Goal: Task Accomplishment & Management: Complete application form

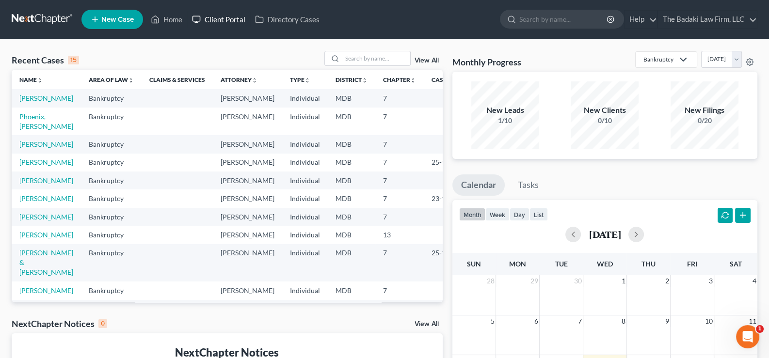
click at [240, 21] on link "Client Portal" at bounding box center [218, 19] width 63 height 17
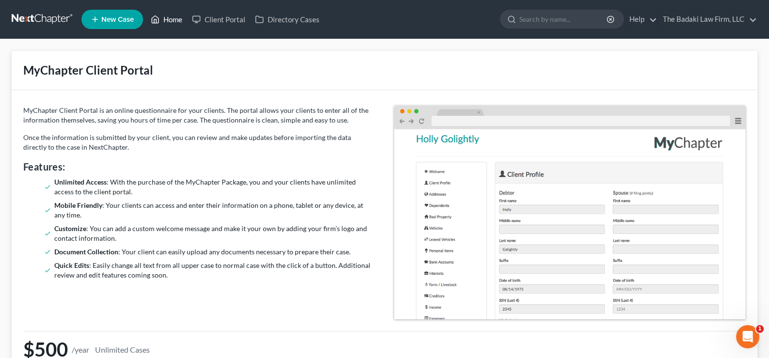
click at [182, 23] on link "Home" at bounding box center [166, 19] width 41 height 17
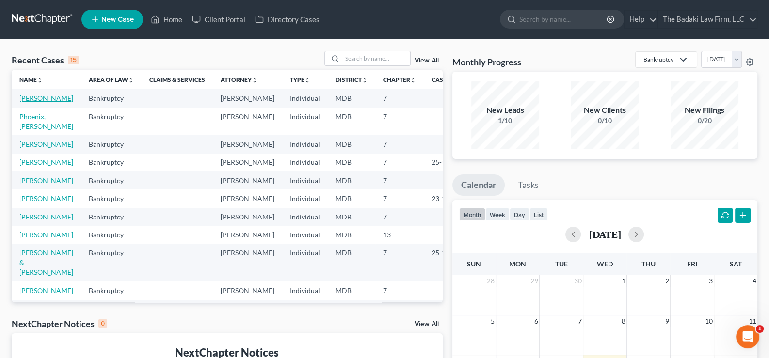
click at [21, 94] on link "[PERSON_NAME]" at bounding box center [46, 98] width 54 height 8
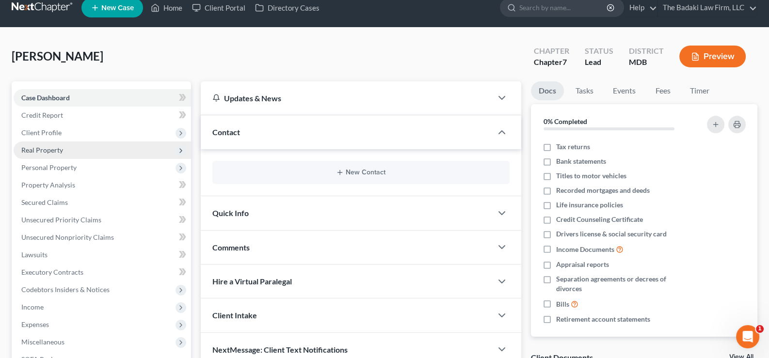
scroll to position [11, 0]
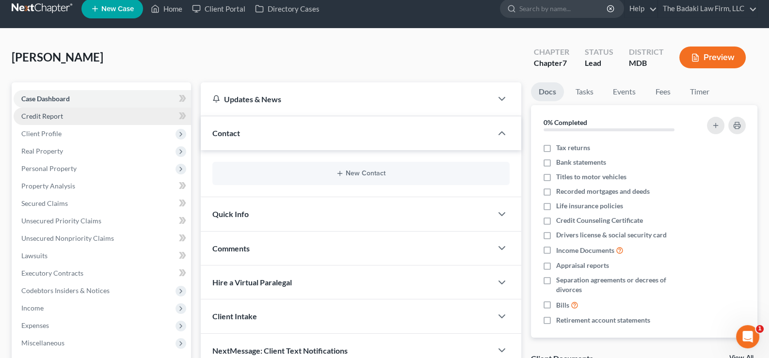
click at [83, 118] on link "Credit Report" at bounding box center [103, 116] width 178 height 17
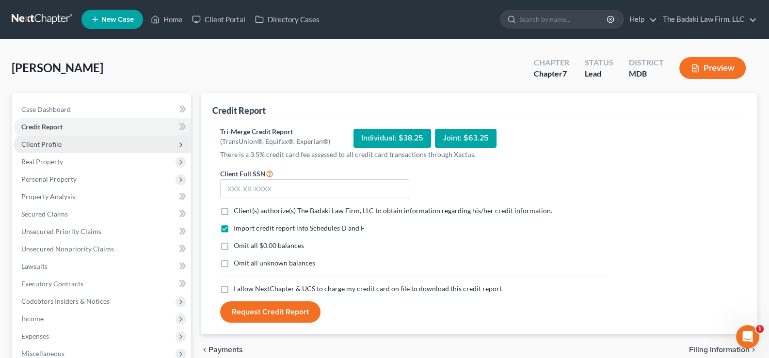
click at [96, 142] on span "Client Profile" at bounding box center [103, 144] width 178 height 17
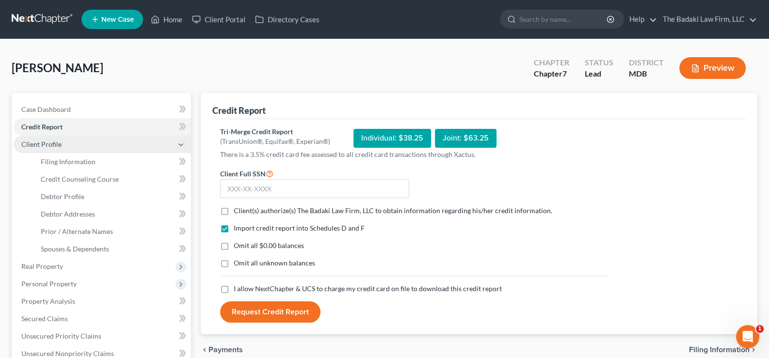
click at [98, 145] on span "Client Profile" at bounding box center [103, 144] width 178 height 17
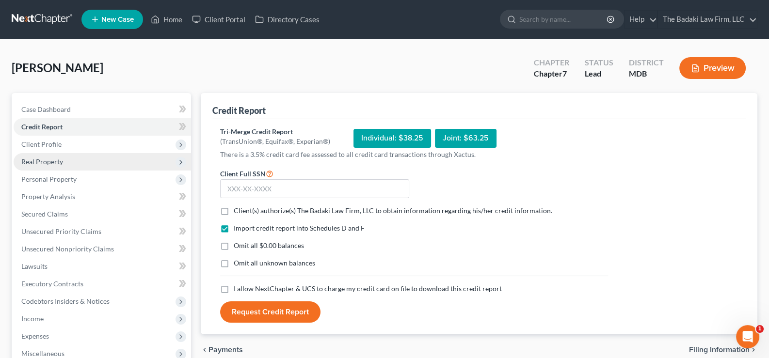
click at [97, 161] on span "Real Property" at bounding box center [103, 161] width 178 height 17
click at [53, 147] on span "Client Profile" at bounding box center [41, 144] width 40 height 8
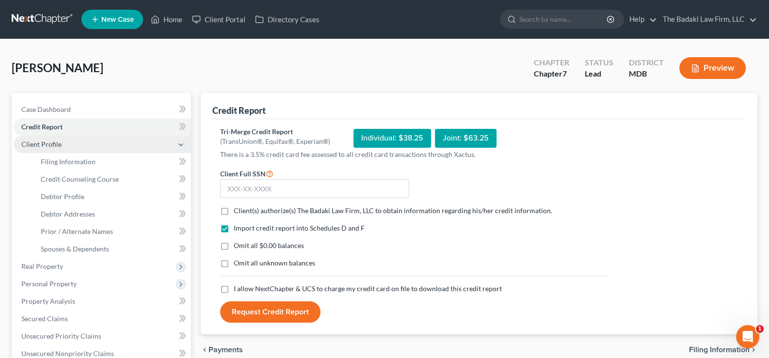
click at [70, 143] on span "Client Profile" at bounding box center [103, 144] width 178 height 17
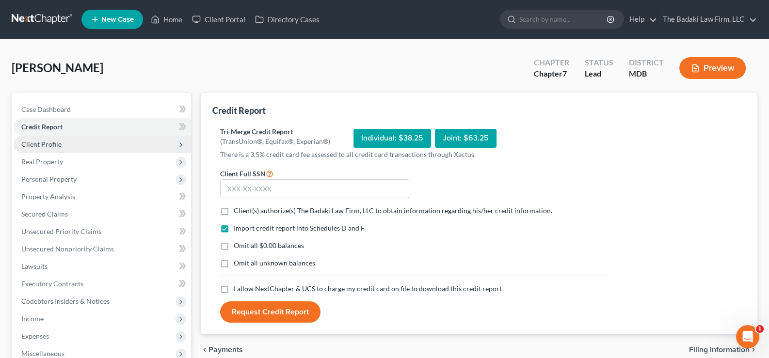
click at [69, 143] on span "Client Profile" at bounding box center [103, 144] width 178 height 17
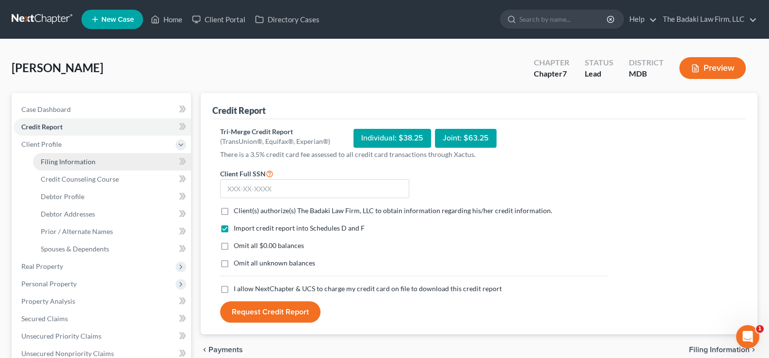
click at [61, 161] on span "Filing Information" at bounding box center [68, 162] width 55 height 8
select select "1"
select select "0"
select select "21"
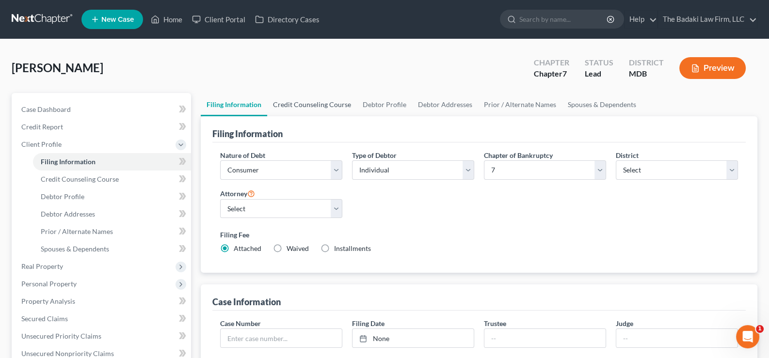
click at [340, 107] on link "Credit Counseling Course" at bounding box center [312, 104] width 90 height 23
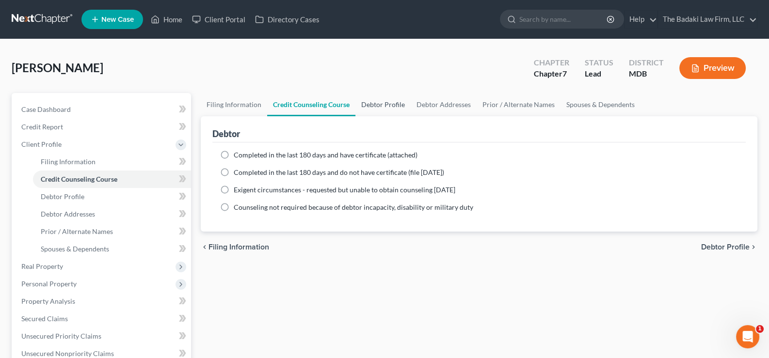
click at [405, 109] on link "Debtor Profile" at bounding box center [383, 104] width 55 height 23
select select "0"
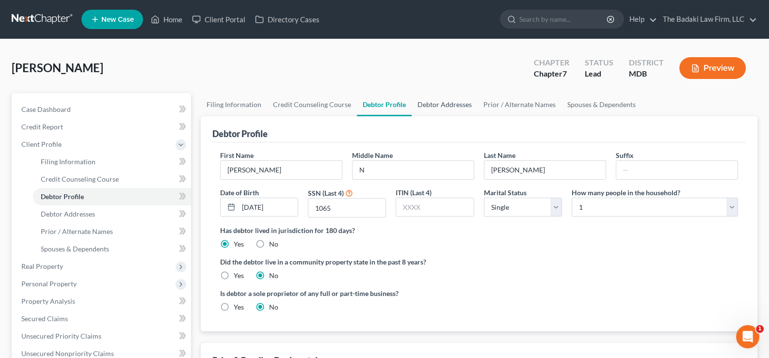
click at [442, 107] on link "Debtor Addresses" at bounding box center [445, 104] width 66 height 23
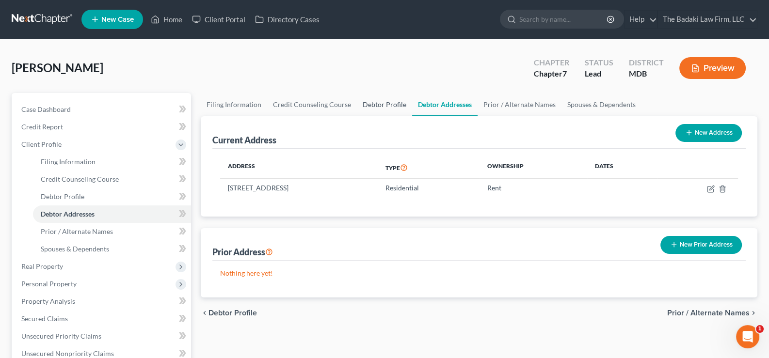
click at [397, 101] on link "Debtor Profile" at bounding box center [384, 104] width 55 height 23
select select "0"
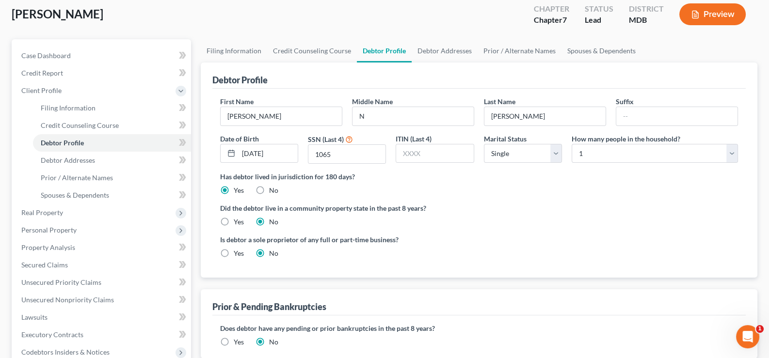
scroll to position [48, 0]
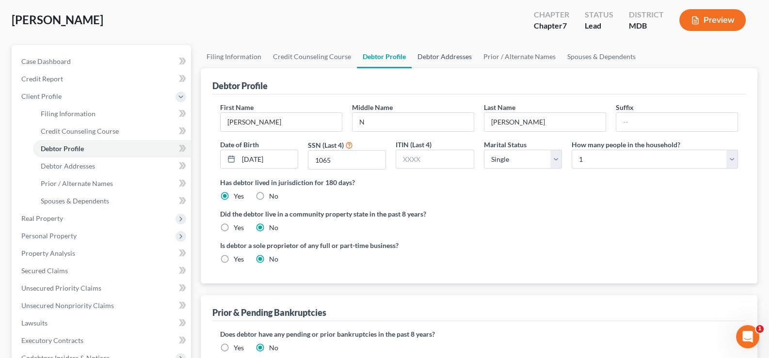
click at [456, 60] on link "Debtor Addresses" at bounding box center [445, 56] width 66 height 23
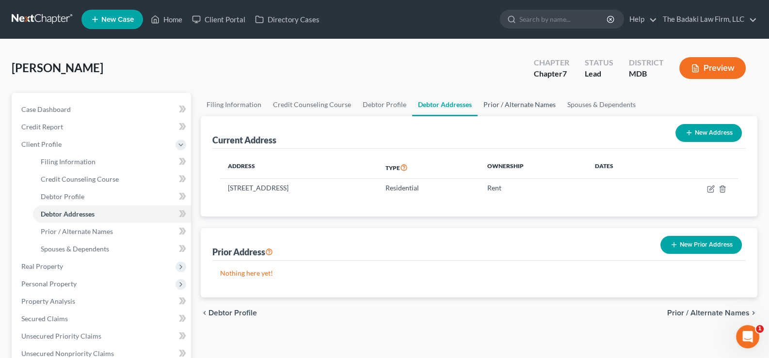
click at [528, 104] on link "Prior / Alternate Names" at bounding box center [520, 104] width 84 height 23
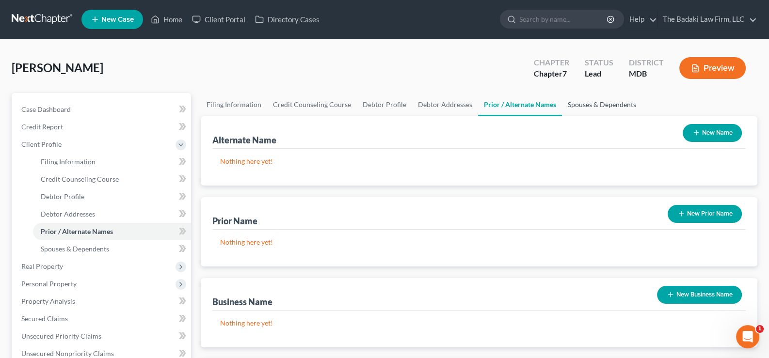
click at [603, 101] on link "Spouses & Dependents" at bounding box center [602, 104] width 80 height 23
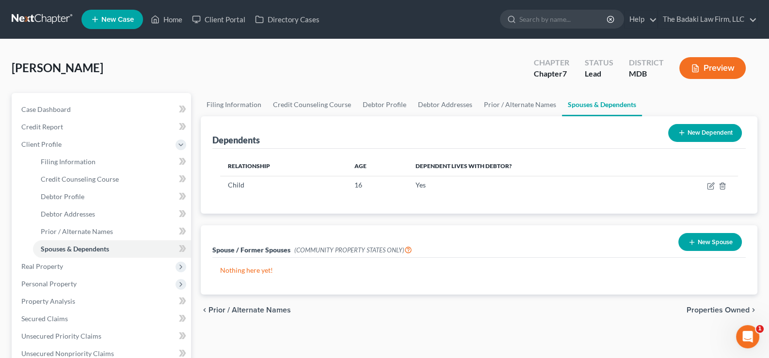
click at [713, 124] on button "New Dependent" at bounding box center [705, 133] width 74 height 18
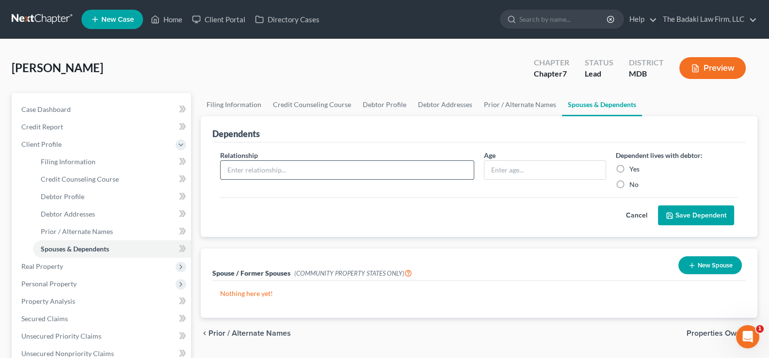
click at [297, 171] on input "text" at bounding box center [347, 170] width 253 height 18
type input "Child"
click at [509, 161] on input "text" at bounding box center [545, 170] width 121 height 18
type input "11"
click at [630, 165] on label "Yes" at bounding box center [635, 169] width 10 height 10
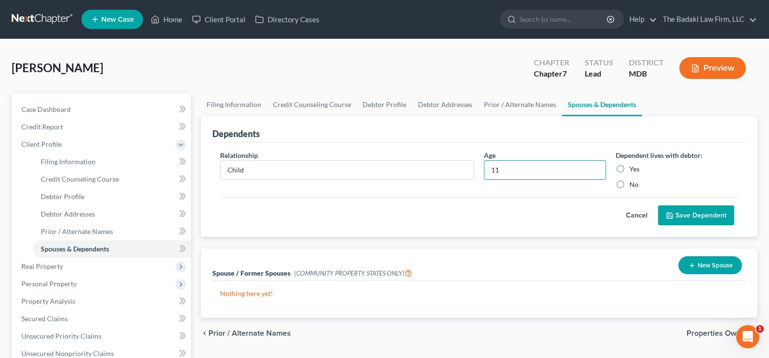
click at [634, 165] on input "Yes" at bounding box center [637, 167] width 6 height 6
radio input "true"
click at [512, 167] on input "11" at bounding box center [545, 170] width 121 height 18
type input "10"
click at [671, 210] on button "Save Dependent" at bounding box center [696, 216] width 76 height 20
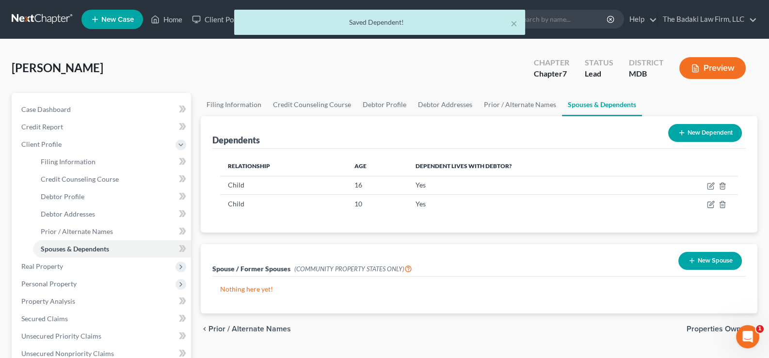
click at [701, 135] on button "New Dependent" at bounding box center [705, 133] width 74 height 18
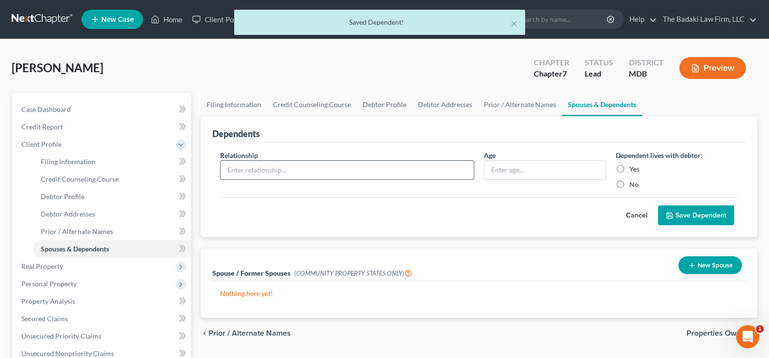
click at [305, 164] on input "text" at bounding box center [347, 170] width 253 height 18
type input "Child"
click at [529, 165] on input "text" at bounding box center [545, 170] width 121 height 18
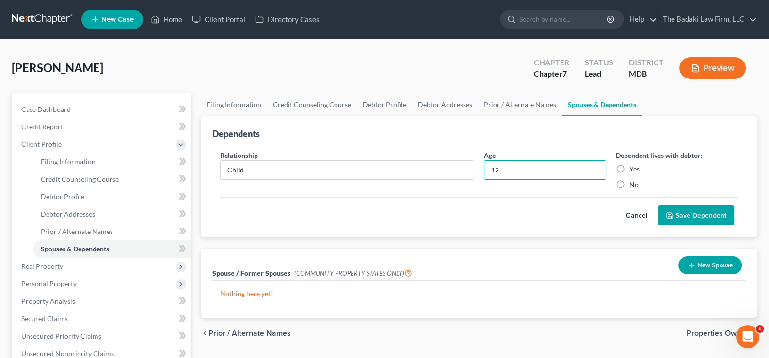
type input "12"
click at [630, 170] on label "Yes" at bounding box center [635, 169] width 10 height 10
click at [634, 170] on input "Yes" at bounding box center [637, 167] width 6 height 6
radio input "true"
click at [670, 210] on button "Save Dependent" at bounding box center [696, 216] width 76 height 20
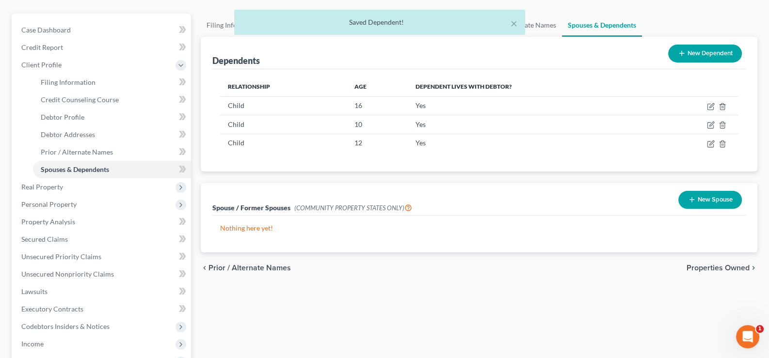
scroll to position [97, 0]
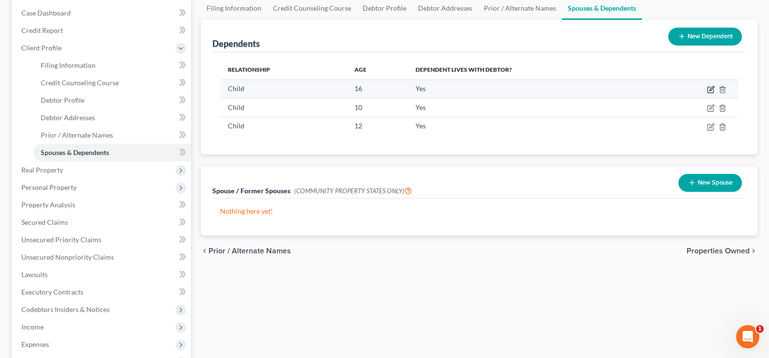
click at [709, 88] on icon "button" at bounding box center [711, 90] width 8 height 8
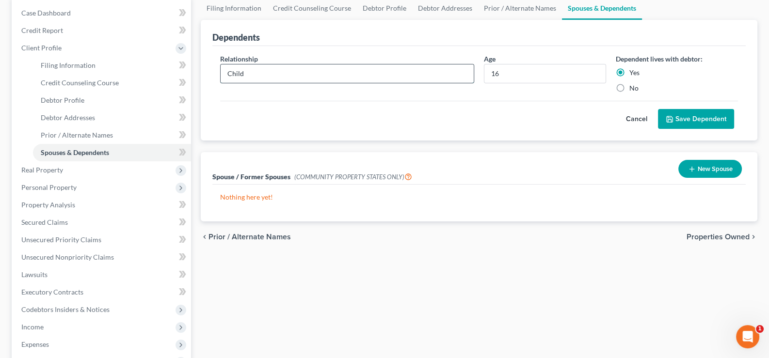
click at [258, 75] on input "Child" at bounding box center [347, 74] width 253 height 18
type input "C"
type input "Daughter"
click at [716, 121] on button "Save Dependent" at bounding box center [696, 119] width 76 height 20
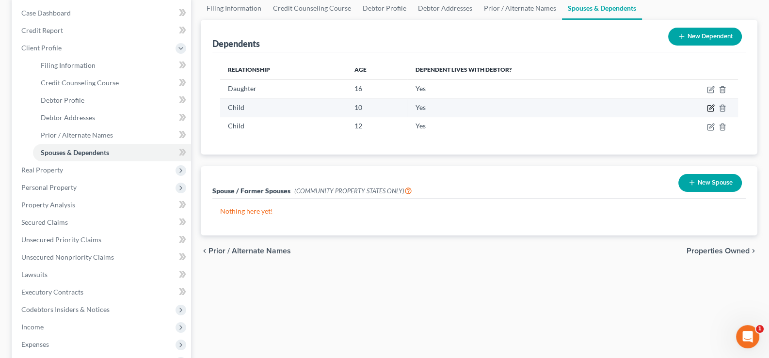
click at [711, 108] on icon "button" at bounding box center [712, 107] width 4 height 4
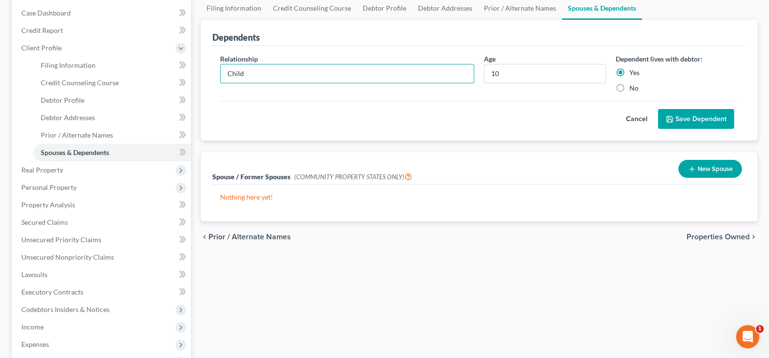
drag, startPoint x: 271, startPoint y: 70, endPoint x: 218, endPoint y: 67, distance: 52.9
click at [241, 67] on input "Child" at bounding box center [347, 74] width 253 height 18
type input "C"
type input "Daughter"
click at [703, 116] on button "Save Dependent" at bounding box center [696, 119] width 76 height 20
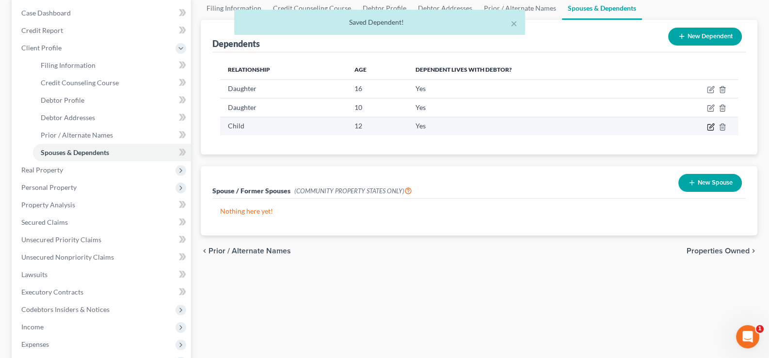
click at [712, 125] on icon "button" at bounding box center [711, 127] width 8 height 8
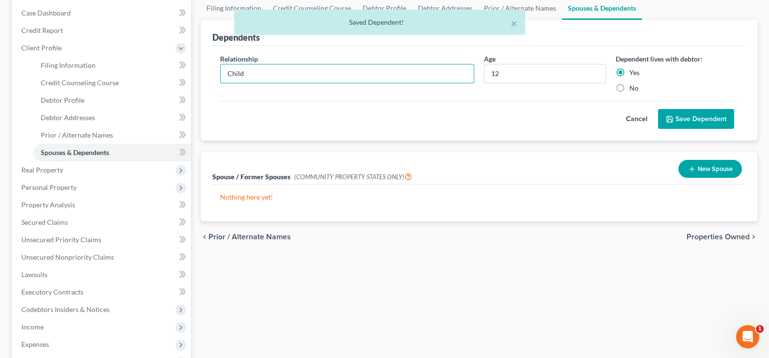
drag, startPoint x: 265, startPoint y: 64, endPoint x: 217, endPoint y: 64, distance: 48.0
click at [217, 65] on div "Relationship * Child" at bounding box center [347, 73] width 264 height 39
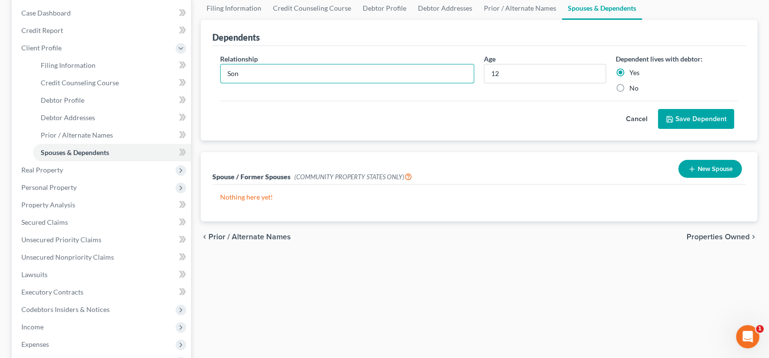
type input "Son"
click at [710, 123] on button "Save Dependent" at bounding box center [696, 119] width 76 height 20
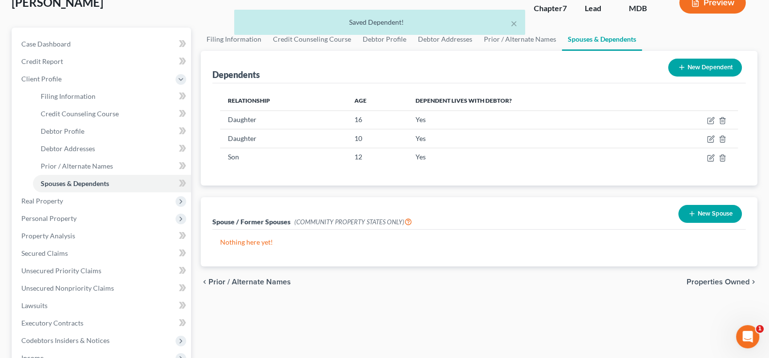
scroll to position [0, 0]
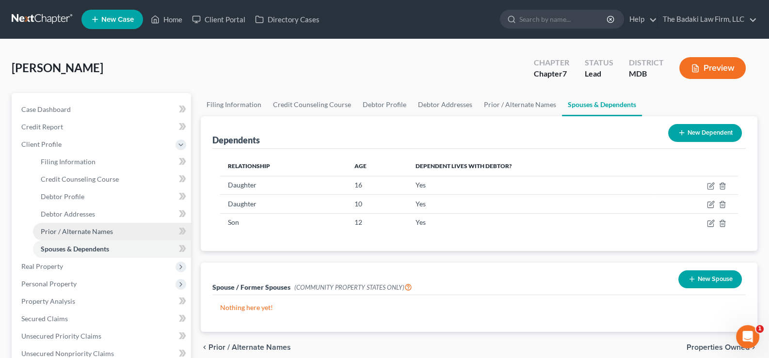
click at [79, 232] on span "Prior / Alternate Names" at bounding box center [77, 232] width 72 height 8
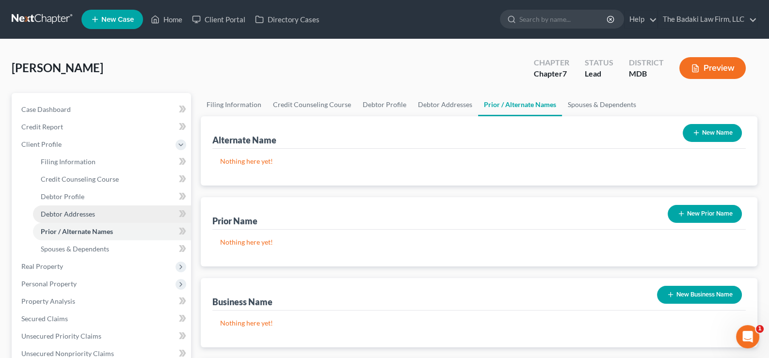
click at [84, 211] on span "Debtor Addresses" at bounding box center [68, 214] width 54 height 8
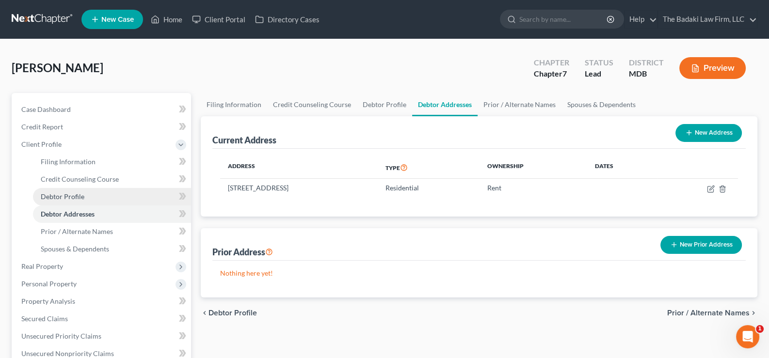
click at [78, 197] on span "Debtor Profile" at bounding box center [63, 197] width 44 height 8
select select "0"
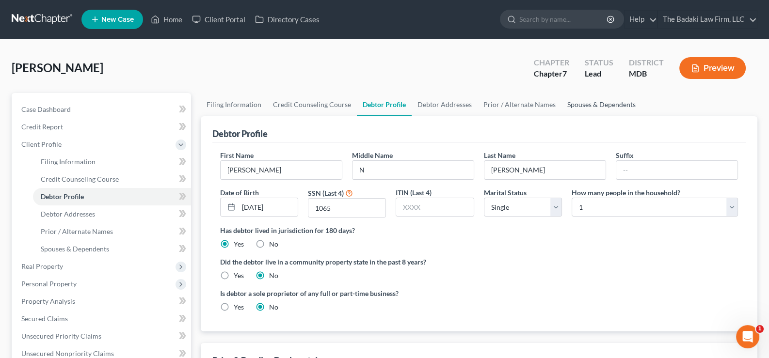
click at [593, 99] on link "Spouses & Dependents" at bounding box center [602, 104] width 80 height 23
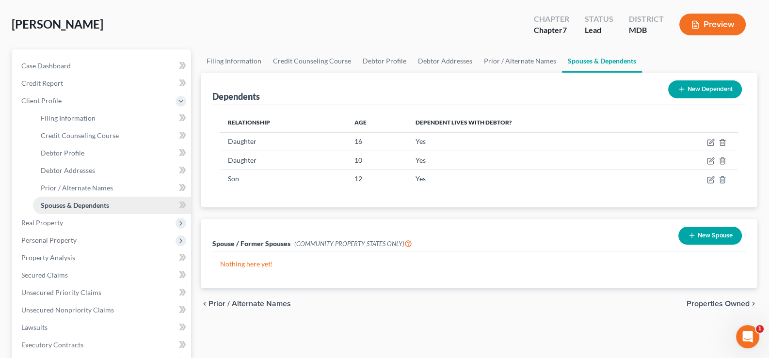
scroll to position [97, 0]
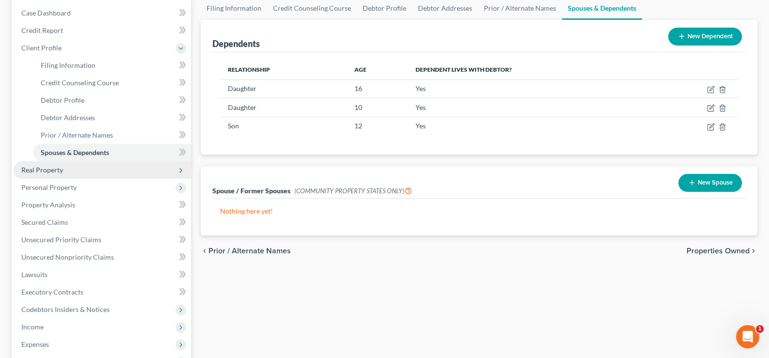
click at [65, 163] on span "Real Property" at bounding box center [103, 170] width 178 height 17
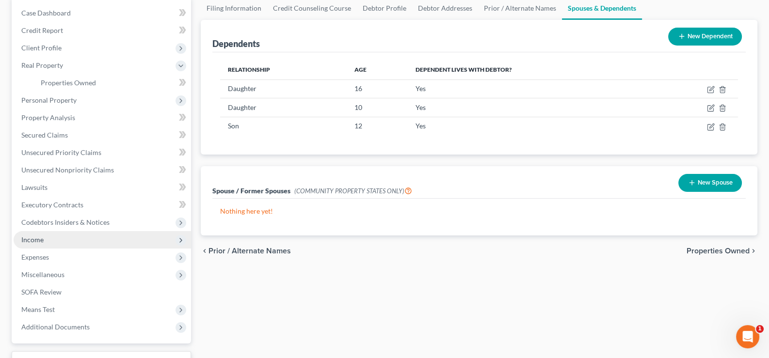
click at [48, 245] on span "Income" at bounding box center [103, 239] width 178 height 17
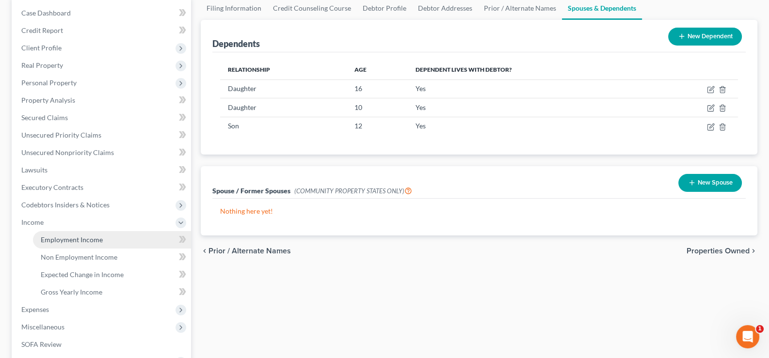
click at [66, 240] on span "Employment Income" at bounding box center [72, 240] width 62 height 8
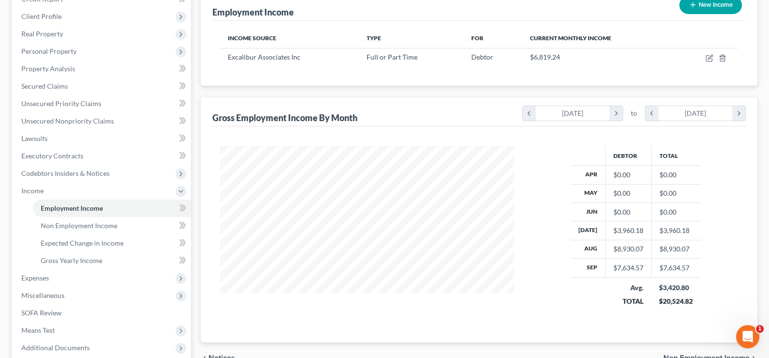
scroll to position [146, 0]
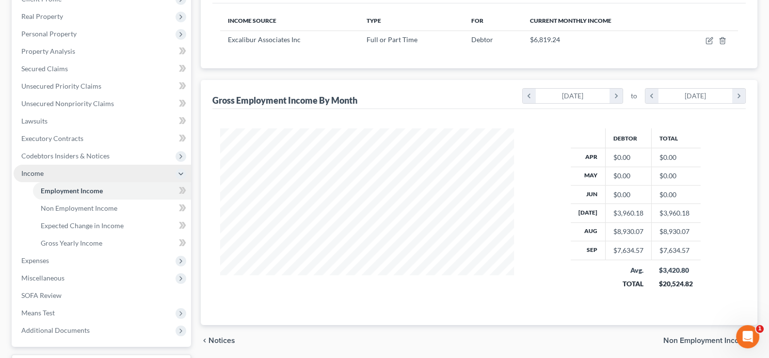
click at [182, 177] on icon at bounding box center [181, 174] width 8 height 8
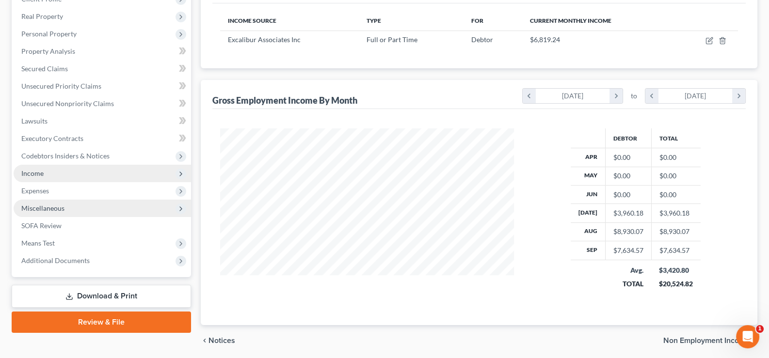
click at [73, 207] on span "Miscellaneous" at bounding box center [103, 208] width 178 height 17
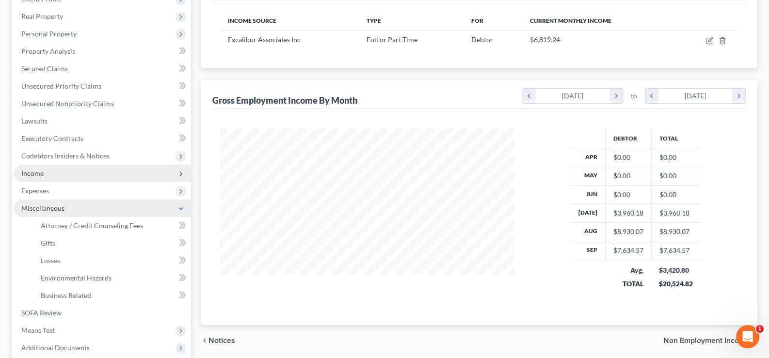
click at [77, 203] on span "Miscellaneous" at bounding box center [103, 208] width 178 height 17
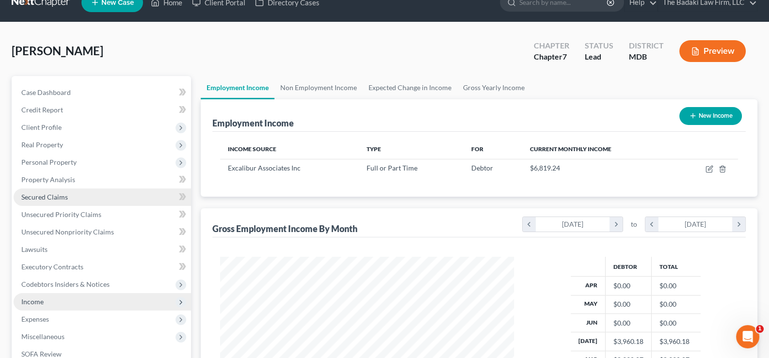
scroll to position [0, 0]
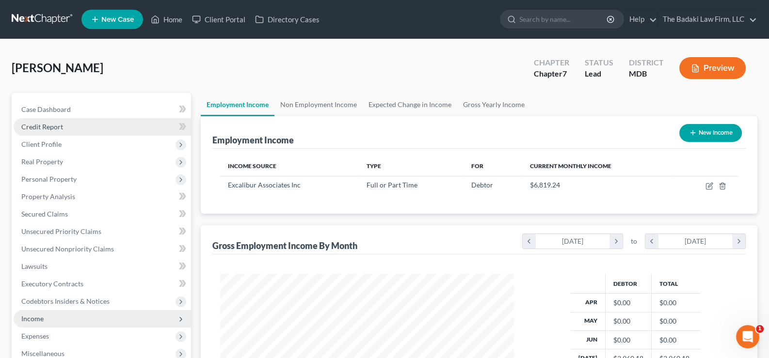
click at [75, 128] on link "Credit Report" at bounding box center [103, 126] width 178 height 17
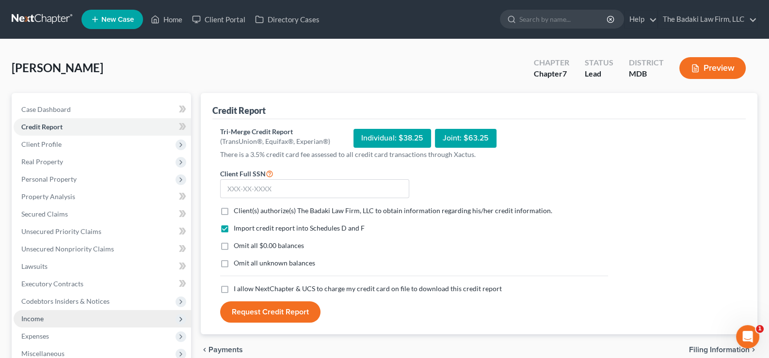
click at [241, 174] on span "Client Full SSN" at bounding box center [243, 174] width 46 height 8
click at [242, 183] on input "text" at bounding box center [314, 188] width 189 height 19
click at [234, 290] on label "I allow NextChapter & UCS to charge my credit card on file to download this cre…" at bounding box center [368, 289] width 268 height 10
click at [238, 290] on input "I allow NextChapter & UCS to charge my credit card on file to download this cre…" at bounding box center [241, 287] width 6 height 6
checkbox input "true"
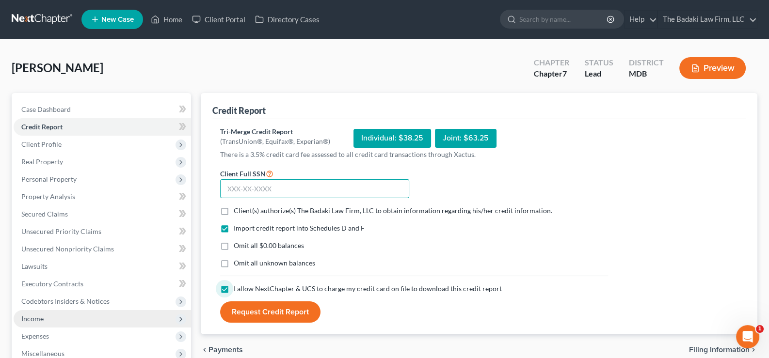
click at [229, 191] on input "text" at bounding box center [314, 188] width 189 height 19
type input "215-37-1065"
click at [234, 211] on label "Client(s) authorize(s) The Badaki Law Firm, LLC to obtain information regarding…" at bounding box center [393, 211] width 319 height 10
click at [238, 211] on input "Client(s) authorize(s) The Badaki Law Firm, LLC to obtain information regarding…" at bounding box center [241, 209] width 6 height 6
checkbox input "true"
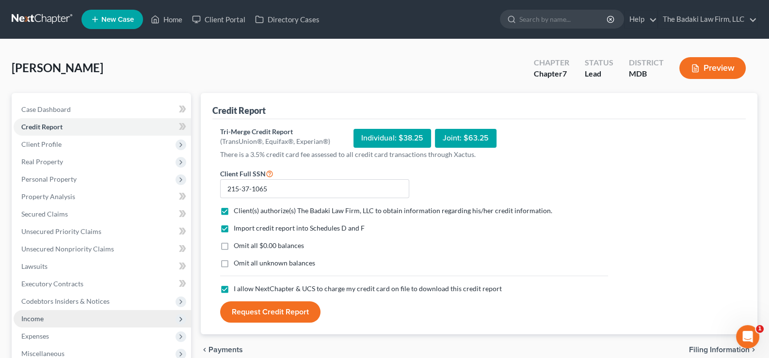
click at [234, 246] on label "Omit all $0.00 balances" at bounding box center [269, 246] width 70 height 10
click at [238, 246] on input "Omit all $0.00 balances" at bounding box center [241, 244] width 6 height 6
checkbox input "true"
click at [234, 266] on label "Omit all unknown balances" at bounding box center [274, 264] width 81 height 10
click at [238, 265] on input "Omit all unknown balances" at bounding box center [241, 262] width 6 height 6
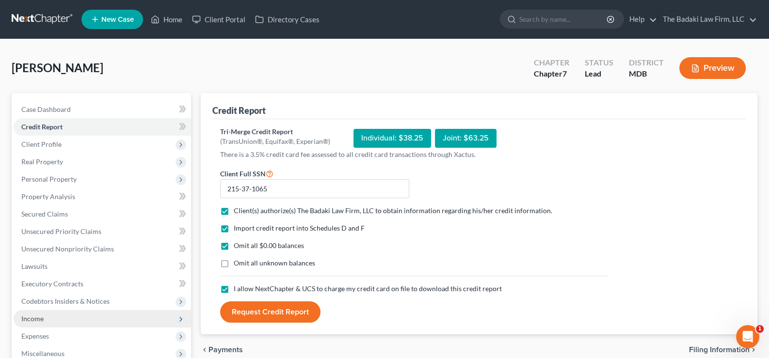
checkbox input "true"
click at [283, 312] on button "Request Credit Report" at bounding box center [270, 312] width 100 height 21
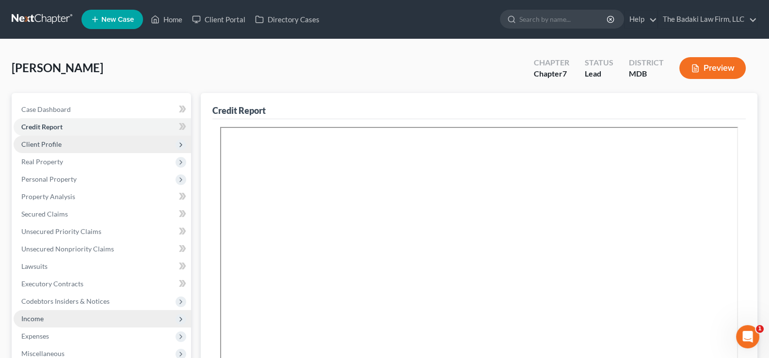
click at [34, 145] on span "Client Profile" at bounding box center [41, 144] width 40 height 8
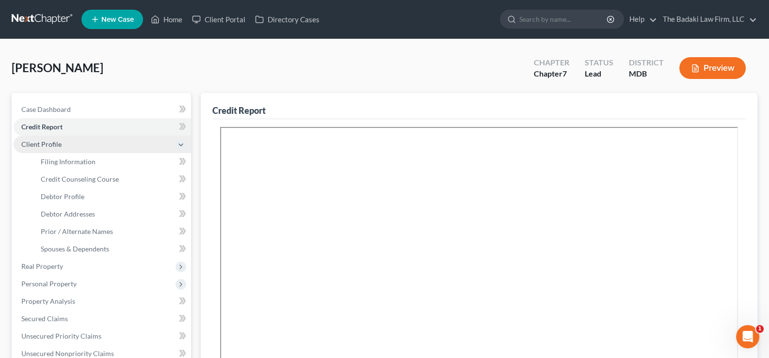
click at [112, 146] on span "Client Profile" at bounding box center [103, 144] width 178 height 17
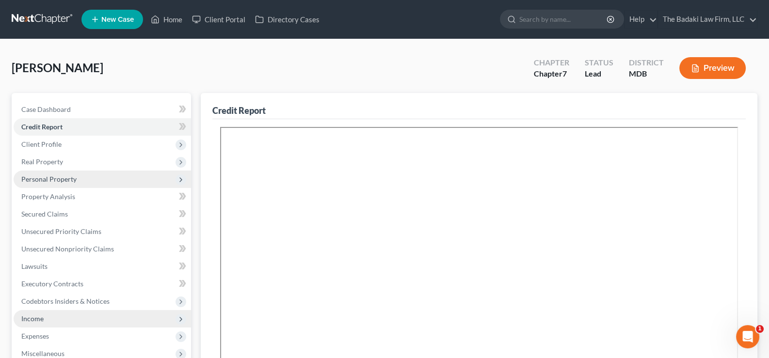
click at [57, 180] on span "Personal Property" at bounding box center [48, 179] width 55 height 8
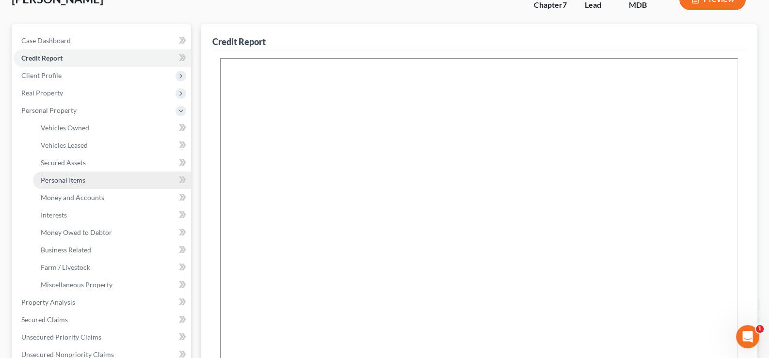
scroll to position [97, 0]
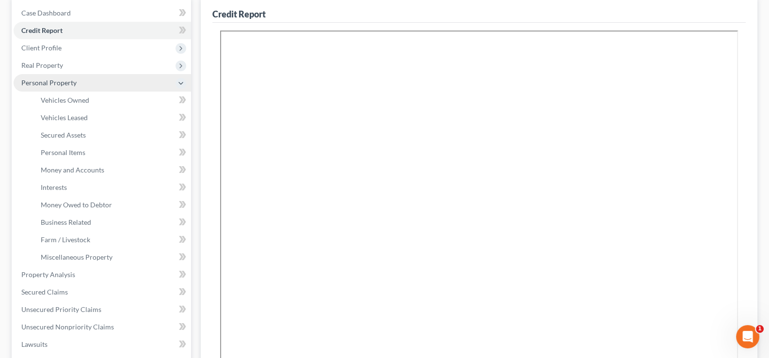
click at [180, 80] on icon at bounding box center [181, 84] width 8 height 8
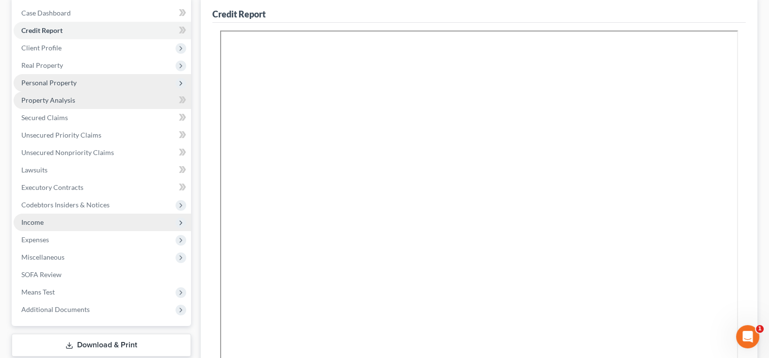
click at [97, 101] on link "Property Analysis" at bounding box center [103, 100] width 178 height 17
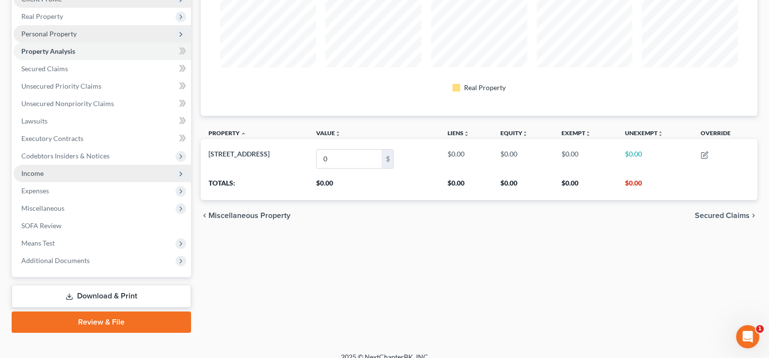
scroll to position [156, 0]
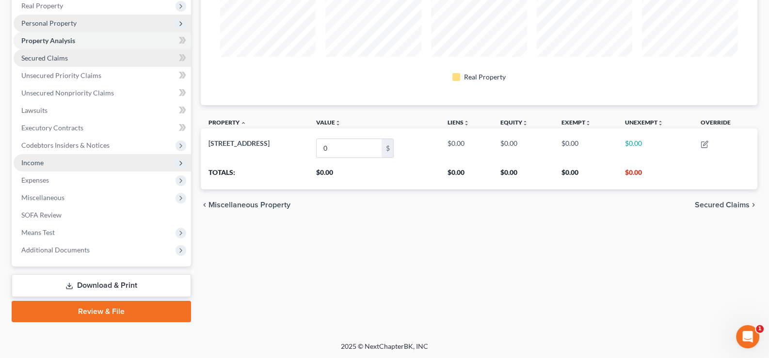
click at [75, 55] on link "Secured Claims" at bounding box center [103, 57] width 178 height 17
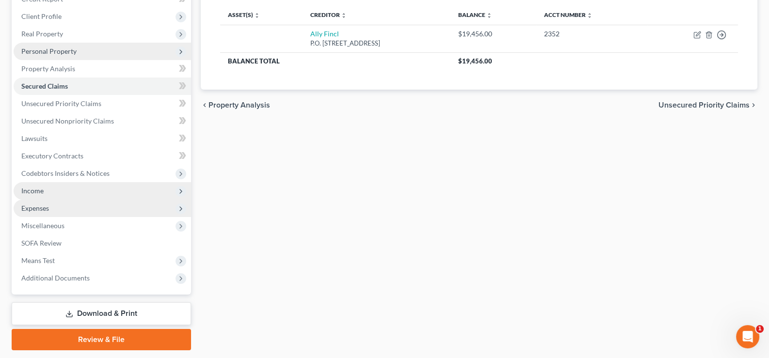
scroll to position [146, 0]
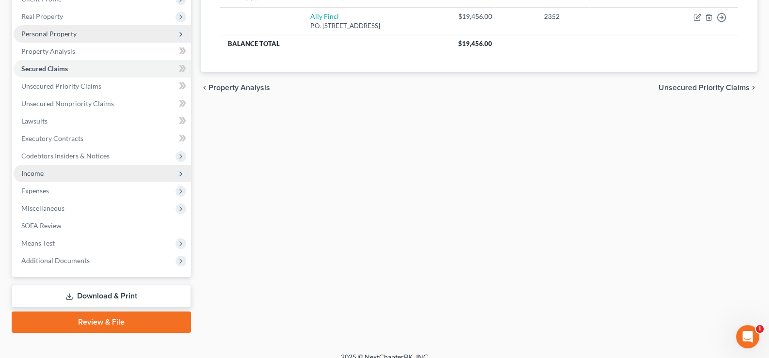
click at [68, 177] on span "Income" at bounding box center [103, 173] width 178 height 17
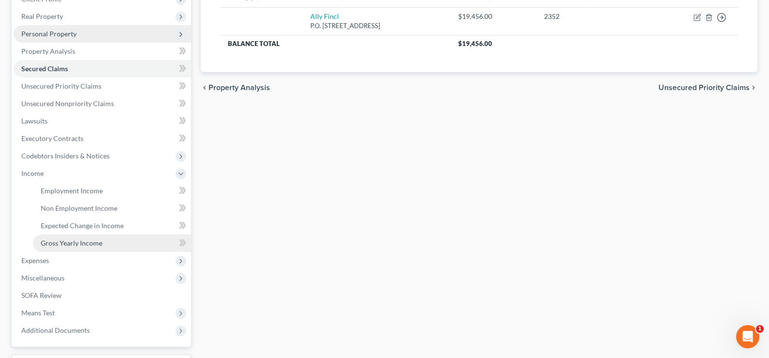
click at [90, 242] on span "Gross Yearly Income" at bounding box center [72, 243] width 62 height 8
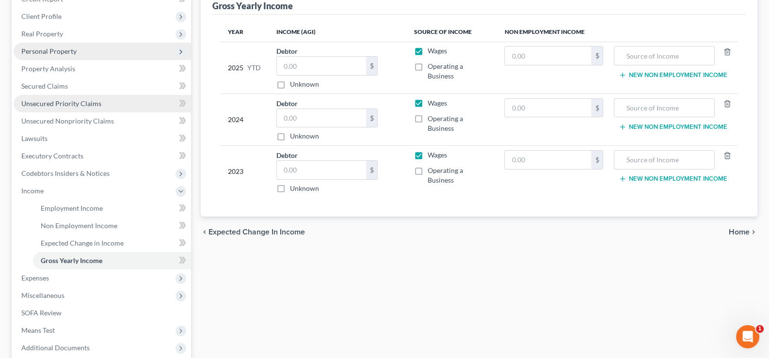
scroll to position [146, 0]
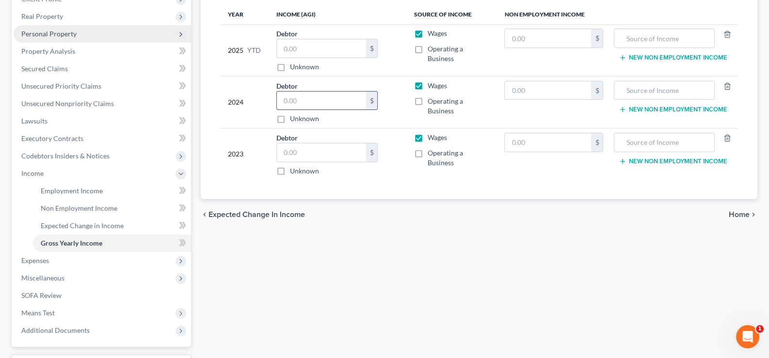
click at [304, 101] on input "text" at bounding box center [321, 101] width 89 height 18
click at [305, 47] on input "text" at bounding box center [321, 48] width 89 height 18
click at [294, 98] on input "text" at bounding box center [321, 101] width 89 height 18
paste input "33,521"
type input "33,521"
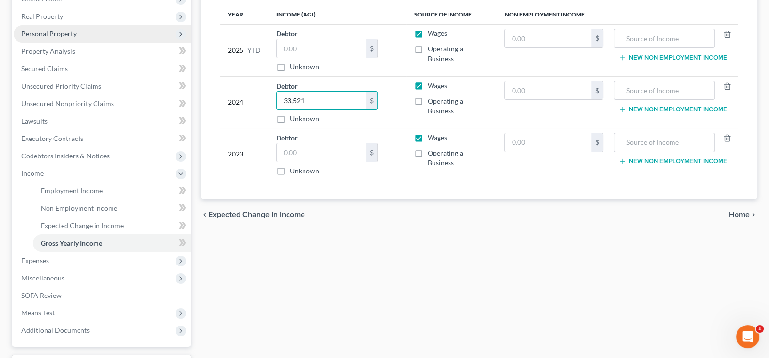
click at [403, 212] on div "chevron_left Expected Change in Income Home chevron_right" at bounding box center [479, 214] width 557 height 31
click at [648, 92] on input "text" at bounding box center [664, 90] width 90 height 18
paste input "Excalibur Associates Inc"
type input "Excalibur Associates Inc"
drag, startPoint x: 643, startPoint y: 200, endPoint x: 646, endPoint y: 204, distance: 5.2
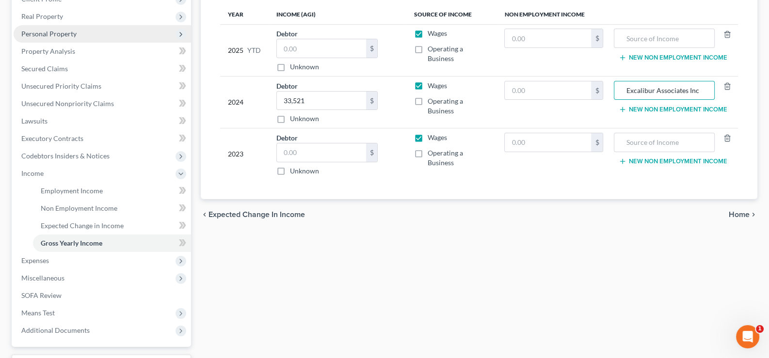
click at [645, 201] on div "chevron_left Expected Change in Income Home chevron_right" at bounding box center [479, 214] width 557 height 31
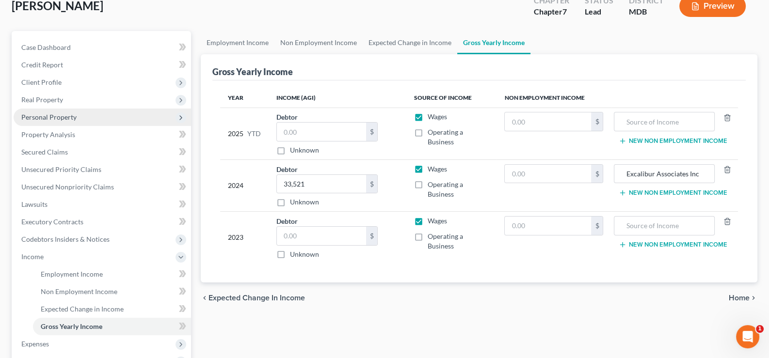
scroll to position [38, 0]
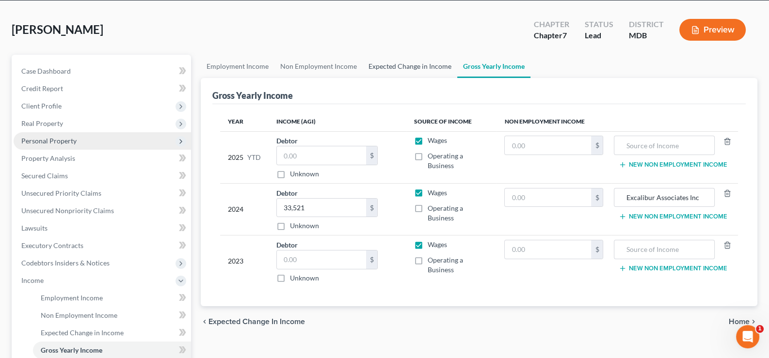
click at [422, 63] on link "Expected Change in Income" at bounding box center [410, 66] width 95 height 23
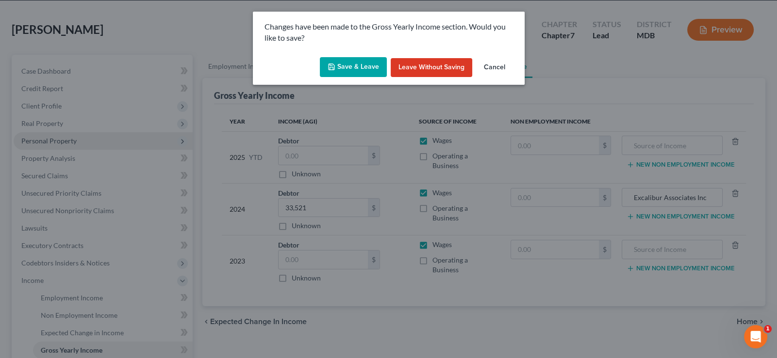
click at [497, 63] on button "Cancel" at bounding box center [494, 67] width 37 height 19
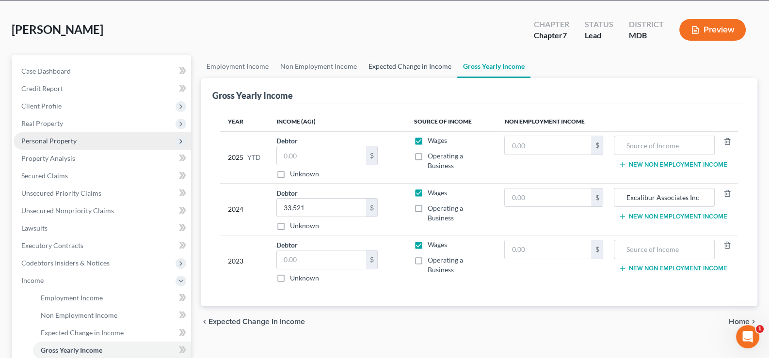
click at [410, 65] on link "Expected Change in Income" at bounding box center [410, 66] width 95 height 23
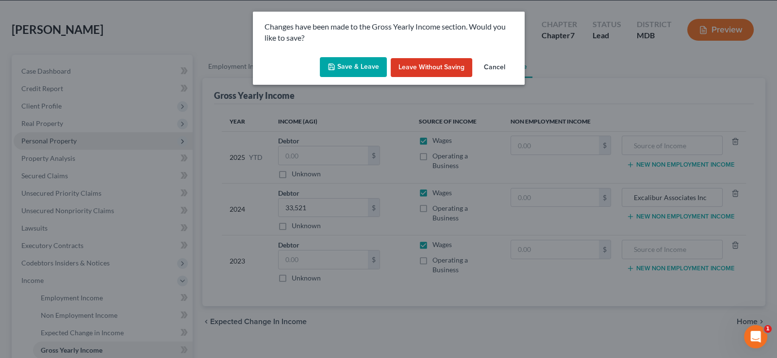
click at [507, 70] on button "Cancel" at bounding box center [494, 67] width 37 height 19
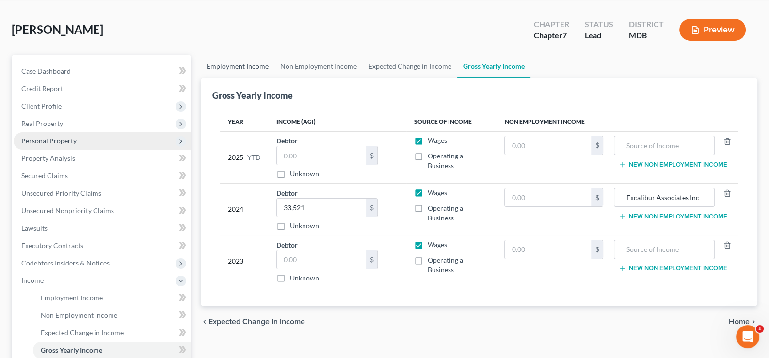
click at [240, 61] on link "Employment Income" at bounding box center [238, 66] width 74 height 23
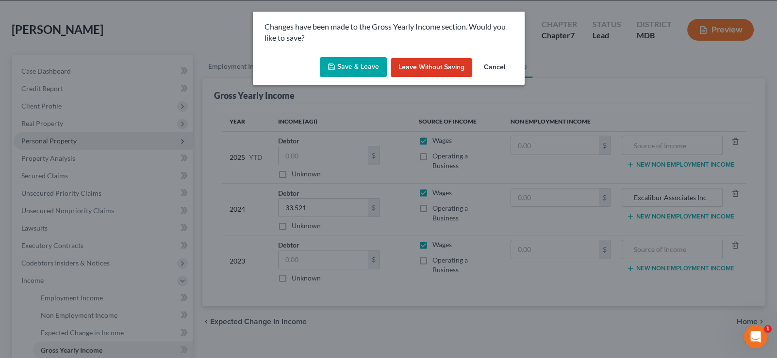
click at [495, 71] on button "Cancel" at bounding box center [494, 67] width 37 height 19
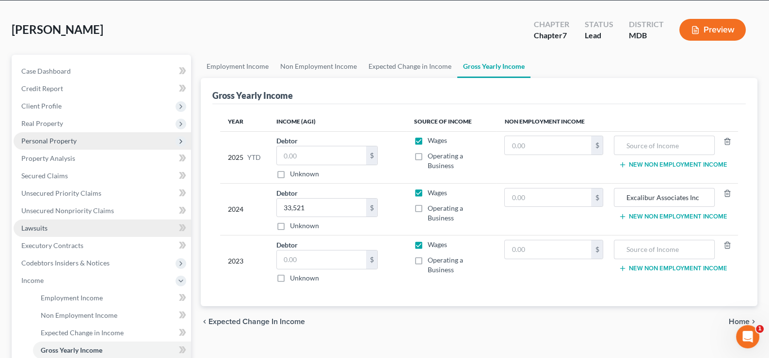
click at [121, 226] on link "Lawsuits" at bounding box center [103, 228] width 178 height 17
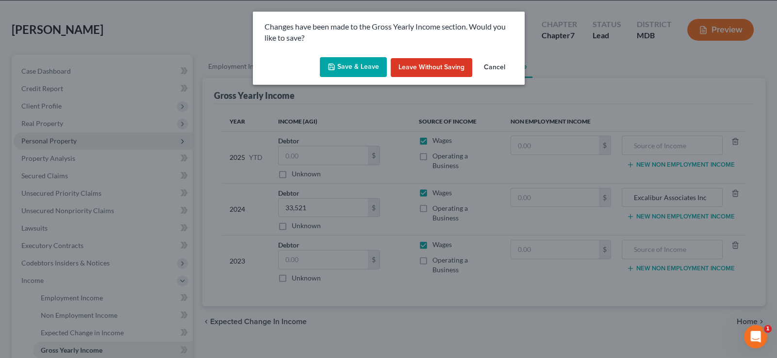
click at [359, 65] on button "Save & Leave" at bounding box center [353, 67] width 67 height 20
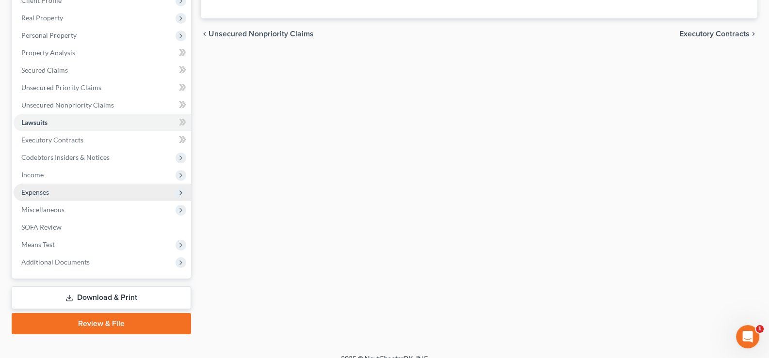
scroll to position [146, 0]
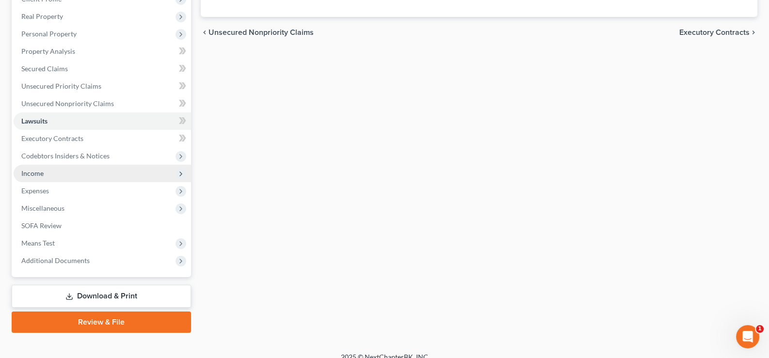
click at [93, 170] on span "Income" at bounding box center [103, 173] width 178 height 17
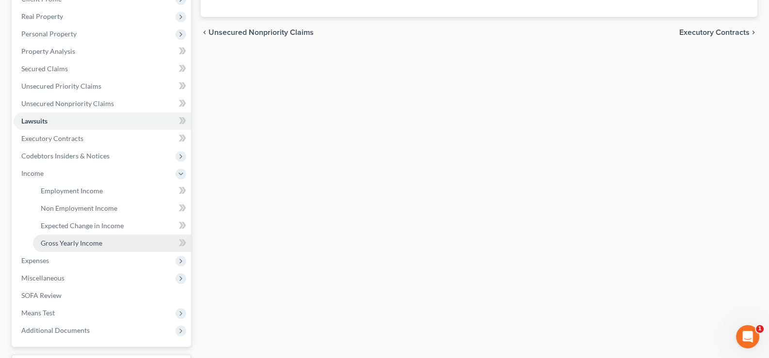
click at [121, 242] on link "Gross Yearly Income" at bounding box center [112, 243] width 158 height 17
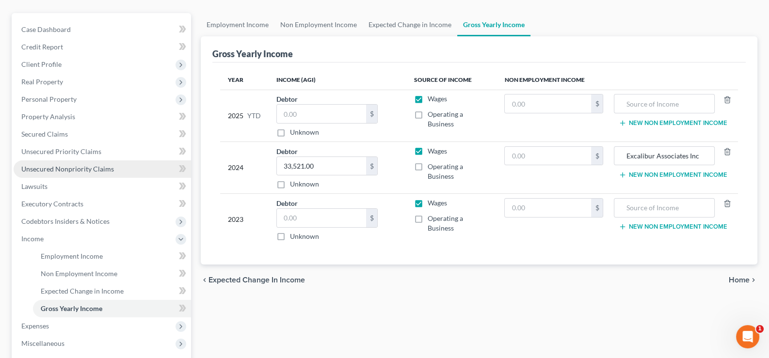
scroll to position [194, 0]
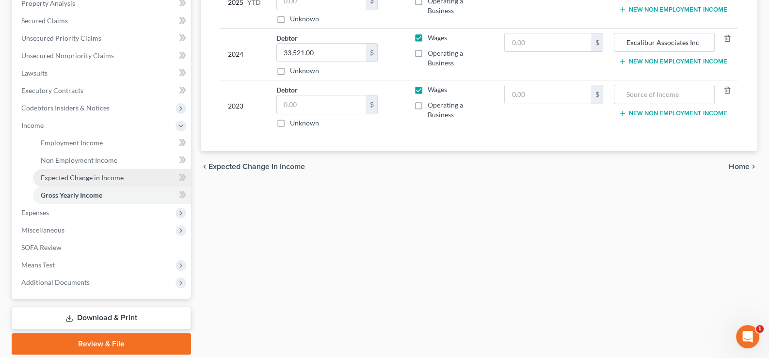
click at [103, 178] on span "Expected Change in Income" at bounding box center [82, 178] width 83 height 8
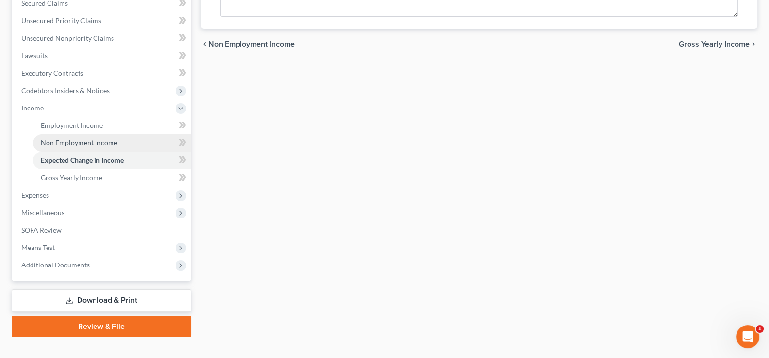
scroll to position [226, 0]
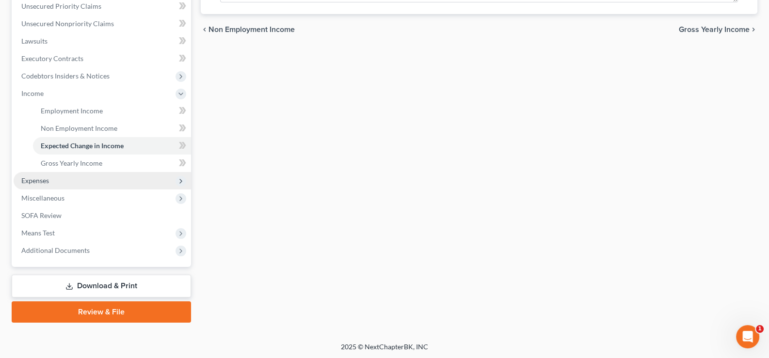
click at [70, 176] on span "Expenses" at bounding box center [103, 180] width 178 height 17
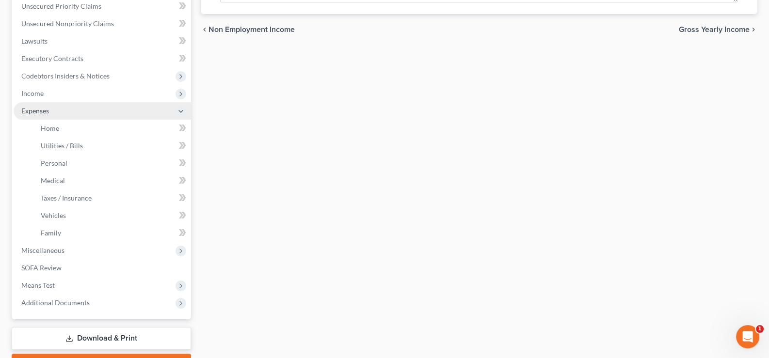
click at [72, 107] on span "Expenses" at bounding box center [103, 110] width 178 height 17
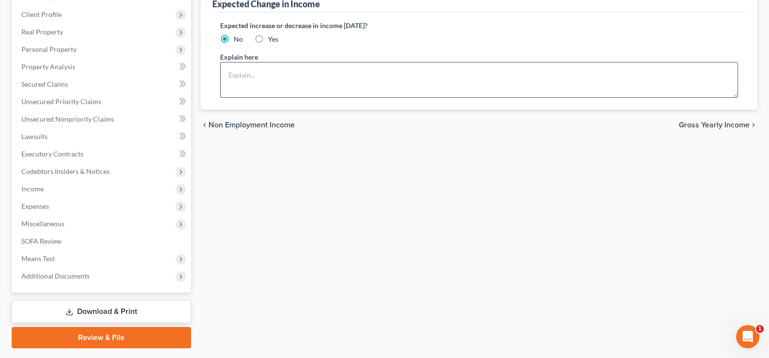
scroll to position [108, 0]
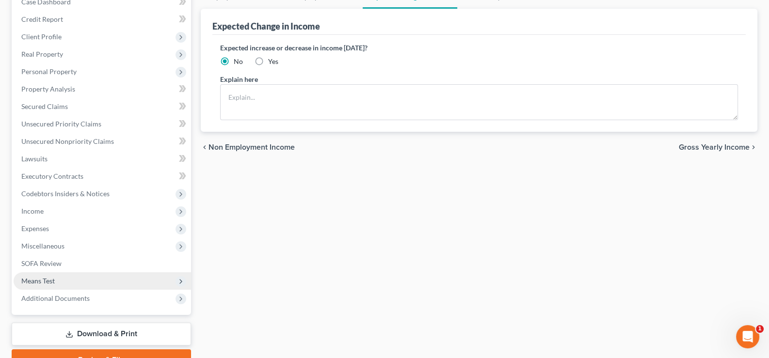
click at [163, 277] on span "Means Test" at bounding box center [103, 281] width 178 height 17
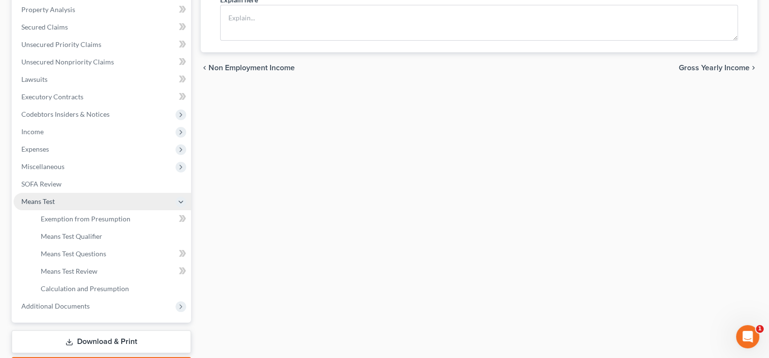
scroll to position [205, 0]
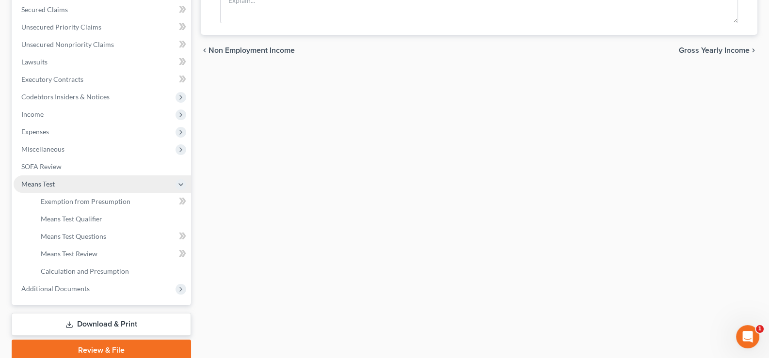
click at [168, 179] on span "Means Test" at bounding box center [103, 184] width 178 height 17
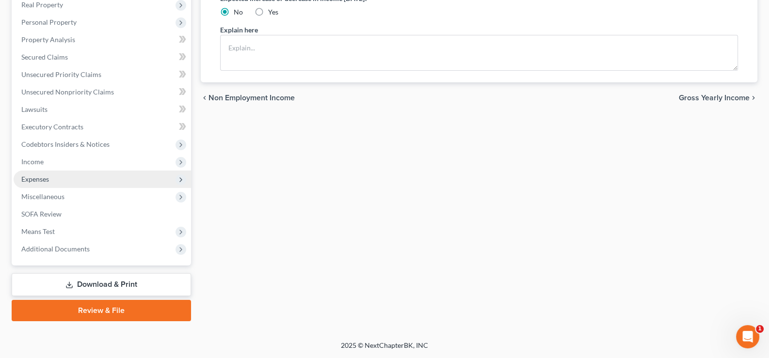
scroll to position [156, 0]
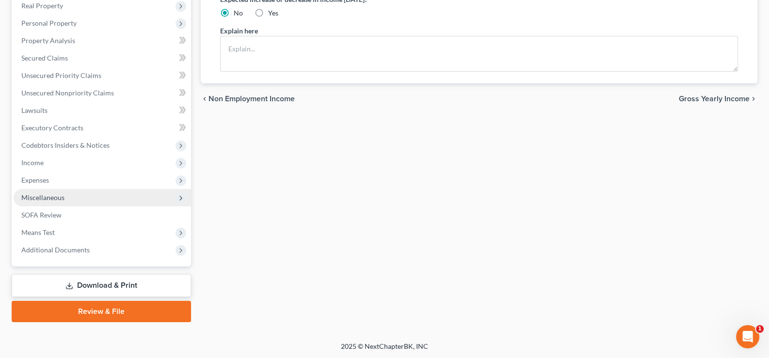
click at [155, 196] on span "Miscellaneous" at bounding box center [103, 197] width 178 height 17
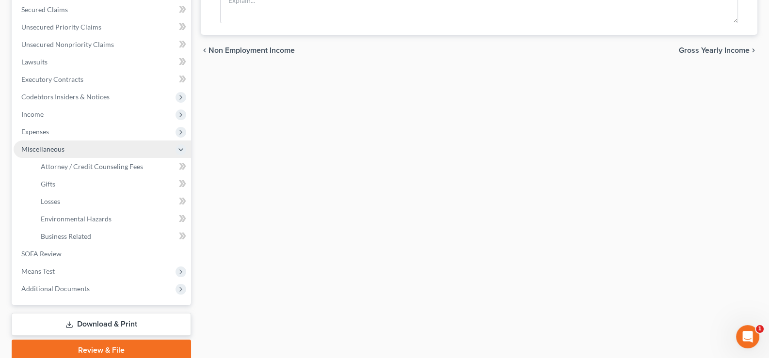
click at [45, 150] on span "Miscellaneous" at bounding box center [42, 149] width 43 height 8
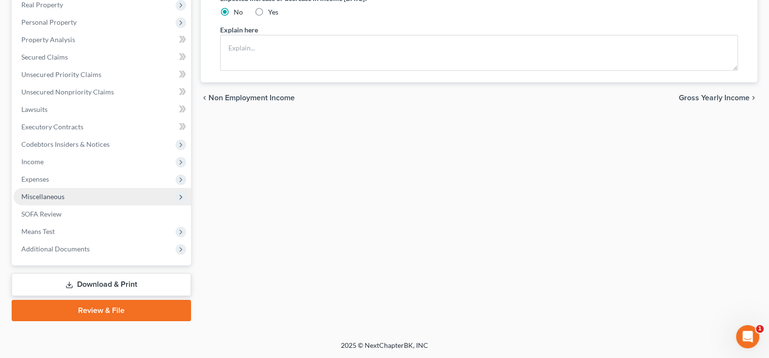
scroll to position [156, 0]
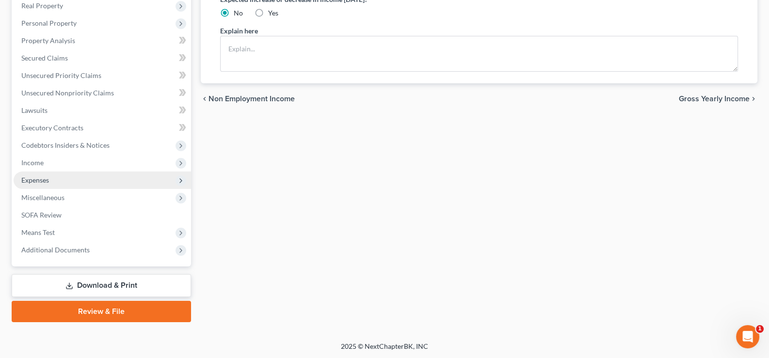
click at [41, 176] on span "Expenses" at bounding box center [35, 180] width 28 height 8
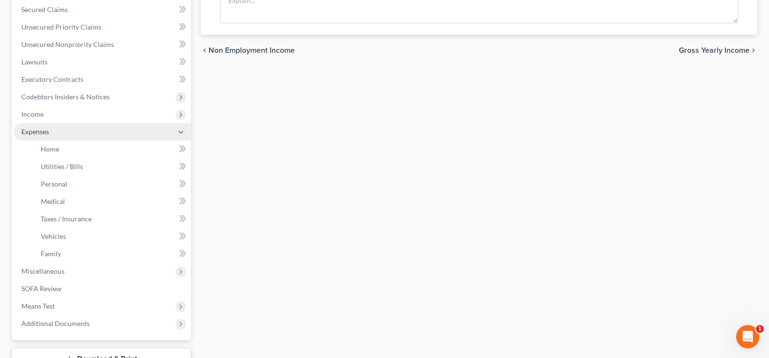
click at [52, 134] on span "Expenses" at bounding box center [103, 131] width 178 height 17
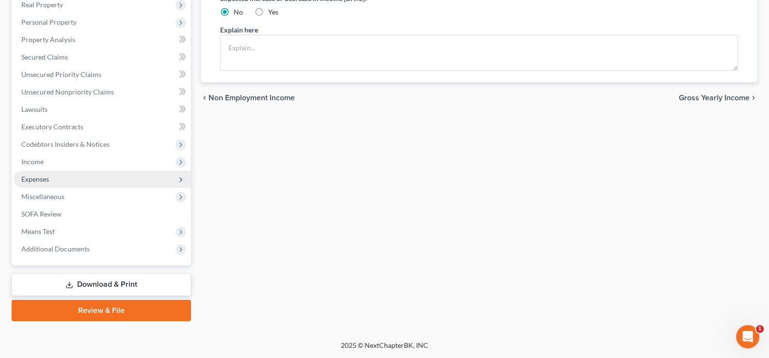
scroll to position [156, 0]
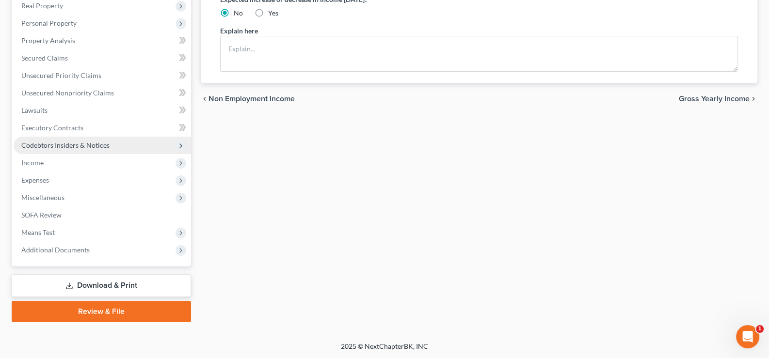
click at [54, 141] on span "Codebtors Insiders & Notices" at bounding box center [65, 145] width 88 height 8
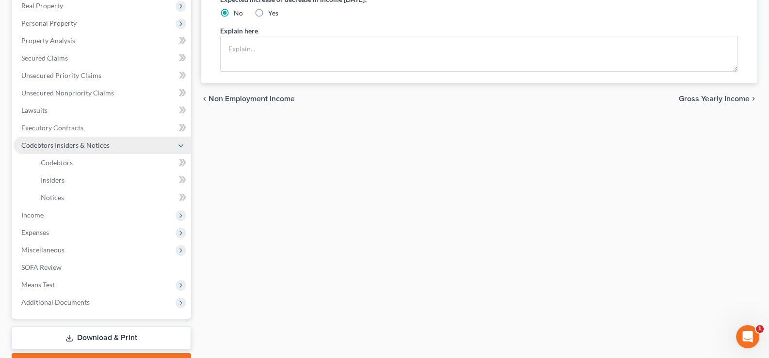
scroll to position [205, 0]
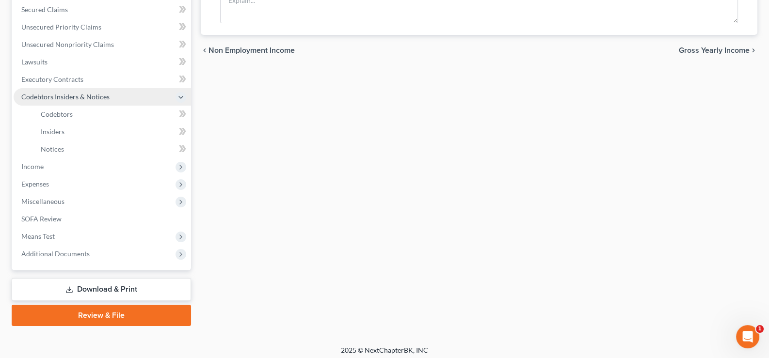
click at [95, 99] on span "Codebtors Insiders & Notices" at bounding box center [65, 97] width 88 height 8
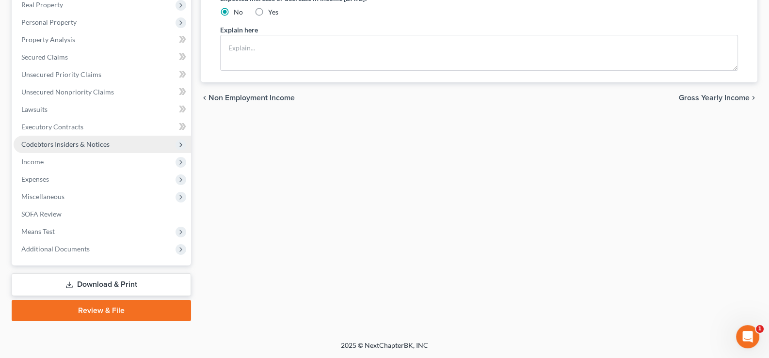
scroll to position [156, 0]
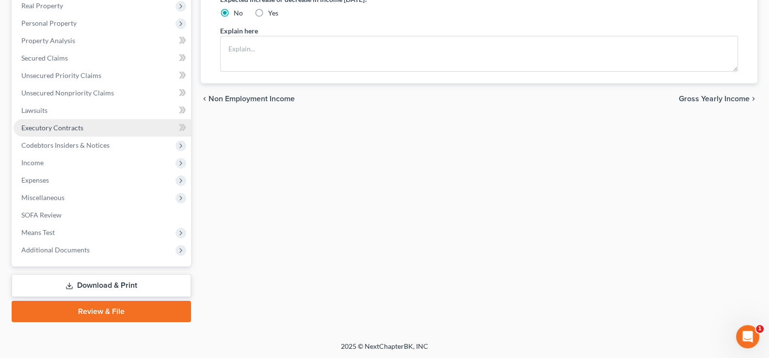
click at [73, 126] on span "Executory Contracts" at bounding box center [52, 128] width 62 height 8
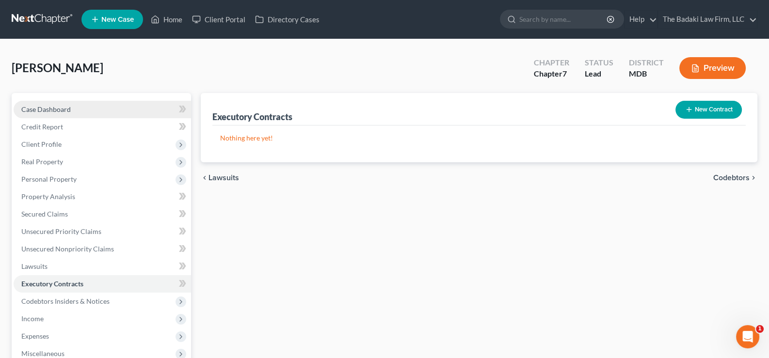
click at [89, 109] on link "Case Dashboard" at bounding box center [103, 109] width 178 height 17
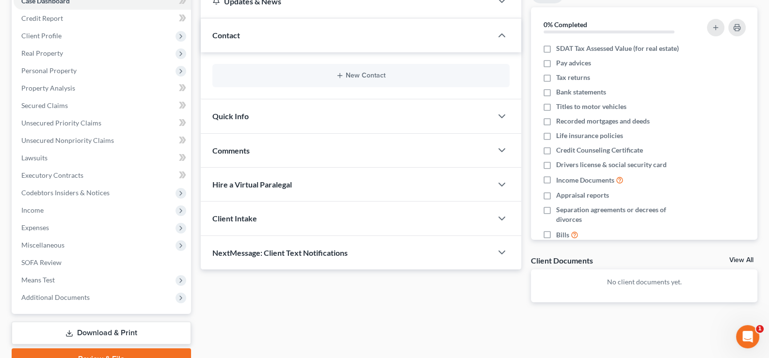
scroll to position [146, 0]
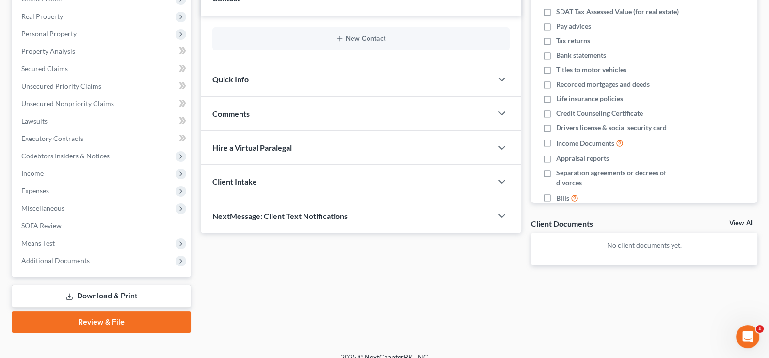
click at [287, 71] on div "Quick Info" at bounding box center [347, 79] width 292 height 33
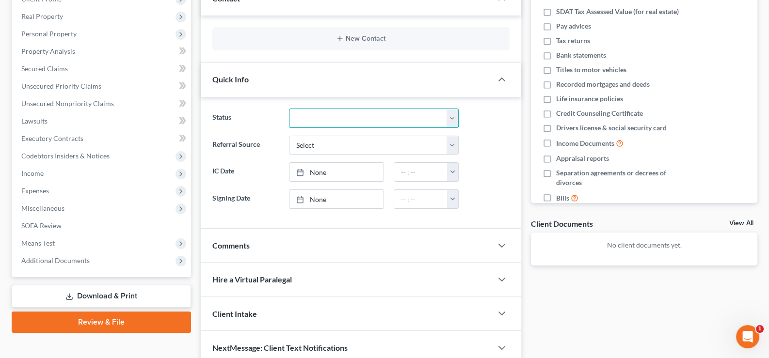
click at [333, 112] on select "Discharged Dismissed Filed In Progress Lead Lost Lead Ready to File To Review" at bounding box center [374, 118] width 170 height 19
click at [334, 116] on select "Discharged Dismissed Filed In Progress Lead Lost Lead Ready to File To Review" at bounding box center [374, 118] width 170 height 19
click at [332, 167] on link "[DATE]" at bounding box center [337, 172] width 94 height 18
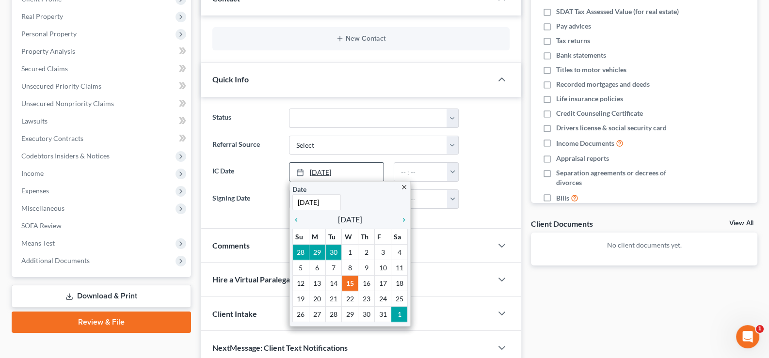
click at [332, 166] on link "[DATE]" at bounding box center [337, 172] width 94 height 18
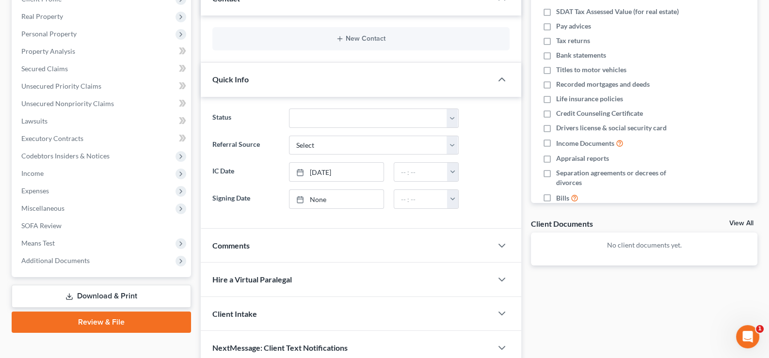
click at [488, 88] on div "Quick Info" at bounding box center [347, 79] width 292 height 33
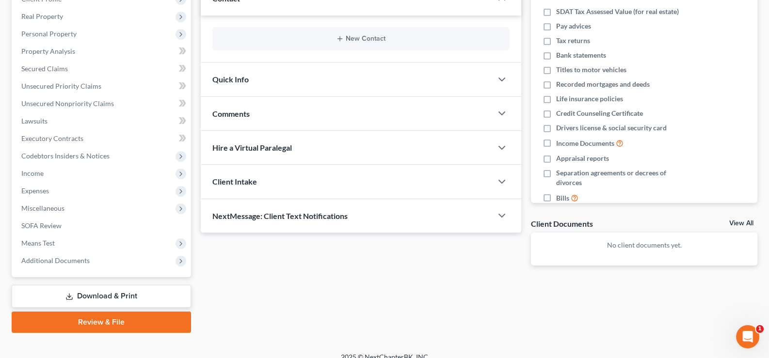
click at [285, 155] on div "Hire a Virtual Paralegal" at bounding box center [347, 147] width 292 height 33
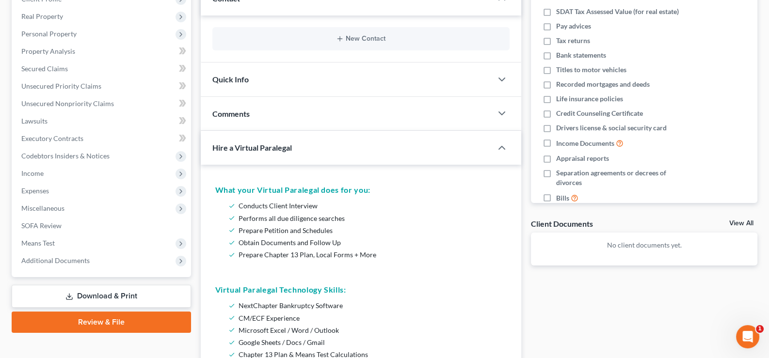
click at [285, 155] on div "Hire a Virtual Paralegal" at bounding box center [340, 147] width 278 height 33
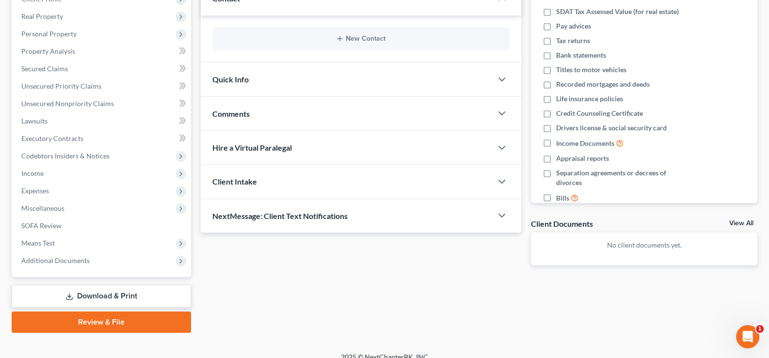
click at [284, 180] on div "Client Intake" at bounding box center [347, 181] width 292 height 33
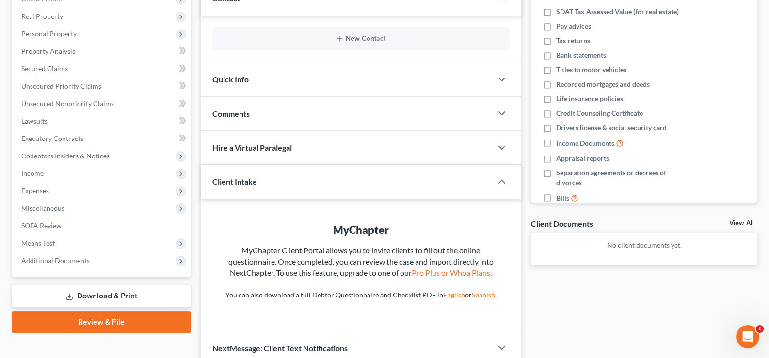
click at [284, 180] on div "Client Intake" at bounding box center [340, 181] width 278 height 33
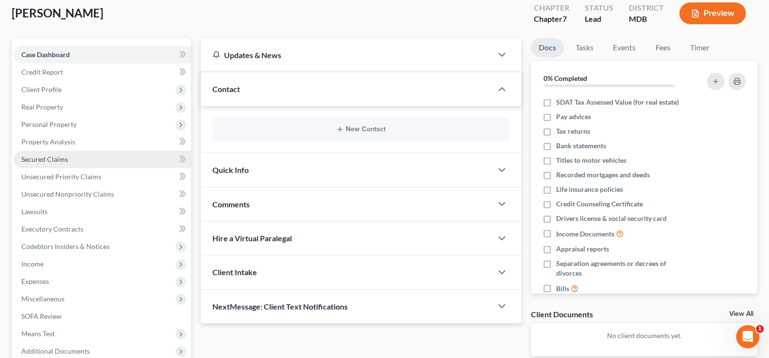
scroll to position [48, 0]
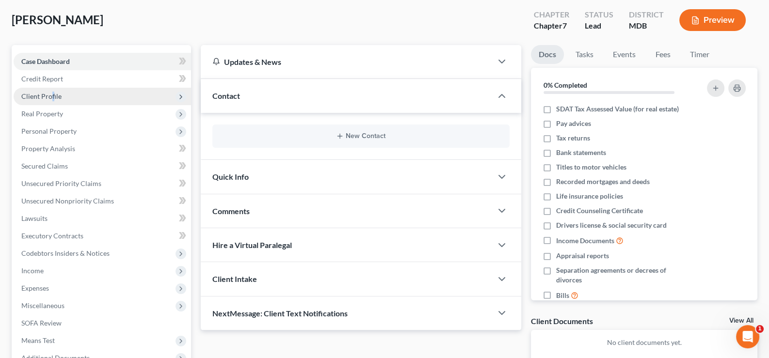
click at [53, 91] on span "Client Profile" at bounding box center [103, 96] width 178 height 17
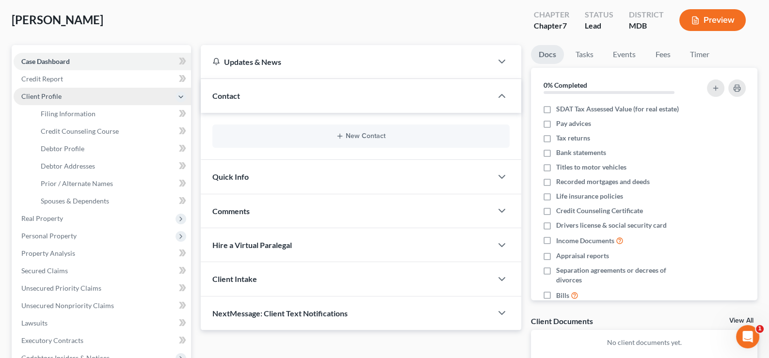
click at [77, 91] on span "Client Profile" at bounding box center [103, 96] width 178 height 17
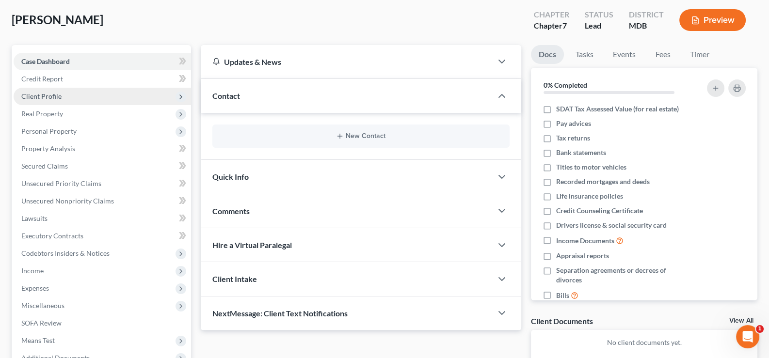
click at [75, 101] on span "Client Profile" at bounding box center [103, 96] width 178 height 17
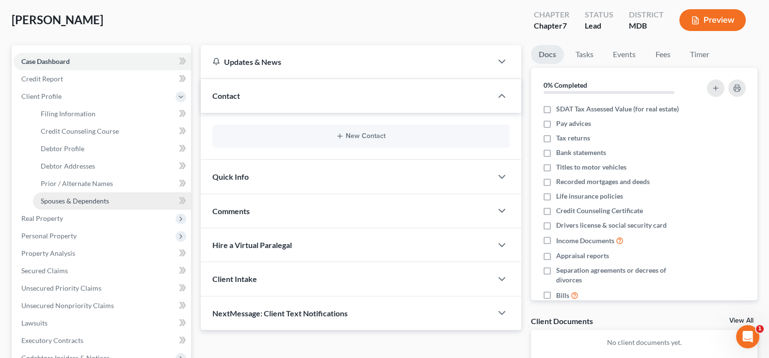
click at [99, 200] on span "Spouses & Dependents" at bounding box center [75, 201] width 68 height 8
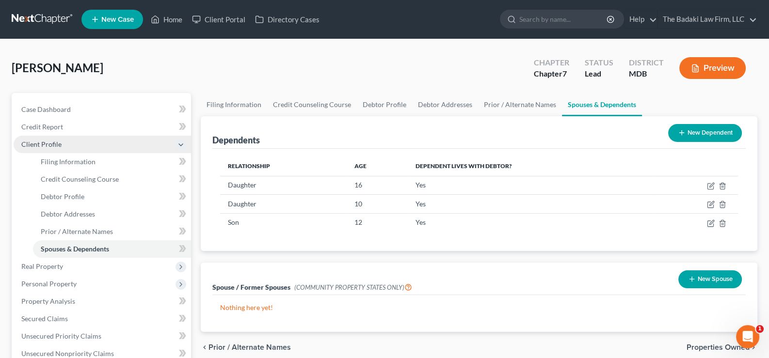
click at [172, 139] on span "Client Profile" at bounding box center [103, 144] width 178 height 17
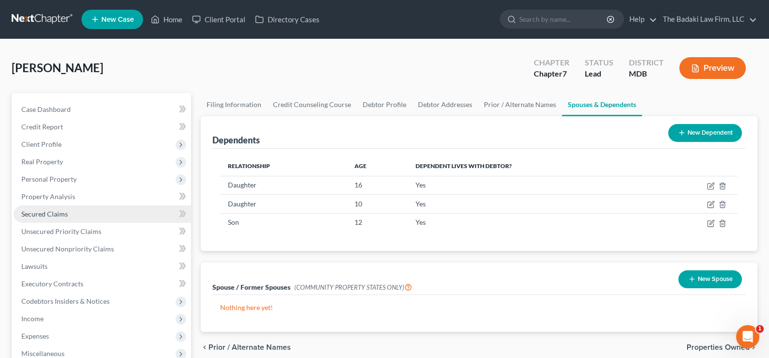
scroll to position [48, 0]
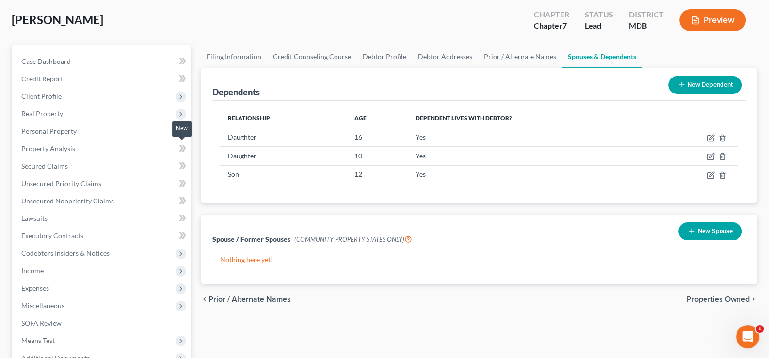
click at [185, 147] on icon at bounding box center [183, 148] width 4 height 7
click at [180, 145] on icon at bounding box center [181, 148] width 4 height 7
click at [180, 166] on icon at bounding box center [181, 166] width 4 height 7
click at [188, 167] on span at bounding box center [182, 167] width 17 height 15
click at [192, 207] on div "Case Dashboard Payments Invoices Payments Payments Credit Report Client Profile" at bounding box center [101, 238] width 189 height 386
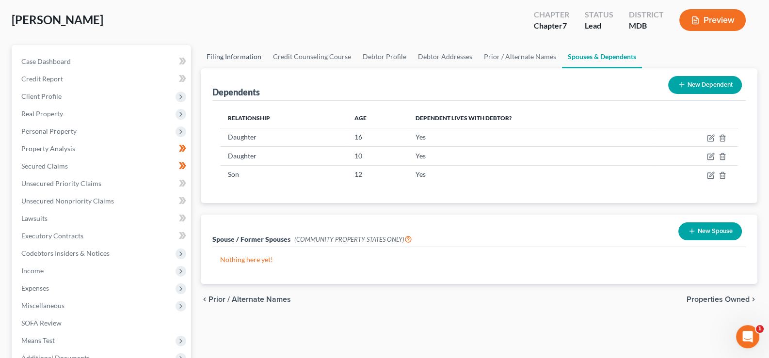
click at [232, 53] on link "Filing Information" at bounding box center [234, 56] width 66 height 23
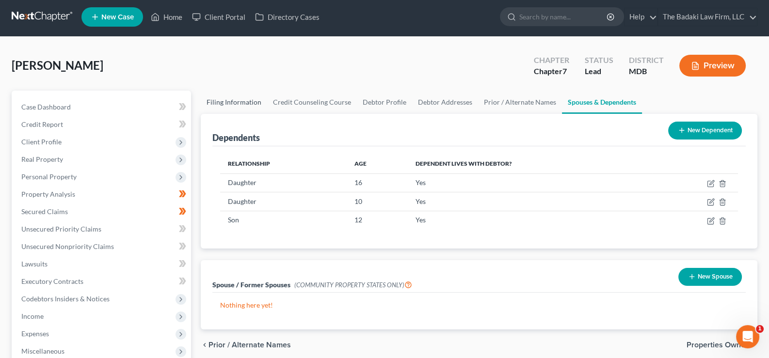
select select "1"
select select "0"
select select "38"
select select "0"
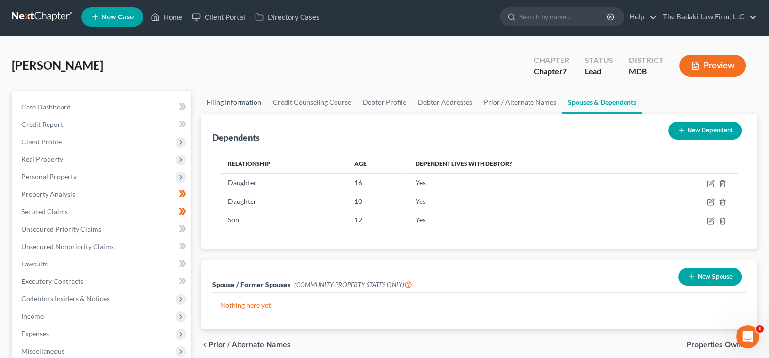
select select "21"
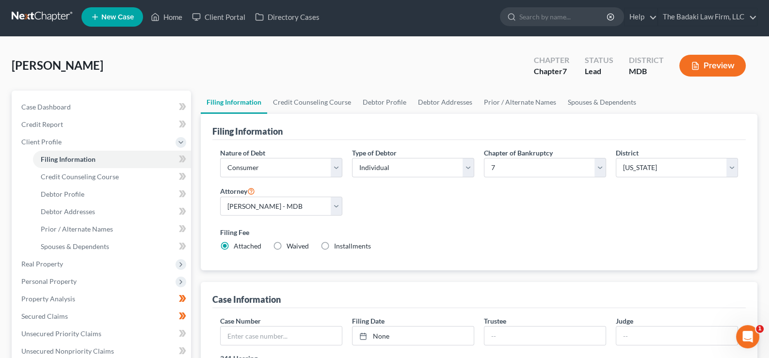
scroll to position [0, 0]
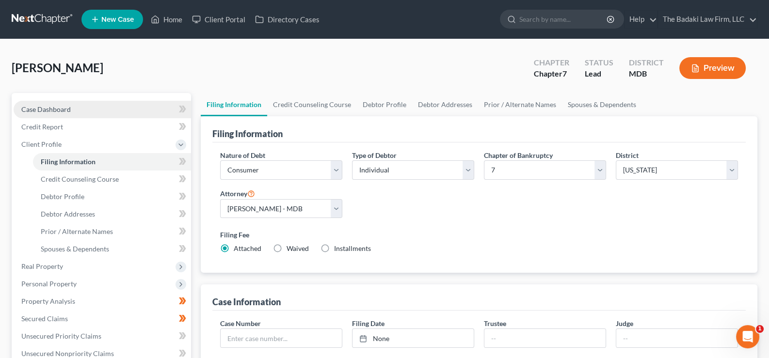
click at [76, 108] on link "Case Dashboard" at bounding box center [103, 109] width 178 height 17
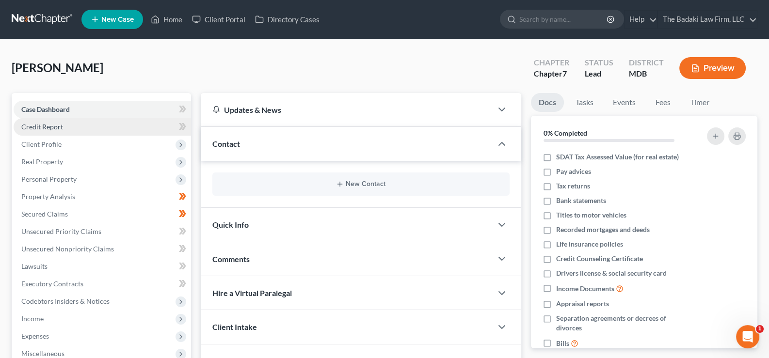
click at [71, 133] on link "Credit Report" at bounding box center [103, 126] width 178 height 17
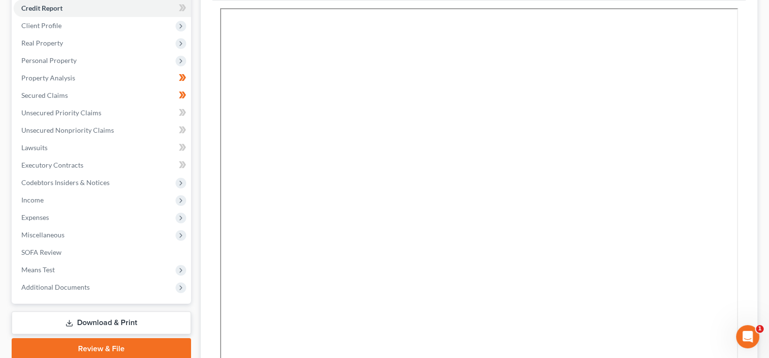
scroll to position [144, 0]
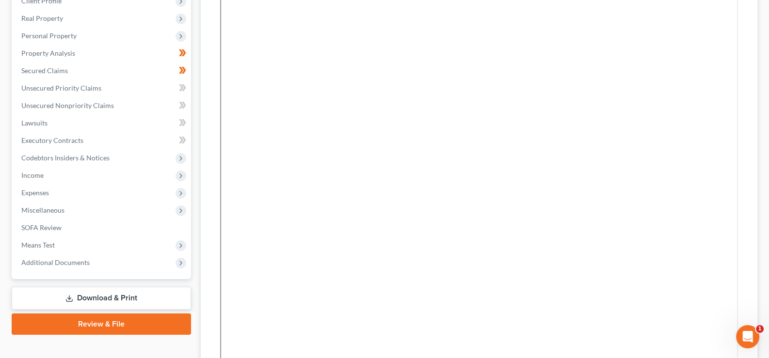
click at [738, 269] on iframe at bounding box center [479, 178] width 519 height 388
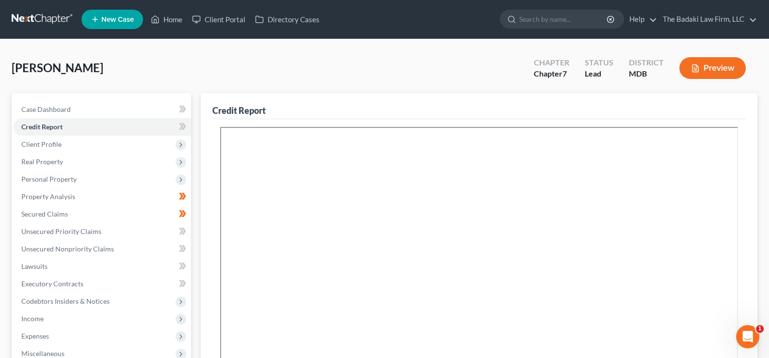
scroll to position [0, 0]
click at [70, 109] on span "Case Dashboard" at bounding box center [45, 109] width 49 height 8
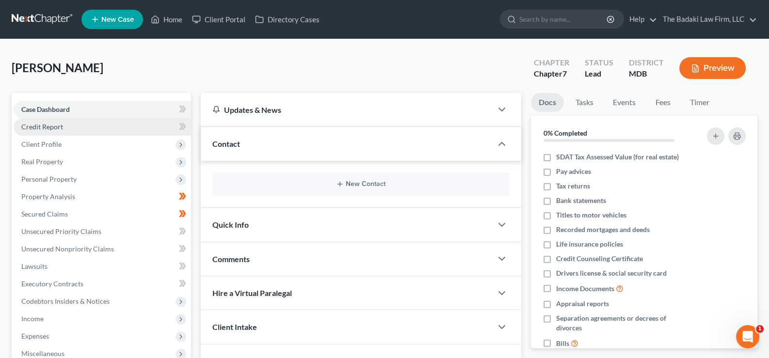
click at [74, 129] on link "Credit Report" at bounding box center [103, 126] width 178 height 17
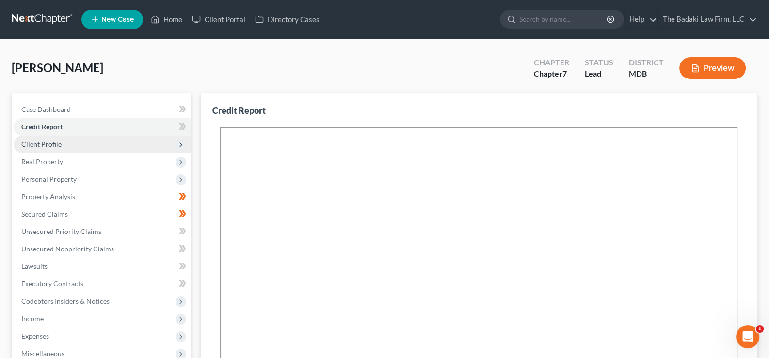
click at [87, 142] on span "Client Profile" at bounding box center [103, 144] width 178 height 17
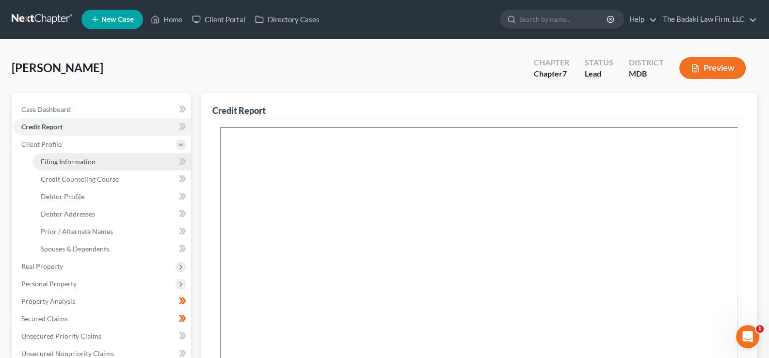
click at [90, 162] on span "Filing Information" at bounding box center [68, 162] width 55 height 8
select select "1"
select select "0"
select select "38"
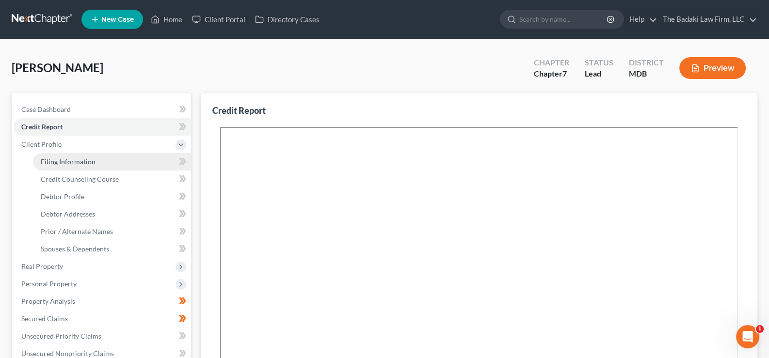
select select "0"
select select "21"
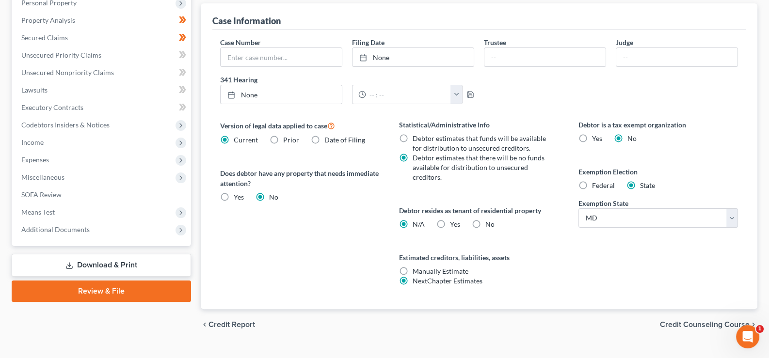
scroll to position [291, 0]
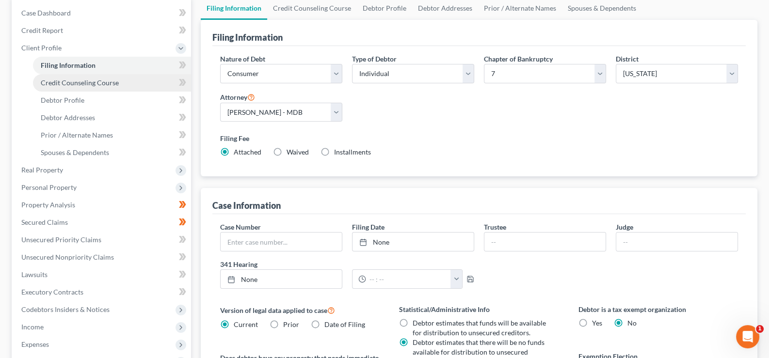
click at [80, 80] on span "Credit Counseling Course" at bounding box center [80, 83] width 78 height 8
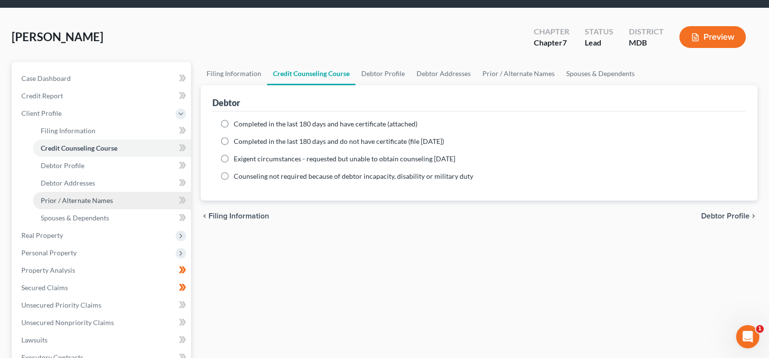
scroll to position [48, 0]
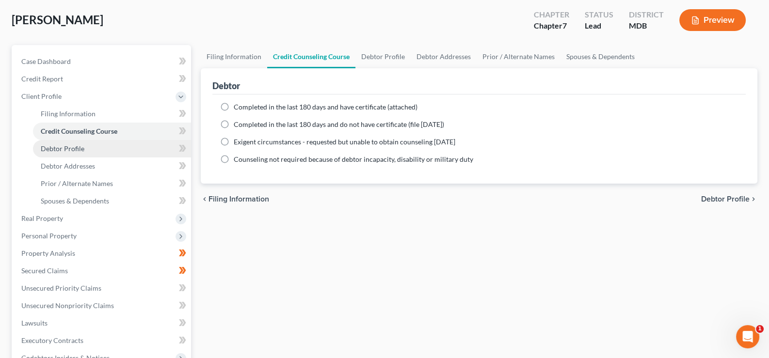
click at [92, 152] on link "Debtor Profile" at bounding box center [112, 148] width 158 height 17
select select "0"
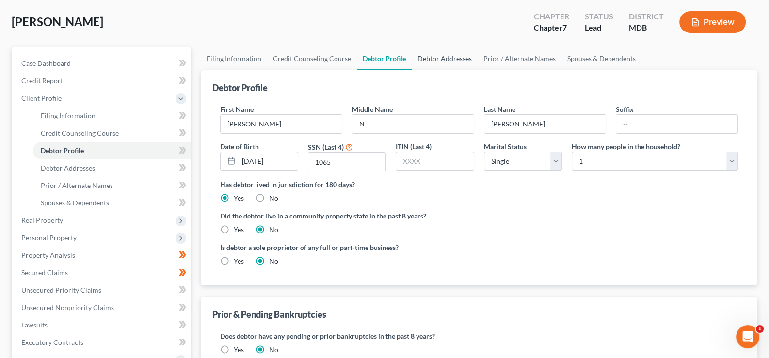
scroll to position [48, 0]
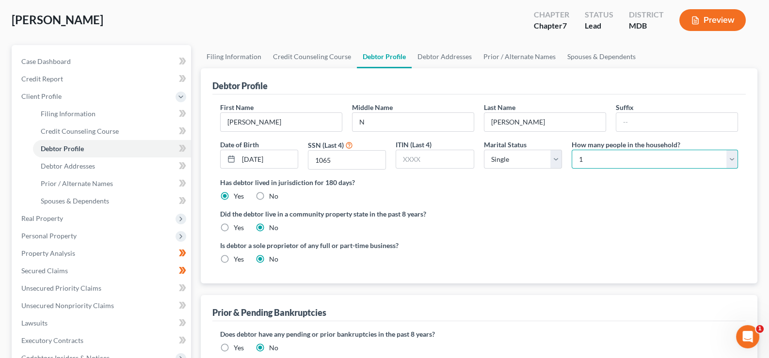
click at [733, 158] on select "Select 1 2 3 4 5 6 7 8 9 10 11 12 13 14 15 16 17 18 19 20" at bounding box center [655, 159] width 166 height 19
click at [572, 150] on select "Select 1 2 3 4 5 6 7 8 9 10 11 12 13 14 15 16 17 18 19 20" at bounding box center [655, 159] width 166 height 19
click at [529, 237] on ng-include "First Name Latisha Middle Name N Last Name Robinson Suffix Date of Birth 10/23/…" at bounding box center [479, 187] width 519 height 170
click at [729, 153] on select "Select 1 2 3 4 5 6 7 8 9 10 11 12 13 14 15 16 17 18 19 20" at bounding box center [655, 159] width 166 height 19
select select "3"
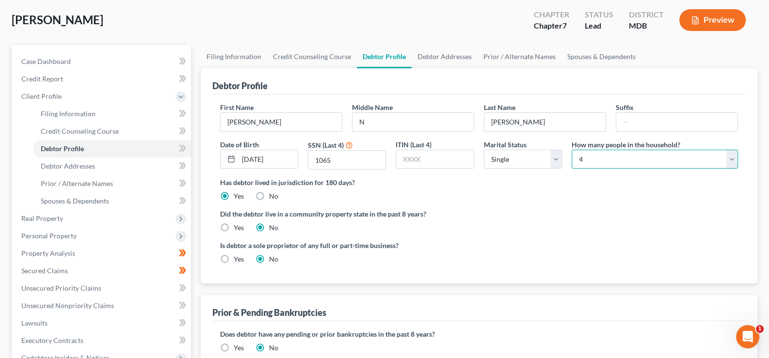
click at [572, 150] on select "Select 1 2 3 4 5 6 7 8 9 10 11 12 13 14 15 16 17 18 19 20" at bounding box center [655, 159] width 166 height 19
click at [579, 241] on div "Is debtor a sole proprietor of any full or part-time business? Yes No" at bounding box center [479, 257] width 528 height 32
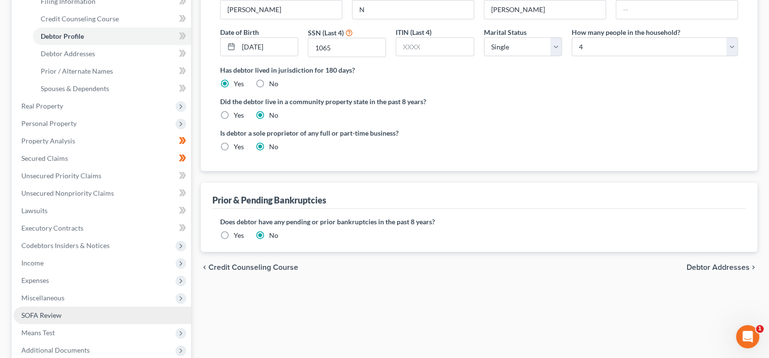
scroll to position [194, 0]
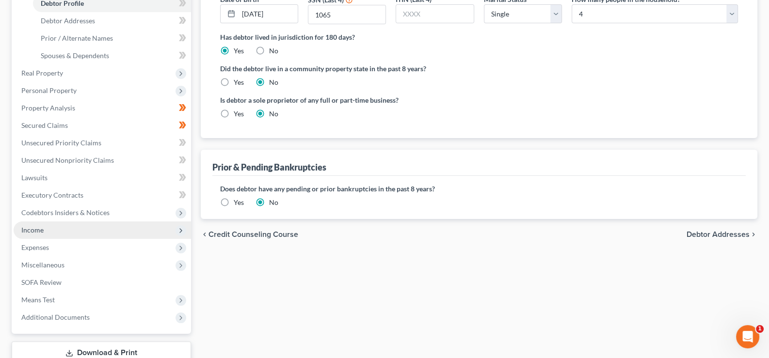
click at [61, 223] on span "Income" at bounding box center [103, 230] width 178 height 17
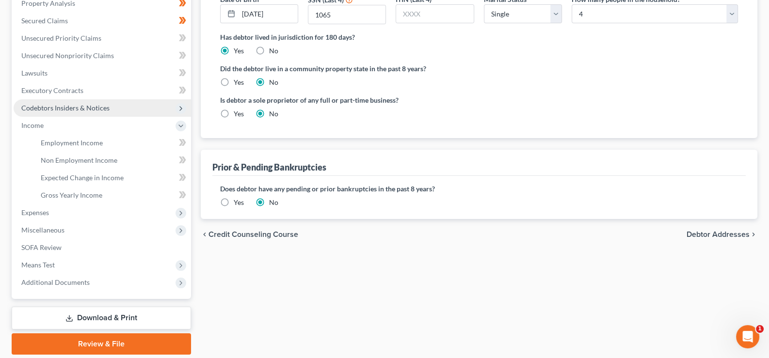
click at [92, 107] on span "Codebtors Insiders & Notices" at bounding box center [65, 108] width 88 height 8
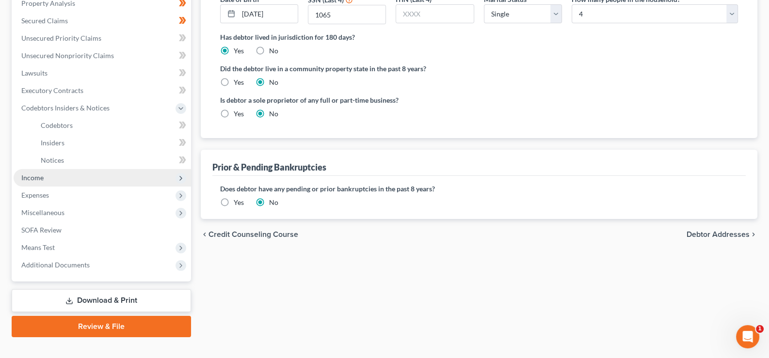
click at [49, 177] on span "Income" at bounding box center [103, 177] width 178 height 17
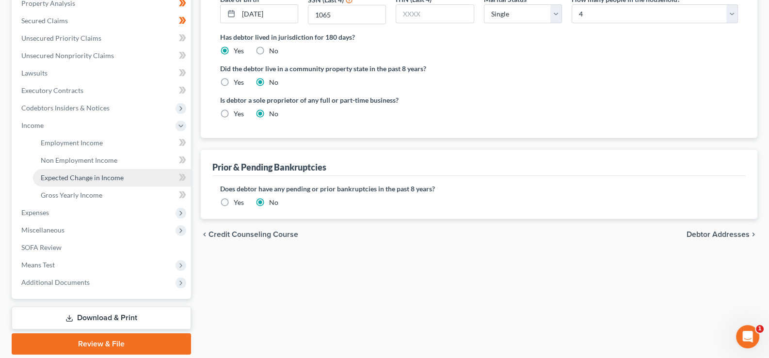
click at [65, 174] on span "Expected Change in Income" at bounding box center [82, 178] width 83 height 8
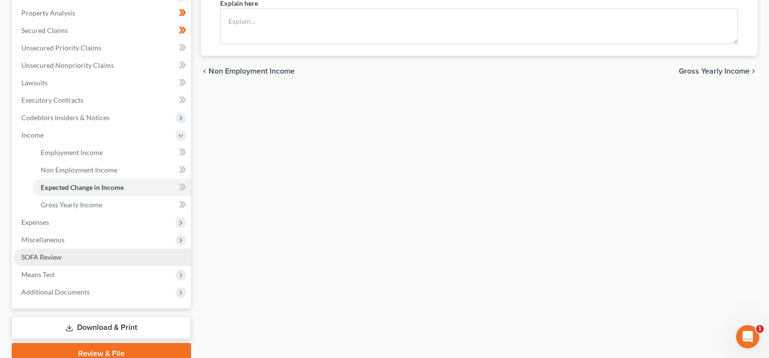
scroll to position [226, 0]
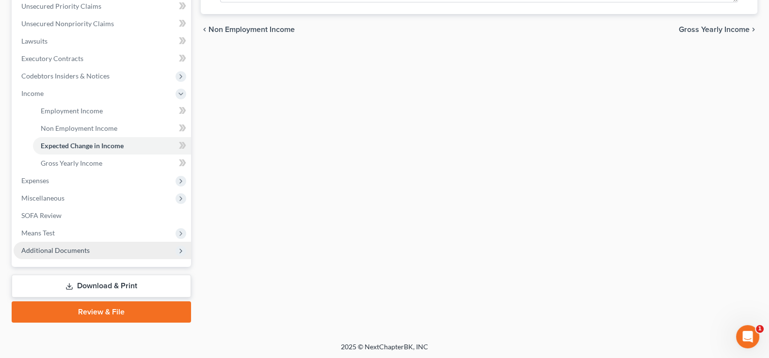
click at [82, 248] on span "Additional Documents" at bounding box center [55, 250] width 68 height 8
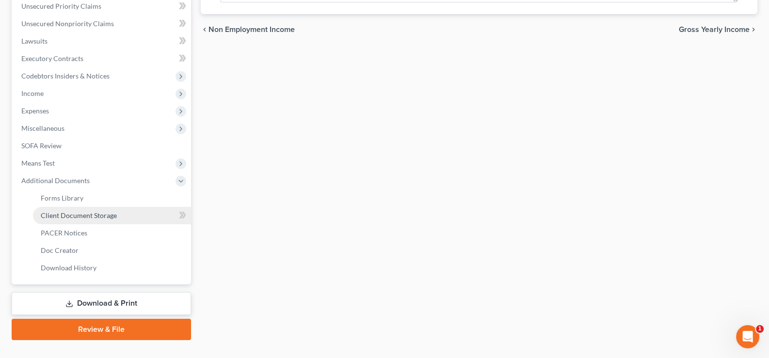
click at [78, 214] on span "Client Document Storage" at bounding box center [79, 216] width 76 height 8
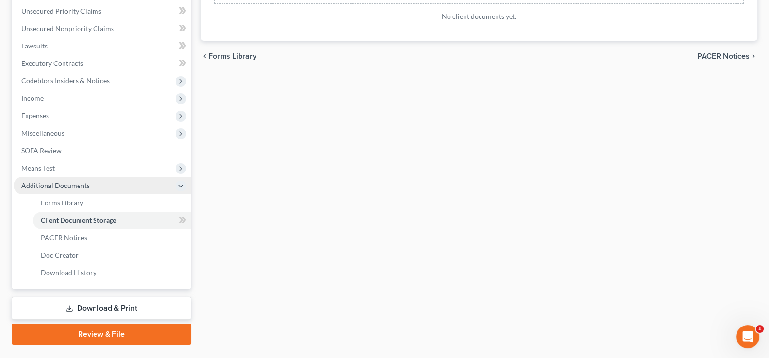
scroll to position [243, 0]
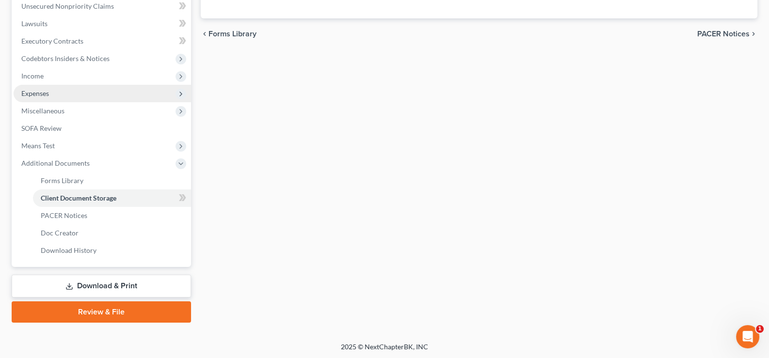
click at [83, 95] on span "Expenses" at bounding box center [103, 93] width 178 height 17
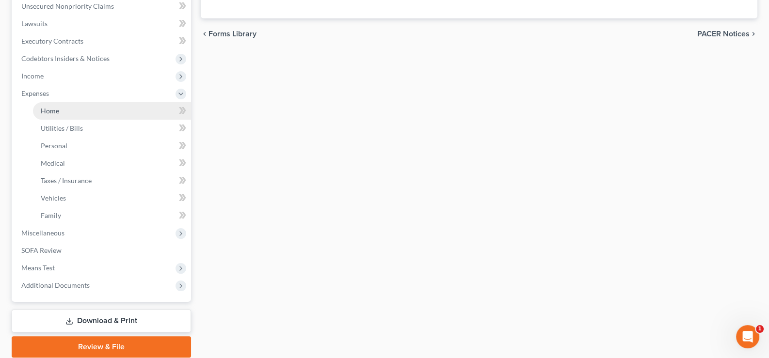
click at [82, 111] on link "Home" at bounding box center [112, 110] width 158 height 17
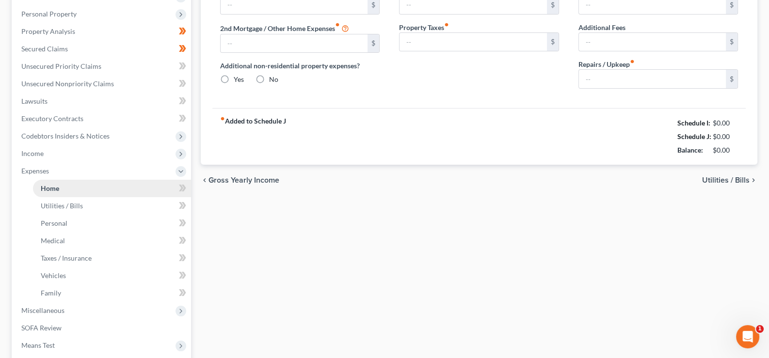
type input "0.00"
radio input "true"
type input "0.00"
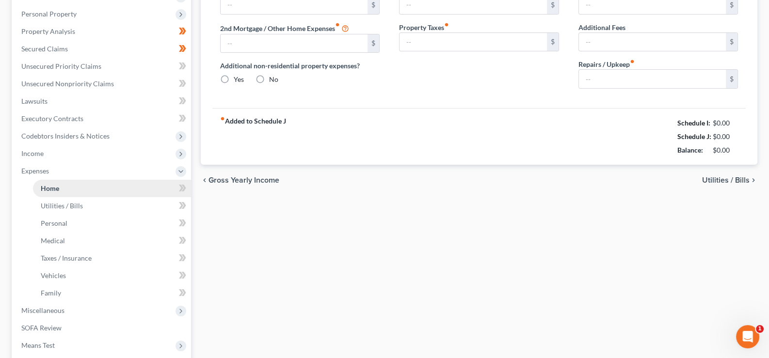
type input "0.00"
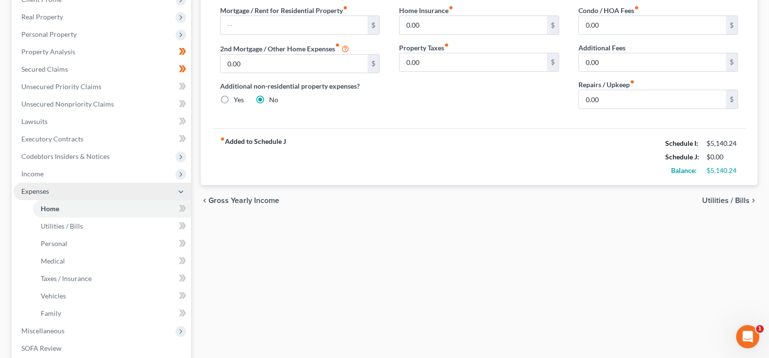
scroll to position [146, 0]
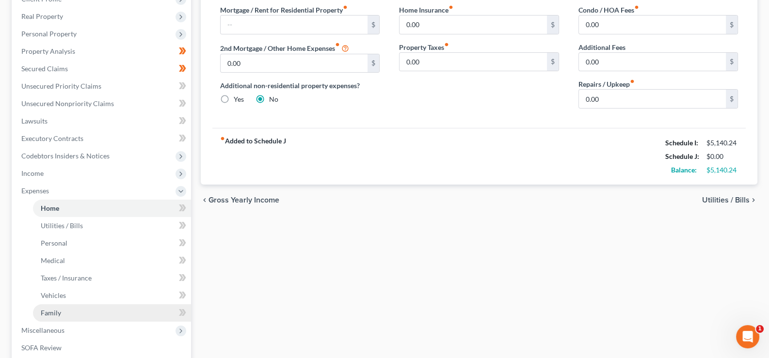
click at [68, 317] on link "Family" at bounding box center [112, 313] width 158 height 17
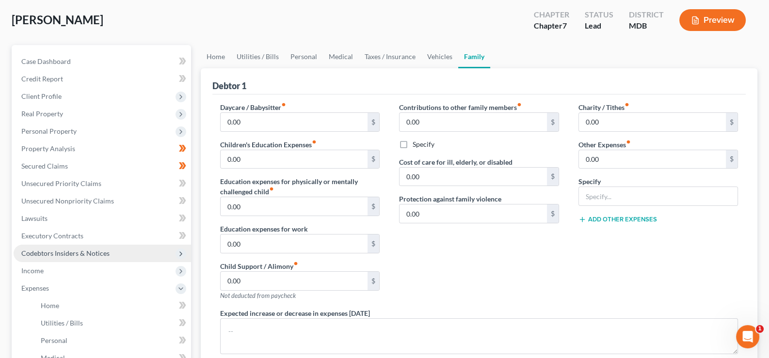
scroll to position [97, 0]
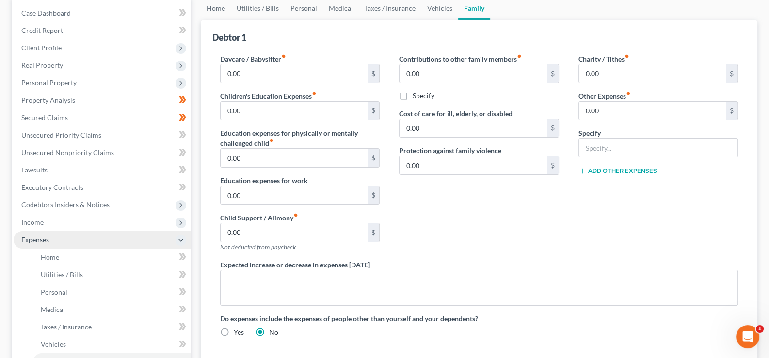
click at [105, 237] on span "Expenses" at bounding box center [103, 239] width 178 height 17
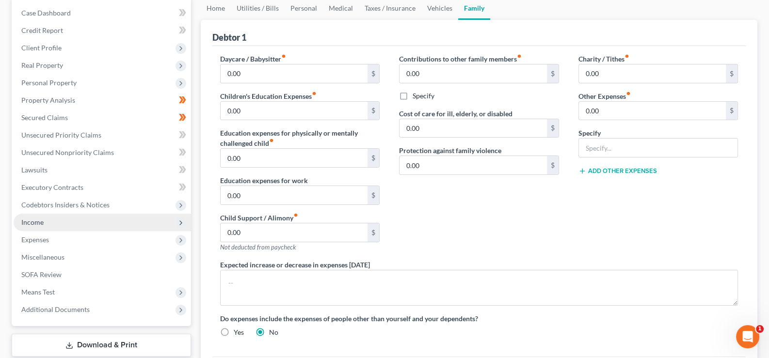
click at [67, 218] on span "Income" at bounding box center [103, 222] width 178 height 17
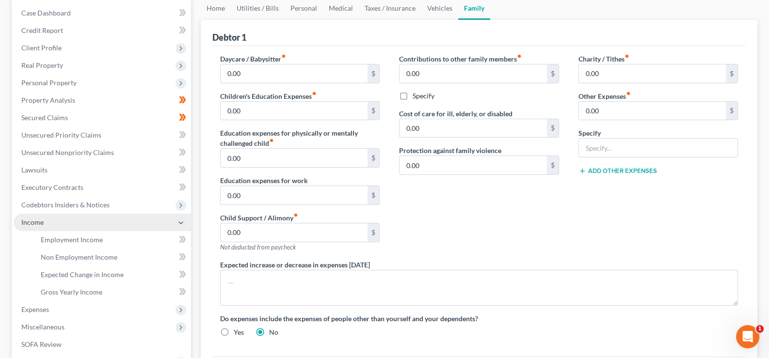
click at [67, 218] on span "Income" at bounding box center [103, 222] width 178 height 17
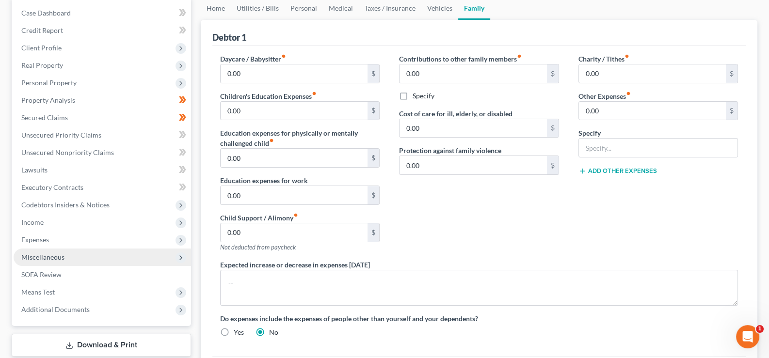
click at [140, 254] on span "Miscellaneous" at bounding box center [103, 257] width 178 height 17
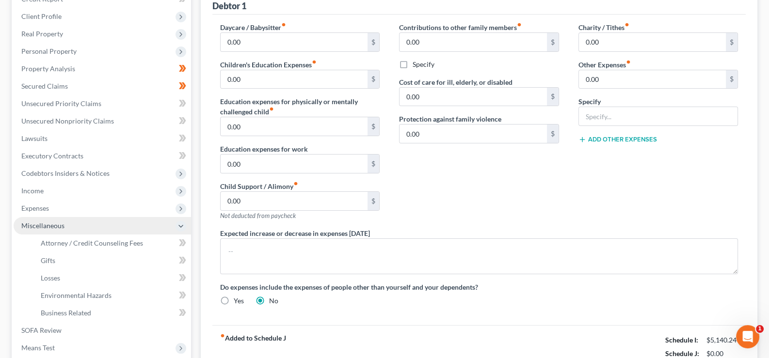
scroll to position [146, 0]
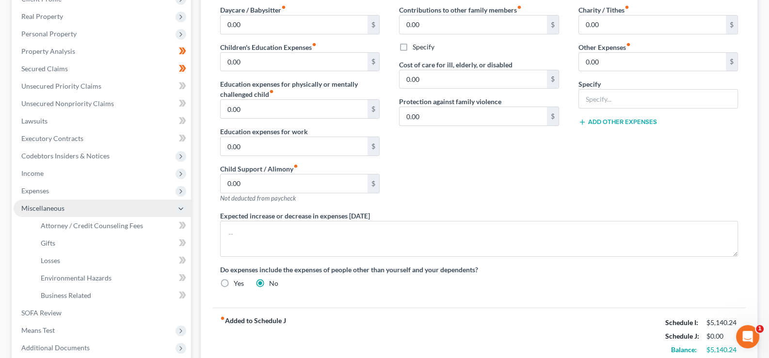
click at [130, 206] on span "Miscellaneous" at bounding box center [103, 208] width 178 height 17
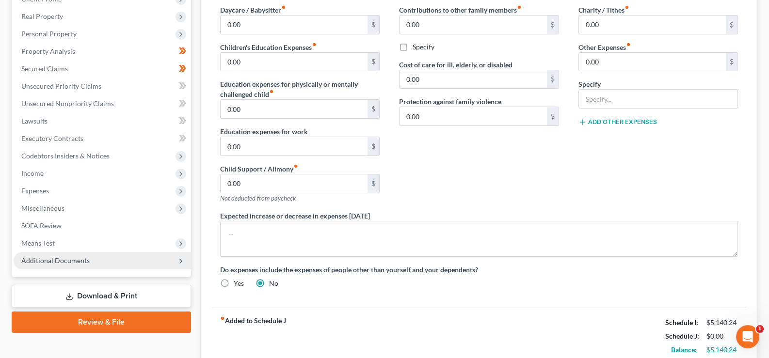
click at [124, 258] on span "Additional Documents" at bounding box center [103, 260] width 178 height 17
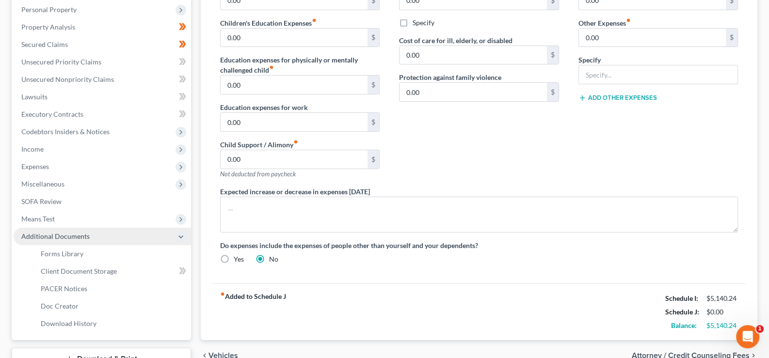
scroll to position [194, 0]
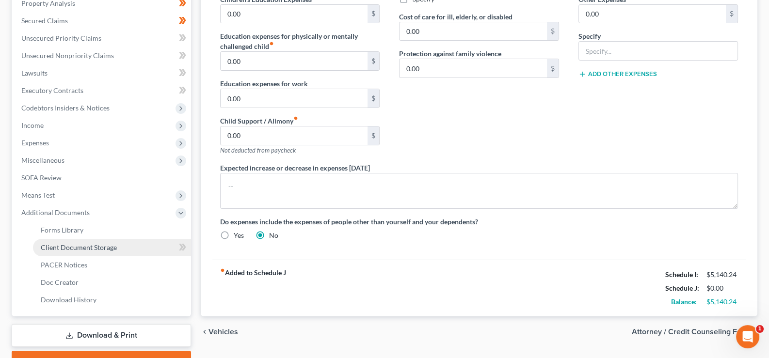
click at [114, 248] on span "Client Document Storage" at bounding box center [79, 248] width 76 height 8
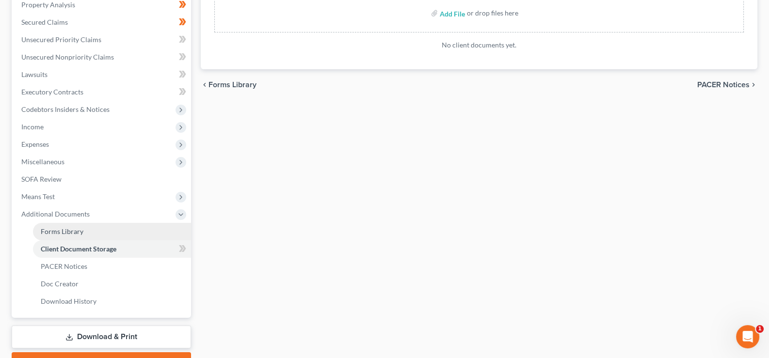
scroll to position [243, 0]
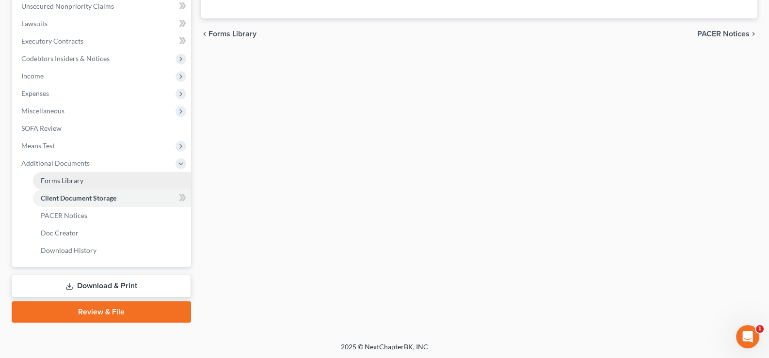
click at [82, 178] on link "Forms Library" at bounding box center [112, 180] width 158 height 17
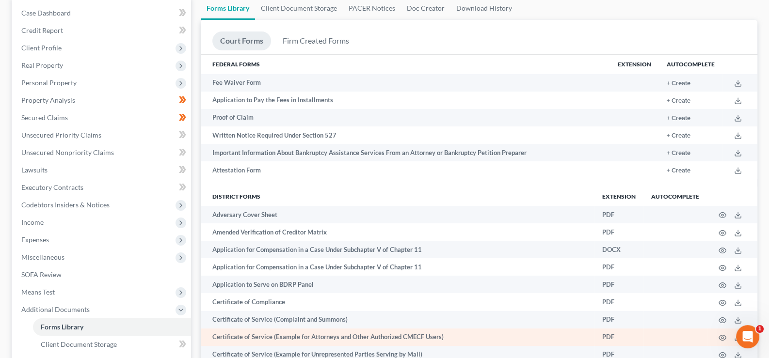
scroll to position [146, 0]
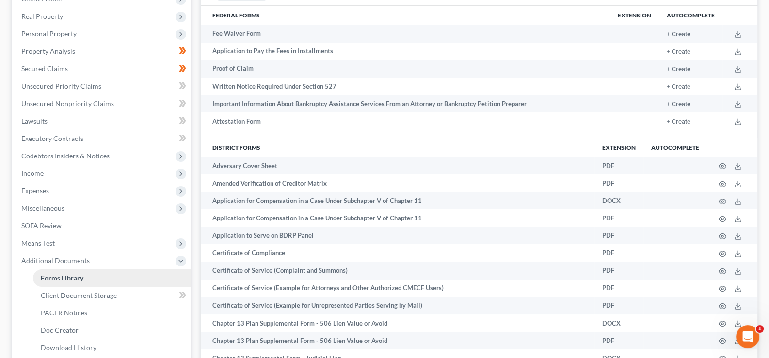
click at [78, 282] on link "Forms Library" at bounding box center [112, 278] width 158 height 17
click at [179, 260] on polyline at bounding box center [181, 261] width 4 height 2
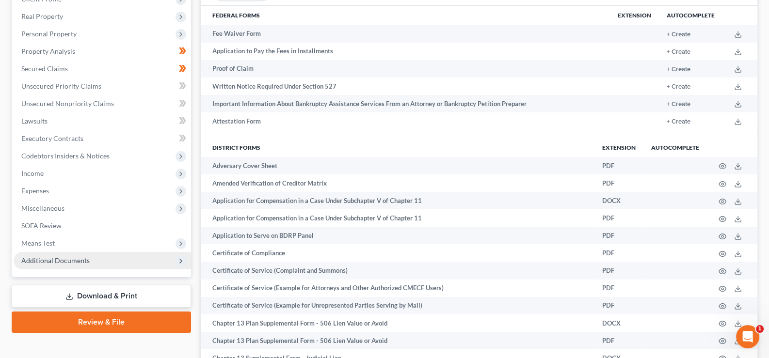
click at [179, 260] on icon at bounding box center [181, 262] width 8 height 8
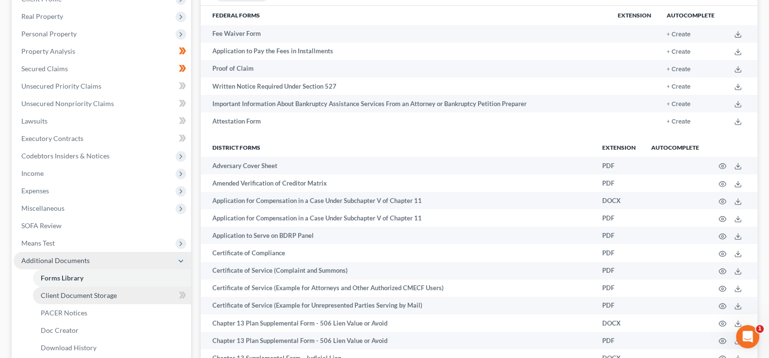
click at [146, 291] on link "Client Document Storage" at bounding box center [112, 295] width 158 height 17
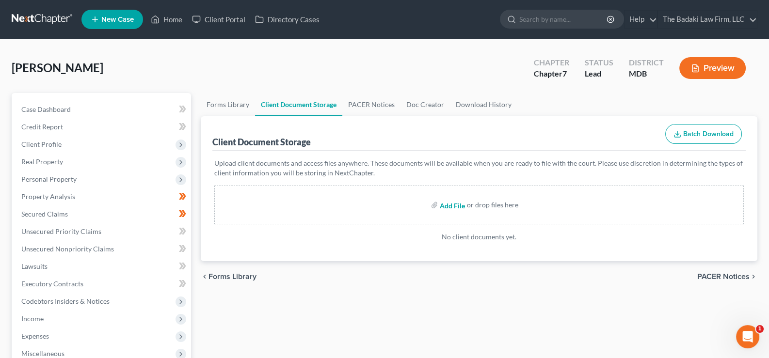
click at [451, 205] on input "file" at bounding box center [451, 204] width 23 height 17
click at [437, 60] on div "Robinson, Latisha Upgraded Chapter Chapter 7 Status Lead District MDB Preview" at bounding box center [385, 72] width 746 height 42
click at [446, 205] on input "file" at bounding box center [451, 204] width 23 height 17
click at [450, 208] on input "file" at bounding box center [451, 204] width 23 height 17
click at [449, 203] on input "file" at bounding box center [451, 204] width 23 height 17
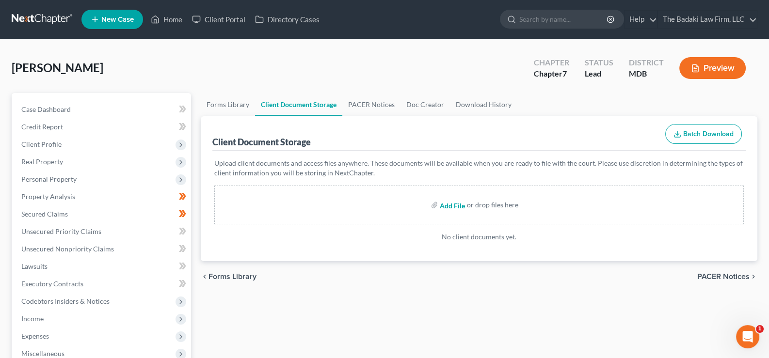
click at [454, 203] on input "file" at bounding box center [451, 204] width 23 height 17
type input "C:\fakepath\Life_insurance_LB.jpeg"
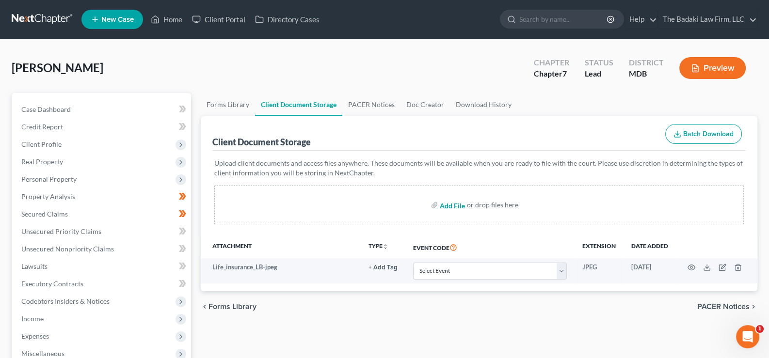
click at [458, 206] on input "file" at bounding box center [451, 204] width 23 height 17
type input "C:\fakepath\Life_insurance9.jpeg"
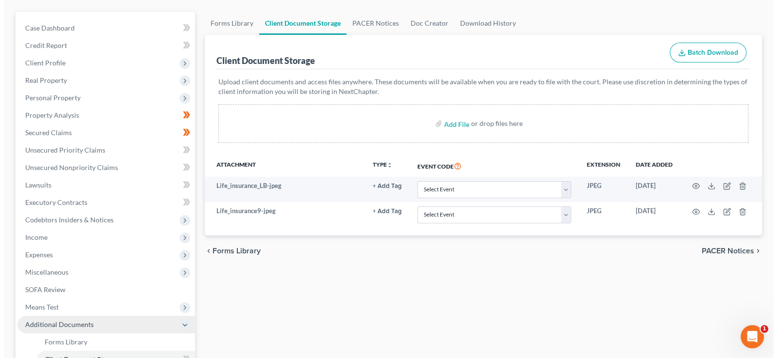
scroll to position [87, 0]
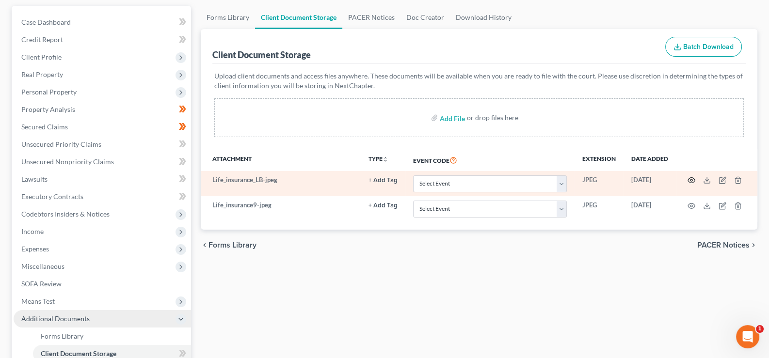
click at [692, 179] on circle "button" at bounding box center [692, 180] width 2 height 2
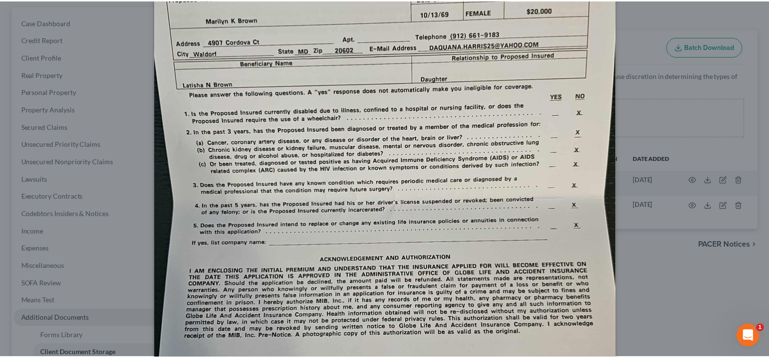
scroll to position [0, 0]
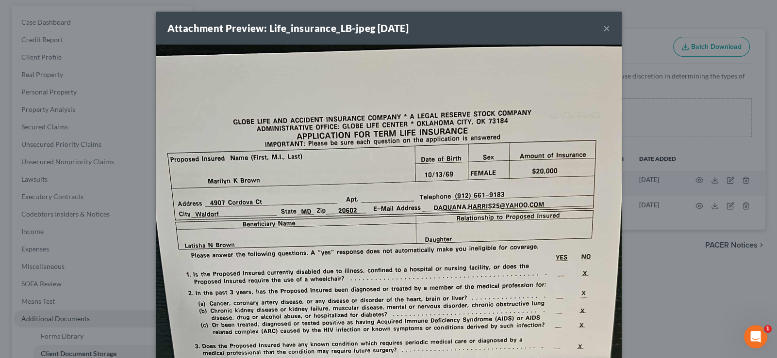
click at [606, 33] on div "Attachment Preview: Life_insurance_LB-jpeg 10/15/2025 ×" at bounding box center [389, 28] width 466 height 33
click at [599, 24] on div "Attachment Preview: Life_insurance_LB-jpeg 10/15/2025 ×" at bounding box center [389, 28] width 466 height 33
click at [603, 27] on button "×" at bounding box center [606, 28] width 7 height 12
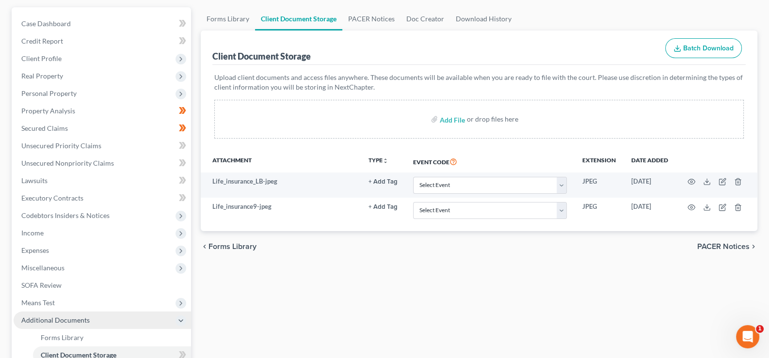
scroll to position [101, 0]
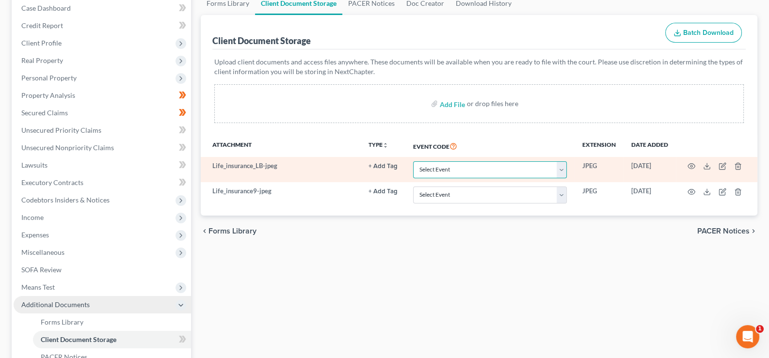
click at [563, 169] on select "Select Event Affidavit Affidavit of Adequate Protection and Lease Payments Affi…" at bounding box center [490, 170] width 154 height 17
select select "93"
click at [413, 162] on select "Select Event Affidavit Affidavit of Adequate Protection and Lease Payments Affi…" at bounding box center [490, 170] width 154 height 17
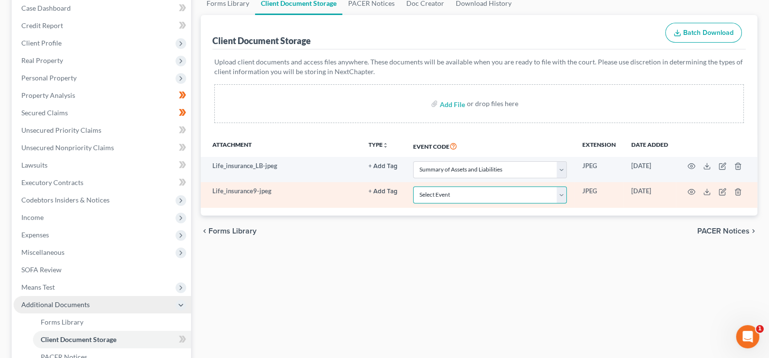
click at [566, 196] on select "Select Event Affidavit Affidavit of Adequate Protection and Lease Payments Affi…" at bounding box center [490, 195] width 154 height 17
select select "93"
click at [413, 187] on select "Select Event Affidavit Affidavit of Adequate Protection and Lease Payments Affi…" at bounding box center [490, 195] width 154 height 17
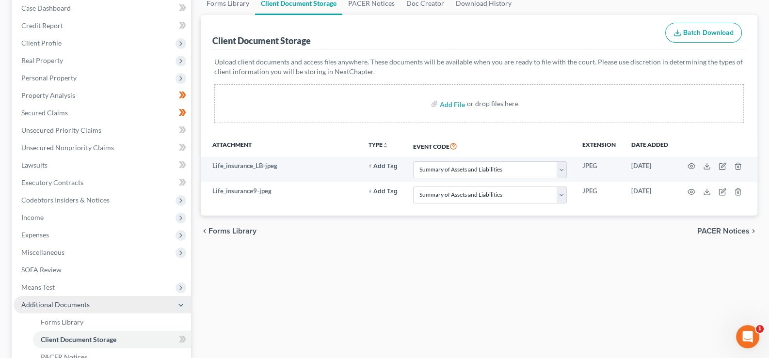
click at [608, 258] on div "Forms Library Client Document Storage PACER Notices Doc Creator Download Histor…" at bounding box center [479, 228] width 567 height 473
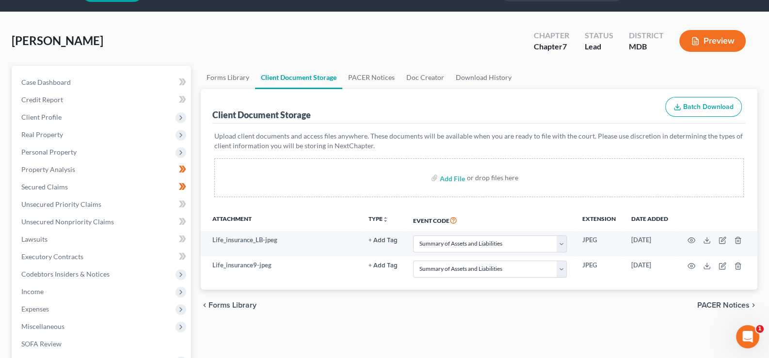
scroll to position [0, 0]
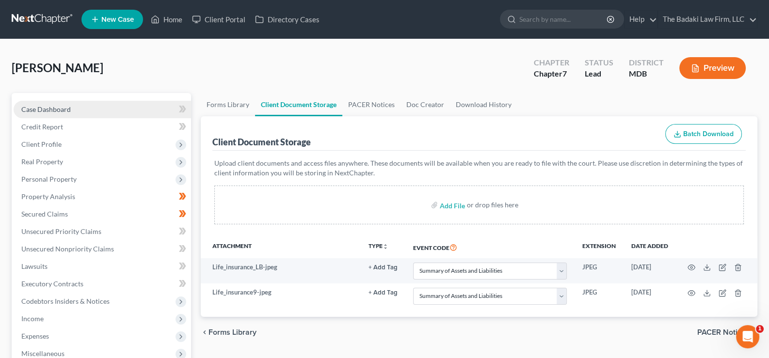
click at [57, 109] on span "Case Dashboard" at bounding box center [45, 109] width 49 height 8
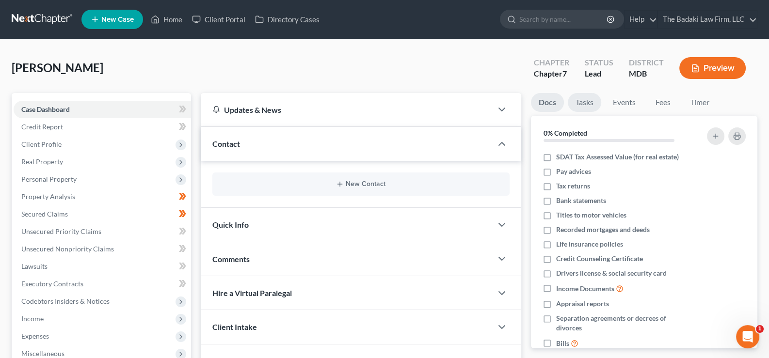
click at [601, 102] on link "Tasks" at bounding box center [584, 102] width 33 height 19
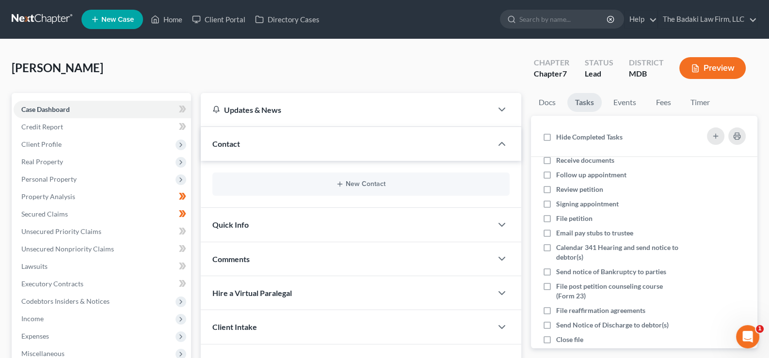
scroll to position [40, 0]
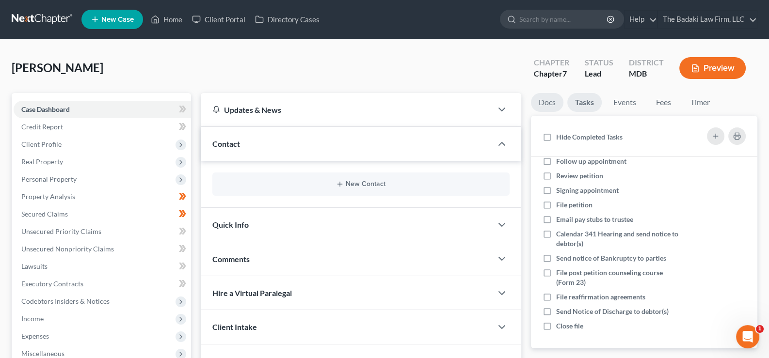
click at [556, 104] on link "Docs" at bounding box center [547, 102] width 33 height 19
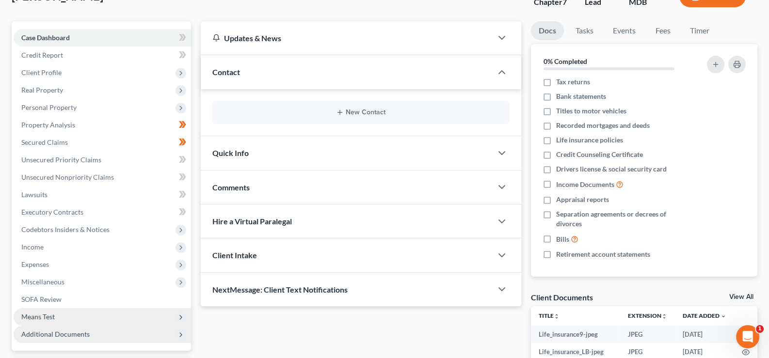
scroll to position [146, 0]
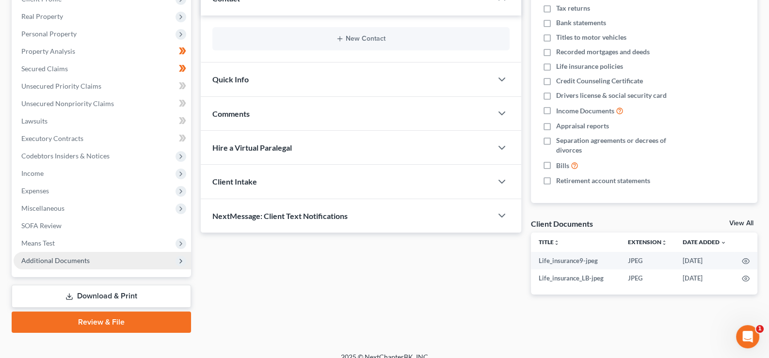
click at [70, 263] on span "Additional Documents" at bounding box center [55, 261] width 68 height 8
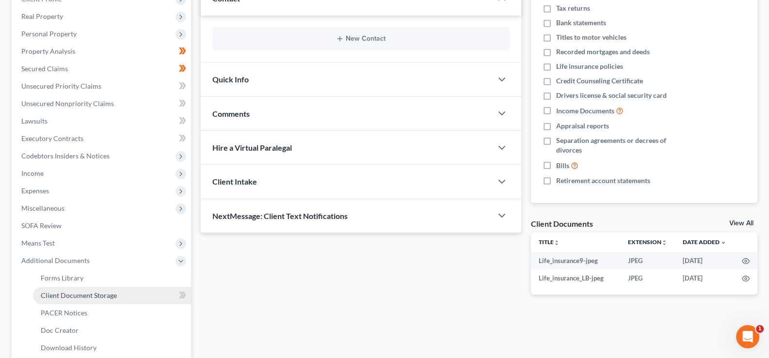
click at [106, 295] on span "Client Document Storage" at bounding box center [79, 296] width 76 height 8
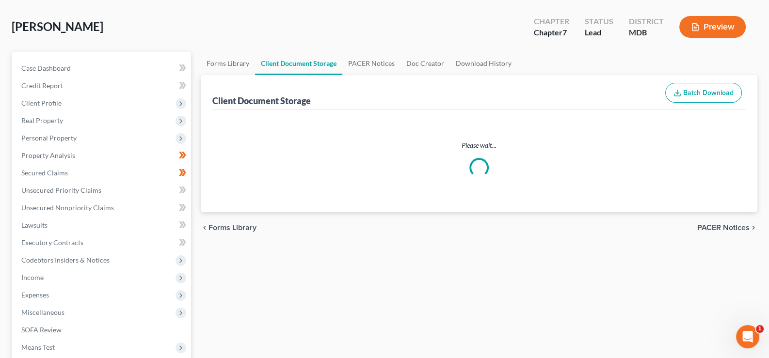
scroll to position [4, 0]
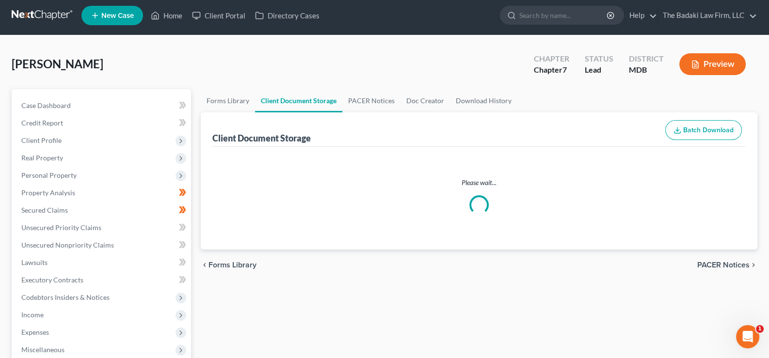
select select "93"
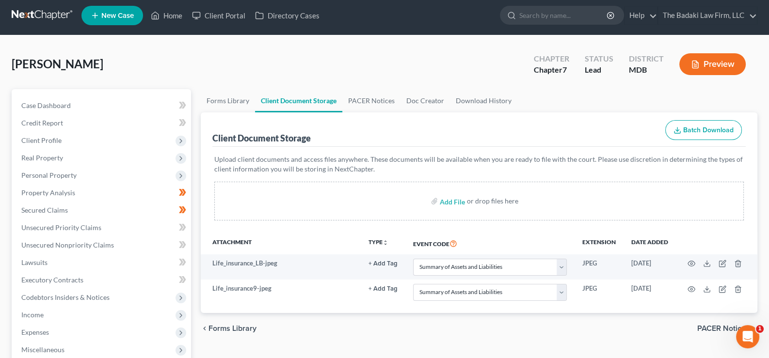
scroll to position [0, 0]
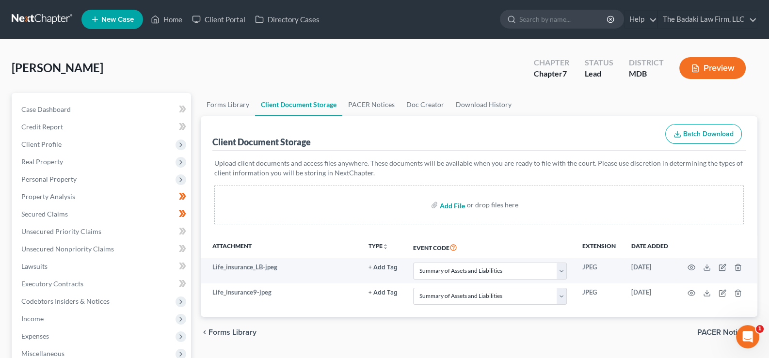
click at [446, 205] on input "file" at bounding box center [451, 204] width 23 height 17
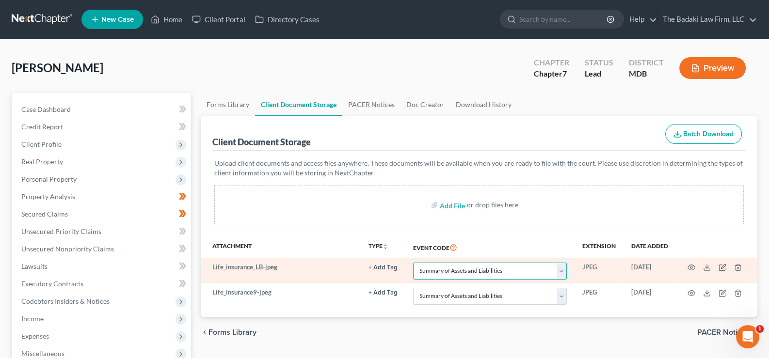
click at [564, 266] on select "Select Event Affidavit Affidavit of Adequate Protection and Lease Payments Affi…" at bounding box center [490, 271] width 154 height 17
click at [559, 271] on select "Select Event Affidavit Affidavit of Adequate Protection and Lease Payments Affi…" at bounding box center [490, 271] width 154 height 17
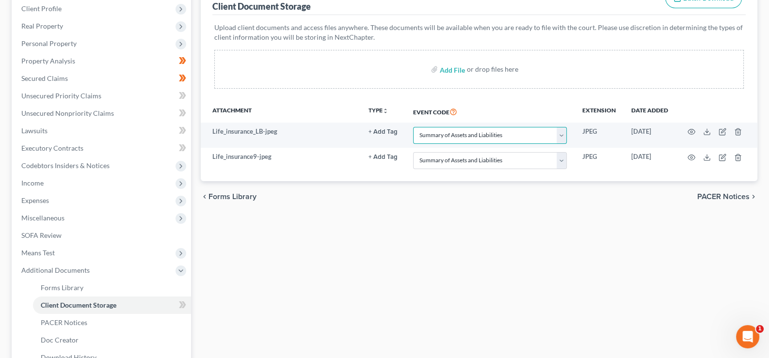
scroll to position [137, 0]
click at [147, 303] on link "Client Document Storage" at bounding box center [112, 303] width 158 height 17
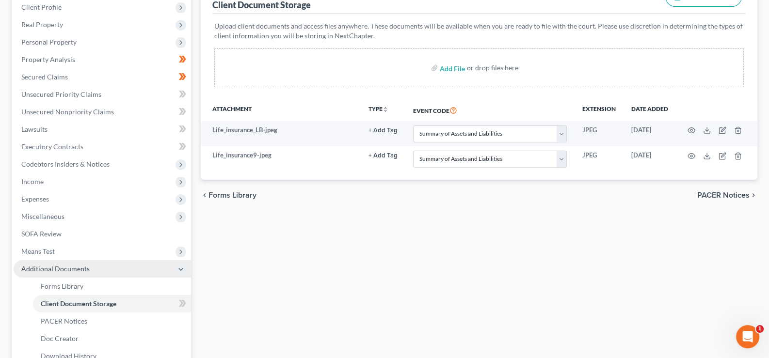
click at [184, 269] on icon at bounding box center [181, 269] width 11 height 11
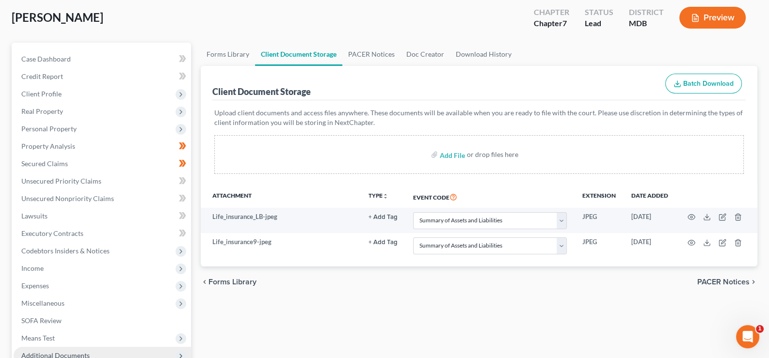
scroll to position [50, 0]
click at [245, 51] on link "Forms Library" at bounding box center [228, 54] width 54 height 23
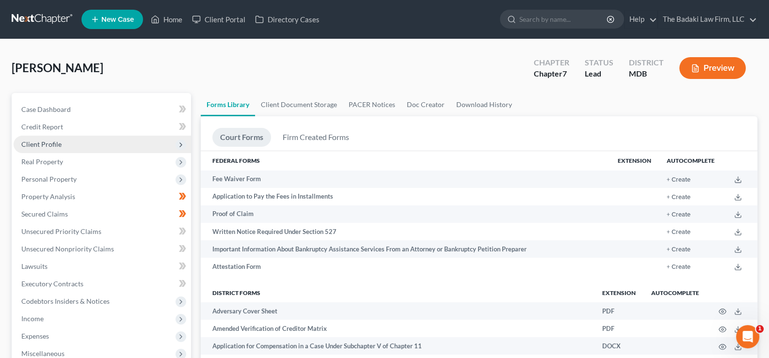
click at [52, 144] on span "Client Profile" at bounding box center [41, 144] width 40 height 8
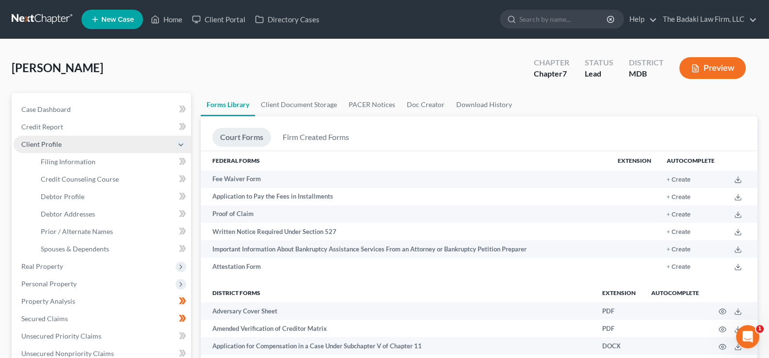
click at [52, 144] on span "Client Profile" at bounding box center [41, 144] width 40 height 8
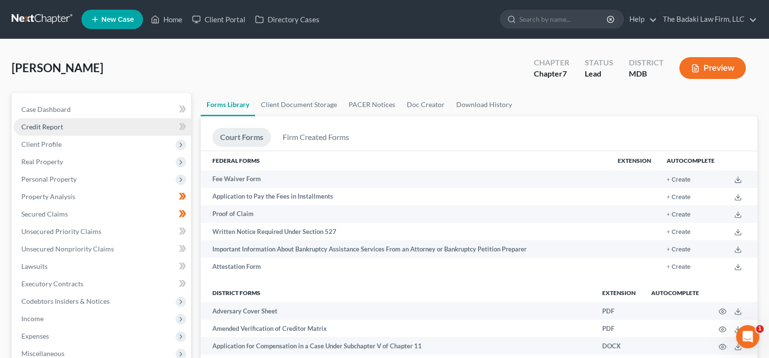
click at [63, 126] on link "Credit Report" at bounding box center [103, 126] width 178 height 17
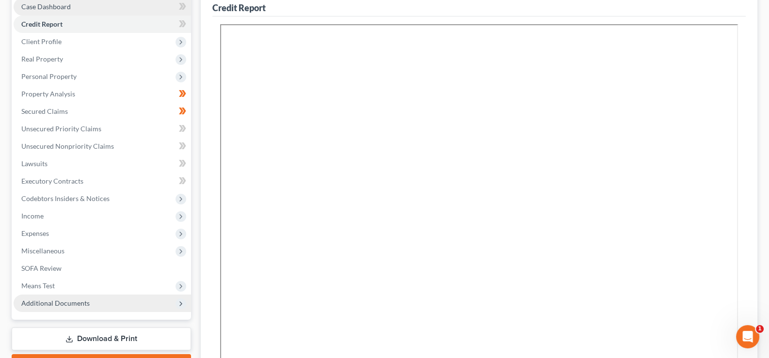
scroll to position [32, 0]
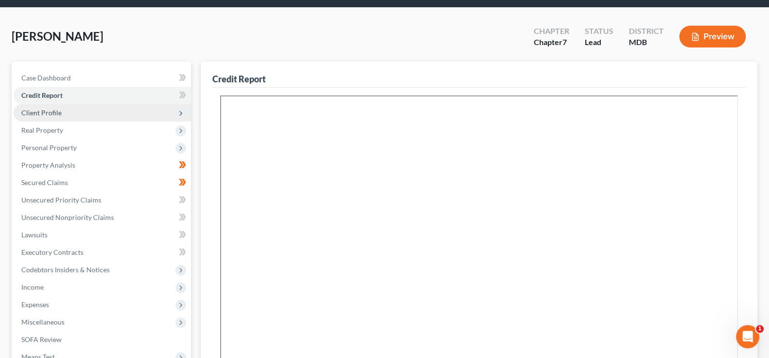
click at [50, 114] on span "Client Profile" at bounding box center [41, 113] width 40 height 8
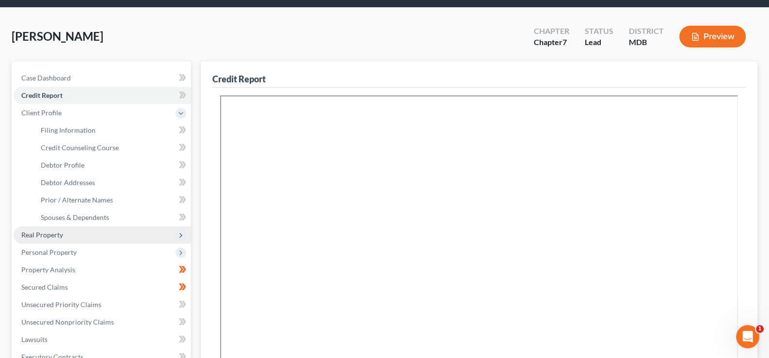
scroll to position [274, 0]
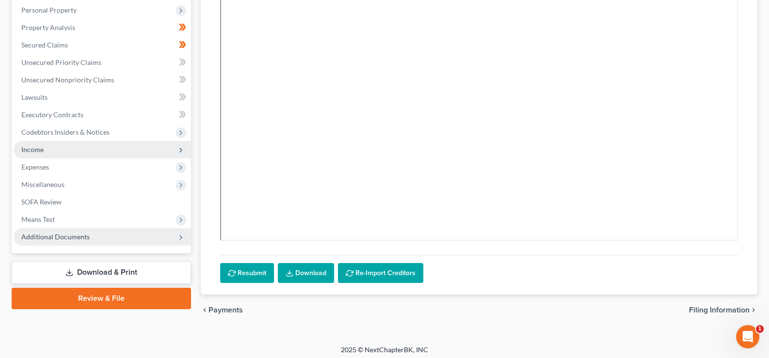
click at [48, 143] on span "Income" at bounding box center [103, 149] width 178 height 17
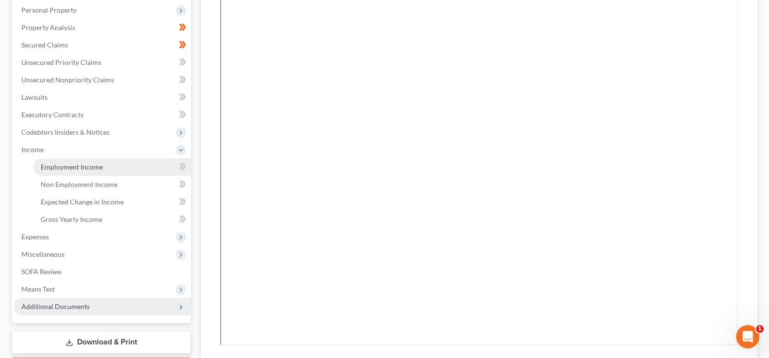
click at [61, 165] on span "Employment Income" at bounding box center [72, 167] width 62 height 8
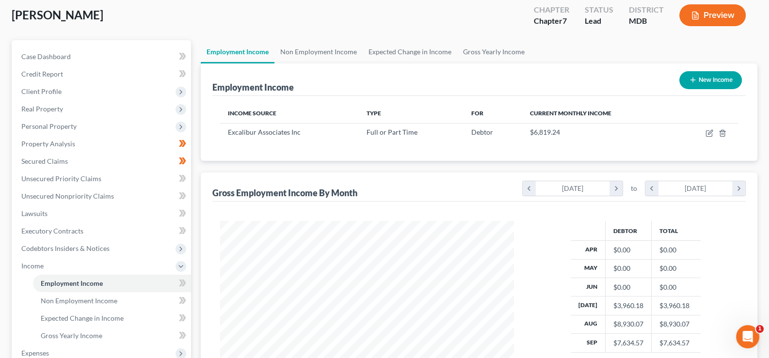
scroll to position [34, 0]
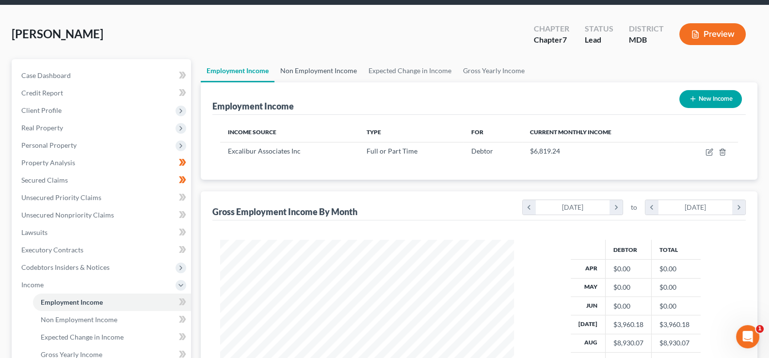
click at [323, 73] on link "Non Employment Income" at bounding box center [319, 70] width 88 height 23
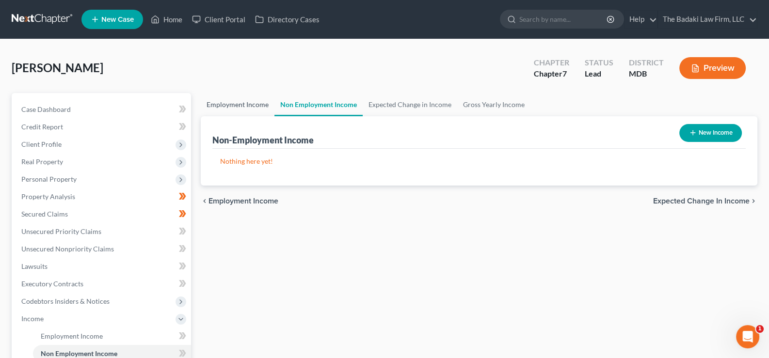
click at [230, 107] on link "Employment Income" at bounding box center [238, 104] width 74 height 23
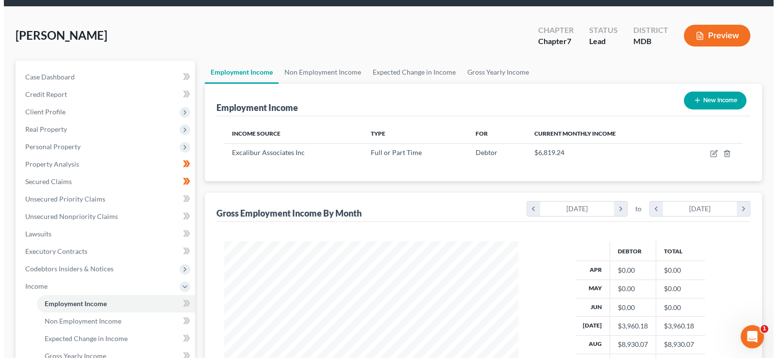
scroll to position [32, 0]
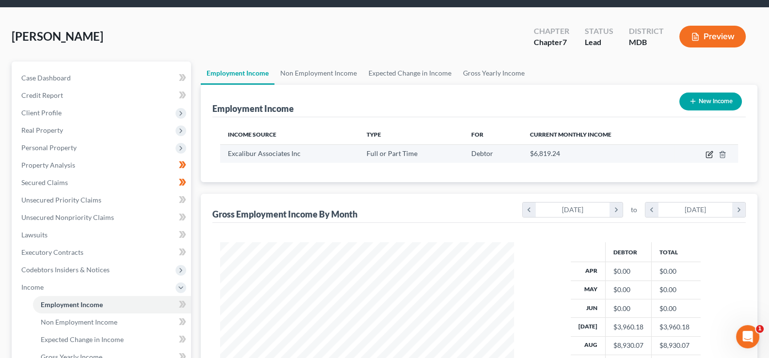
click at [708, 154] on icon "button" at bounding box center [710, 155] width 8 height 8
select select "0"
select select "21"
select select "1"
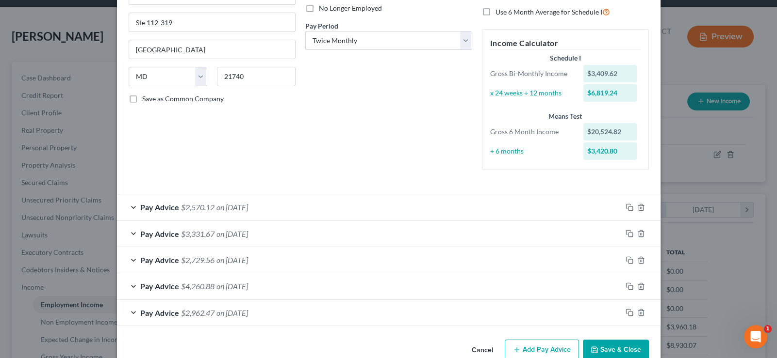
scroll to position [153, 0]
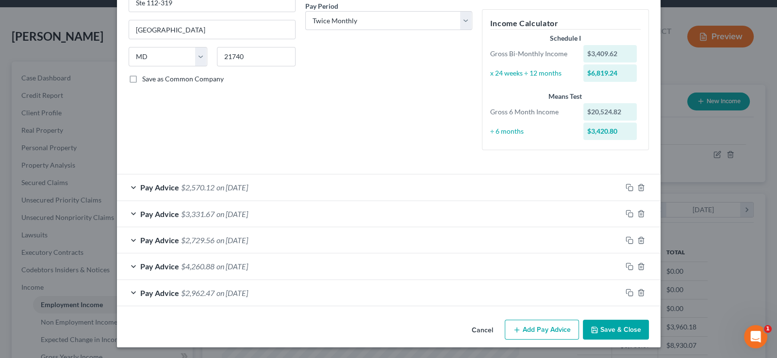
click at [173, 185] on span "Pay Advice" at bounding box center [159, 187] width 39 height 9
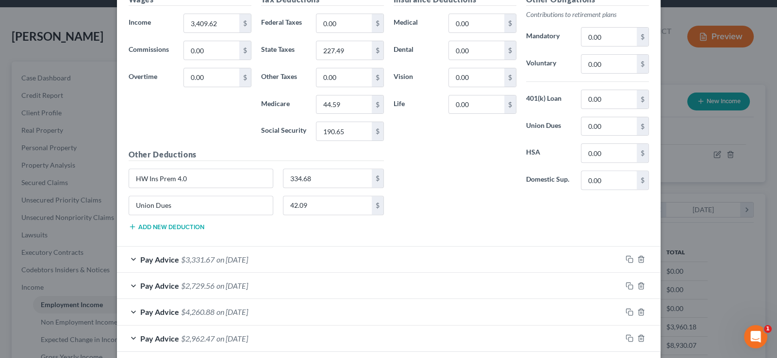
scroll to position [444, 0]
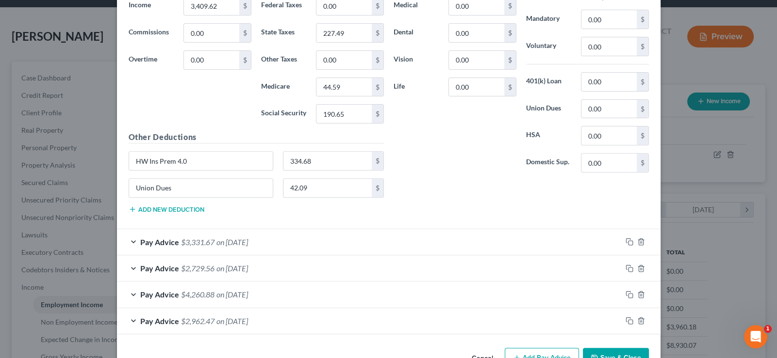
click at [219, 242] on span "on 09/05/2025" at bounding box center [232, 242] width 32 height 9
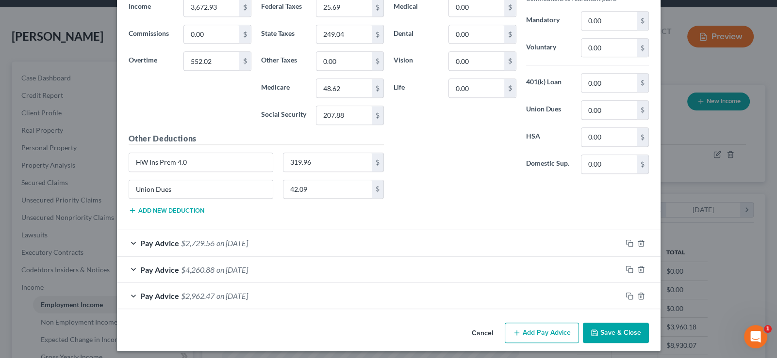
click at [191, 239] on span "$2,729.56" at bounding box center [197, 243] width 33 height 9
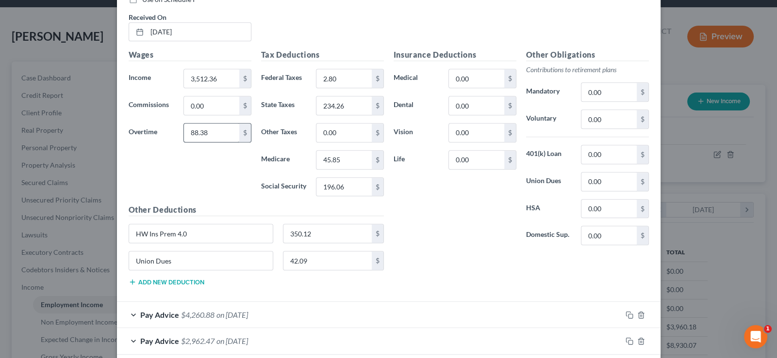
scroll to position [1080, 0]
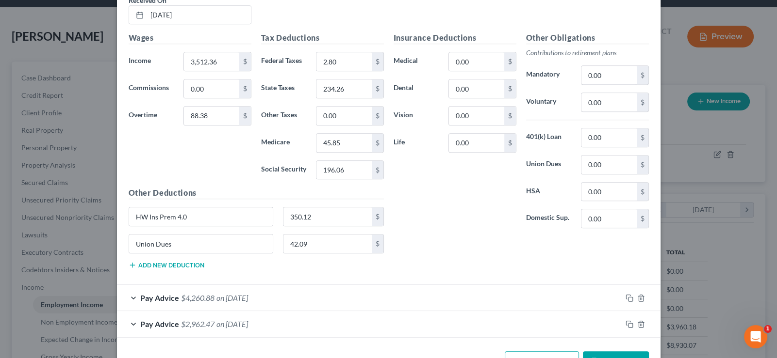
click at [193, 297] on div "Pay Advice $4,260.88 on 08/06/2025" at bounding box center [369, 298] width 505 height 26
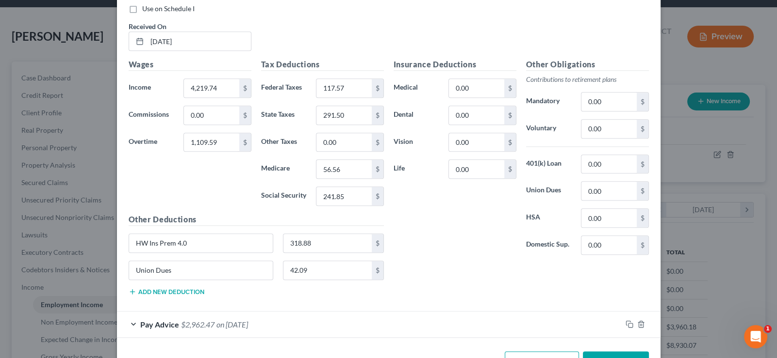
scroll to position [1424, 0]
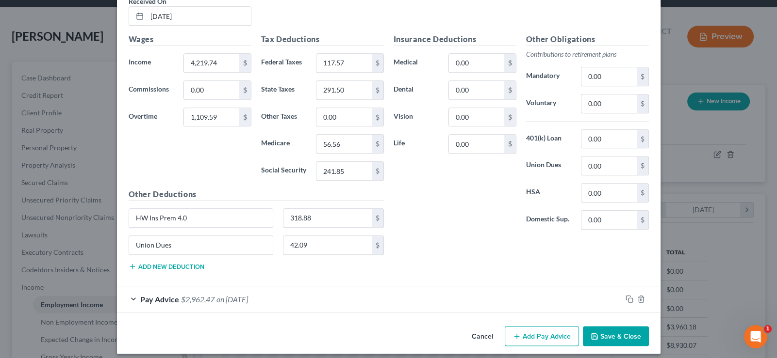
click at [208, 297] on div "Pay Advice $2,962.47 on 07/21/2025" at bounding box center [369, 300] width 505 height 26
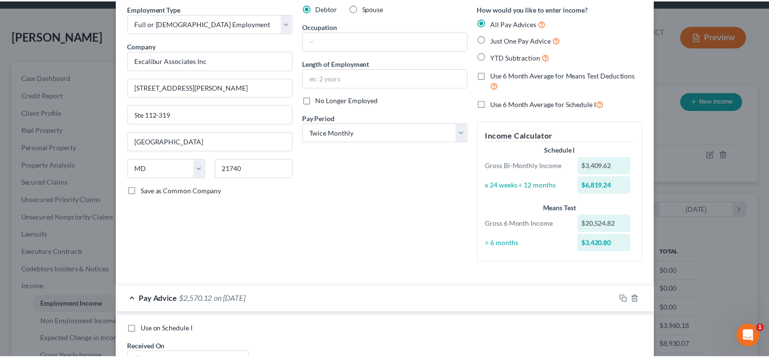
scroll to position [0, 0]
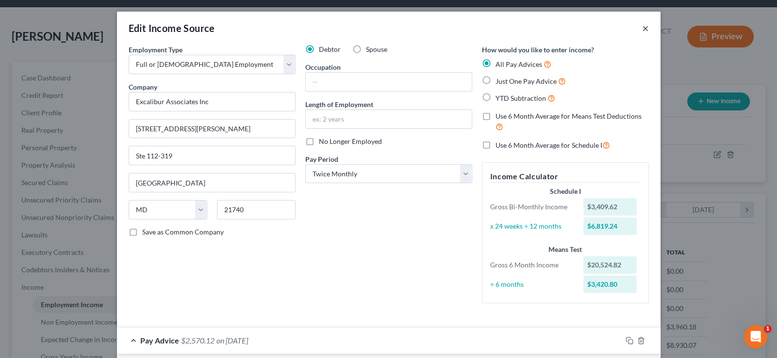
click at [642, 28] on button "×" at bounding box center [645, 28] width 7 height 12
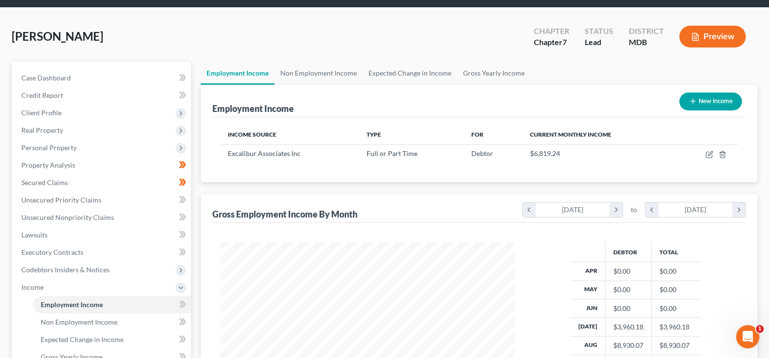
scroll to position [484929, 484788]
click at [64, 80] on span "Case Dashboard" at bounding box center [45, 78] width 49 height 8
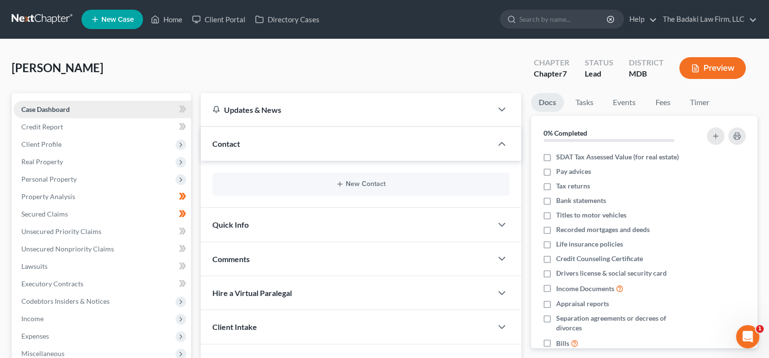
click at [78, 109] on link "Case Dashboard" at bounding box center [103, 109] width 178 height 17
click at [177, 16] on link "Home" at bounding box center [166, 19] width 41 height 17
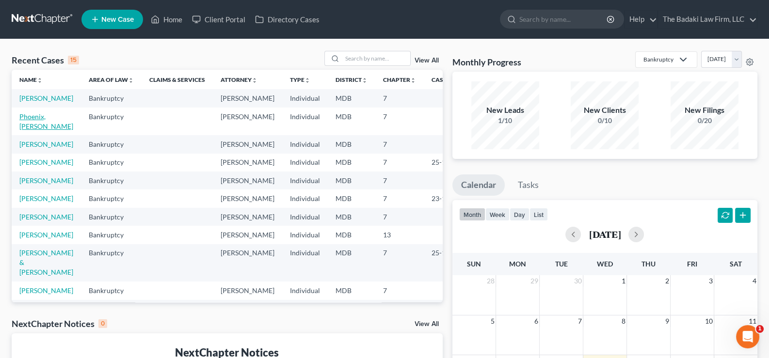
click at [23, 128] on link "Phoenix, [PERSON_NAME]" at bounding box center [46, 122] width 54 height 18
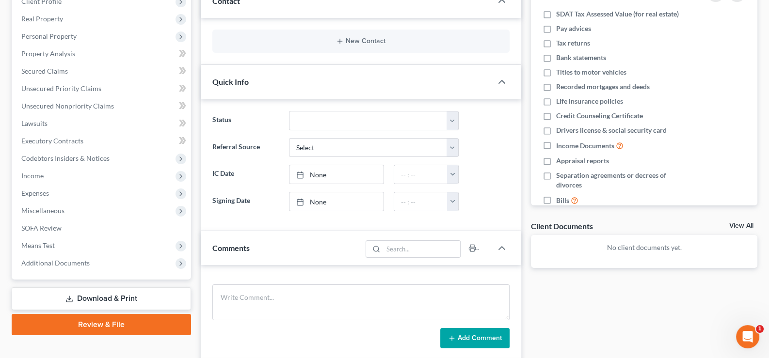
scroll to position [146, 0]
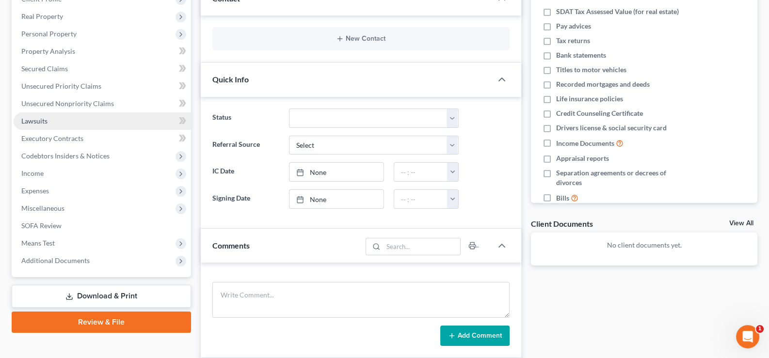
click at [43, 118] on span "Lawsuits" at bounding box center [34, 121] width 26 height 8
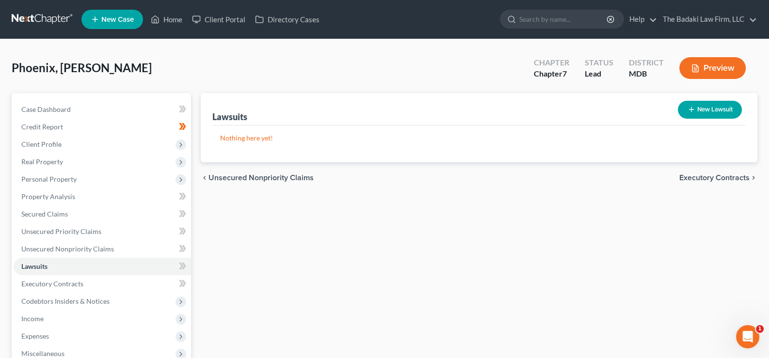
click at [684, 111] on button "New Lawsuit" at bounding box center [710, 110] width 64 height 18
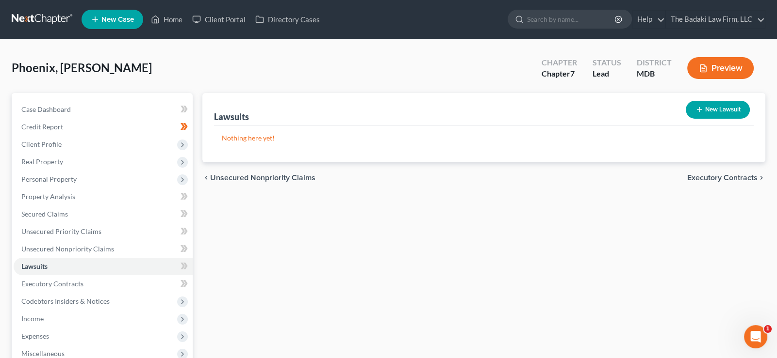
select select "0"
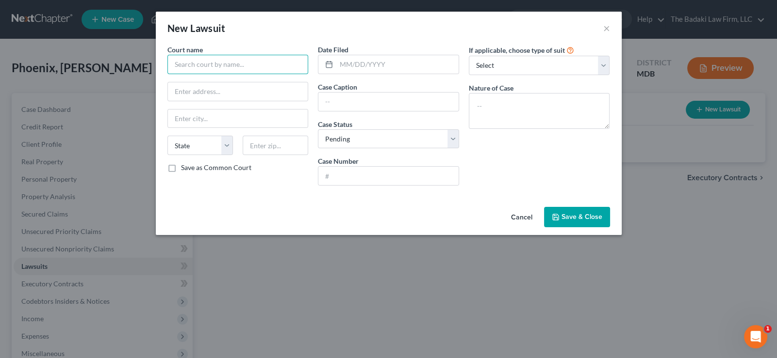
click at [253, 65] on input "text" at bounding box center [237, 64] width 141 height 19
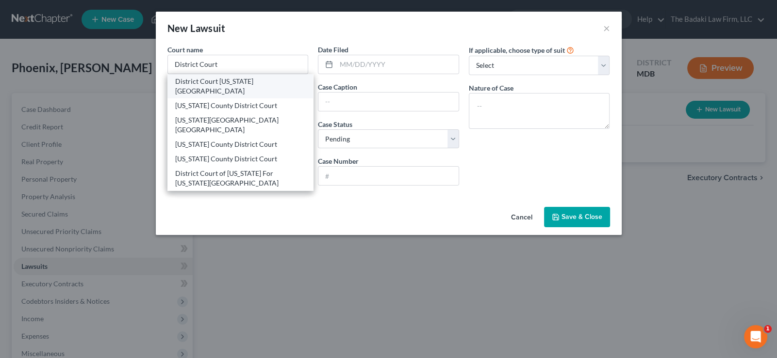
click at [280, 84] on div "District Court [US_STATE][GEOGRAPHIC_DATA]" at bounding box center [240, 86] width 130 height 19
type input "District Court [US_STATE][GEOGRAPHIC_DATA]"
type input "[STREET_ADDRESS]"
type input "[GEOGRAPHIC_DATA]"
select select "21"
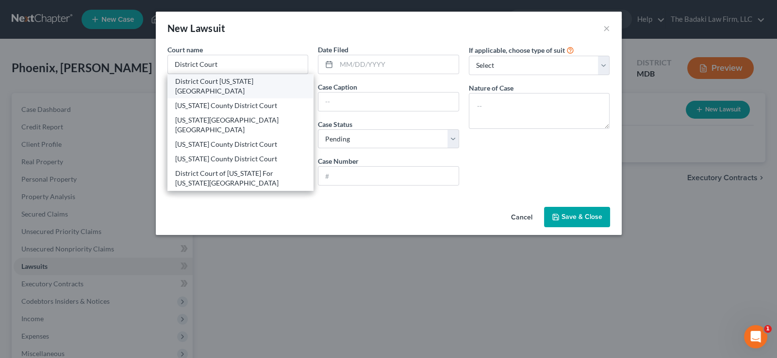
type input "21740"
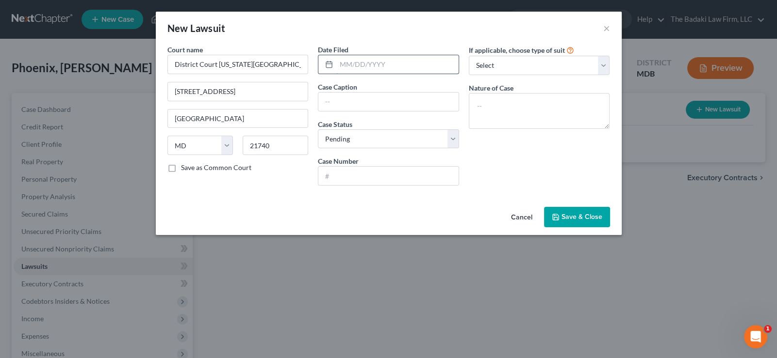
click at [369, 67] on input "text" at bounding box center [397, 64] width 122 height 18
type input "[DATE]"
click at [395, 107] on input "text" at bounding box center [388, 102] width 140 height 18
click at [373, 173] on input "text" at bounding box center [388, 176] width 140 height 18
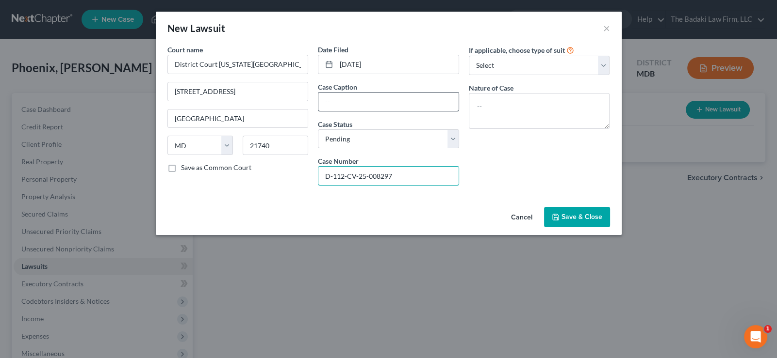
type input "D-112-CV-25-008297"
click at [395, 95] on input "text" at bounding box center [388, 102] width 140 height 18
click at [603, 59] on select "Select Repossession Garnishment Foreclosure Attached, Seized, Or Levied Other" at bounding box center [539, 65] width 141 height 19
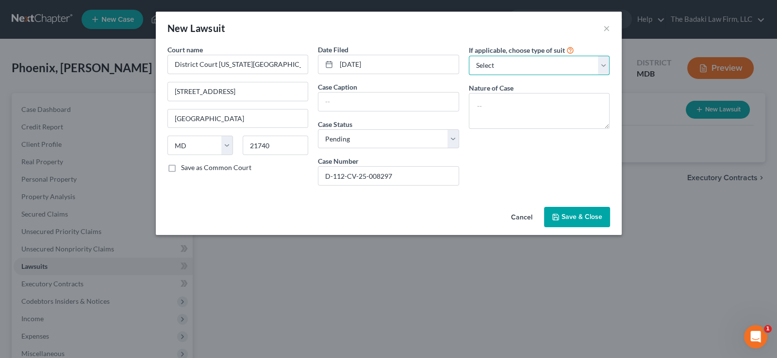
click at [602, 63] on select "Select Repossession Garnishment Foreclosure Attached, Seized, Or Levied Other" at bounding box center [539, 65] width 141 height 19
click at [601, 61] on select "Select Repossession Garnishment Foreclosure Attached, Seized, Or Levied Other" at bounding box center [539, 65] width 141 height 19
select select "4"
click at [469, 56] on select "Select Repossession Garnishment Foreclosure Attached, Seized, Or Levied Other" at bounding box center [539, 65] width 141 height 19
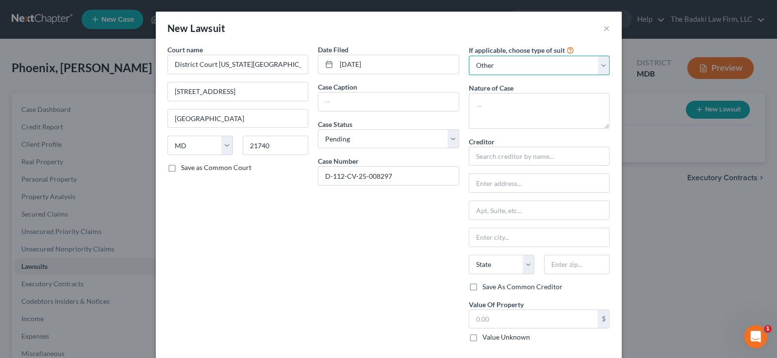
click at [599, 70] on select "Select Repossession Garnishment Foreclosure Attached, Seized, Or Levied Other" at bounding box center [539, 65] width 141 height 19
click at [469, 56] on select "Select Repossession Garnishment Foreclosure Attached, Seized, Or Levied Other" at bounding box center [539, 65] width 141 height 19
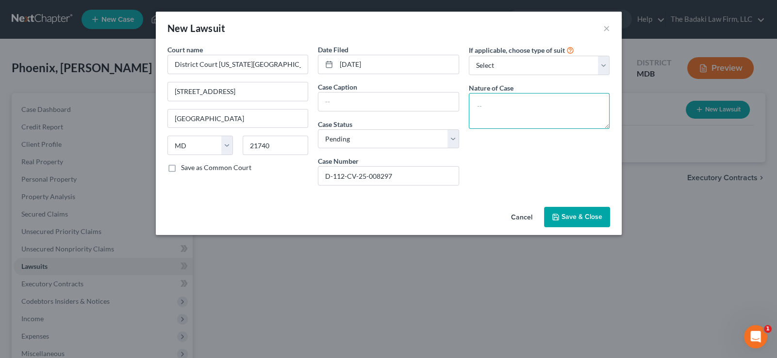
click at [567, 106] on textarea at bounding box center [539, 111] width 141 height 36
click at [602, 60] on select "Select Repossession Garnishment Foreclosure Attached, Seized, Or Levied Other" at bounding box center [539, 65] width 141 height 19
click at [600, 64] on select "Select Repossession Garnishment Foreclosure Attached, Seized, Or Levied Other" at bounding box center [539, 65] width 141 height 19
select select "1"
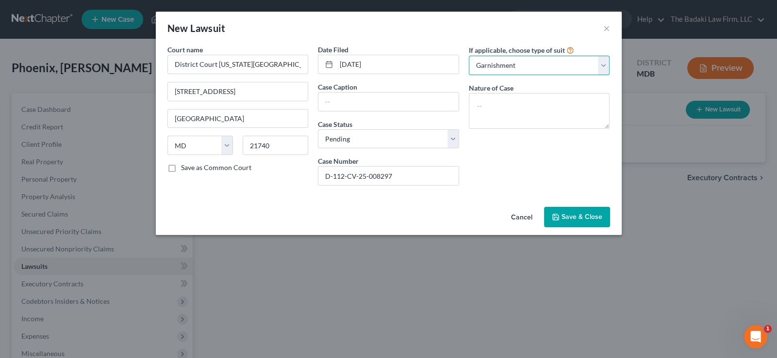
click at [469, 56] on select "Select Repossession Garnishment Foreclosure Attached, Seized, Or Levied Other" at bounding box center [539, 65] width 141 height 19
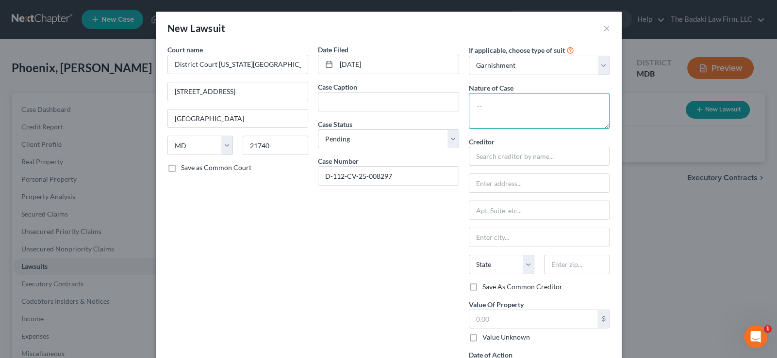
click at [488, 106] on textarea at bounding box center [539, 111] width 141 height 36
click at [512, 152] on input "text" at bounding box center [539, 156] width 141 height 19
type input "s"
click at [484, 157] on input "Sky point" at bounding box center [539, 156] width 141 height 19
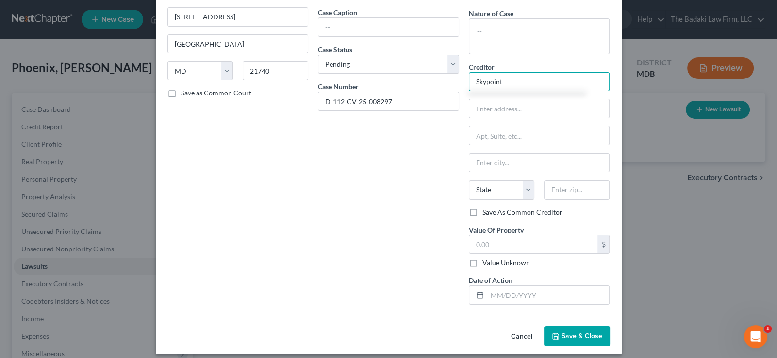
scroll to position [81, 0]
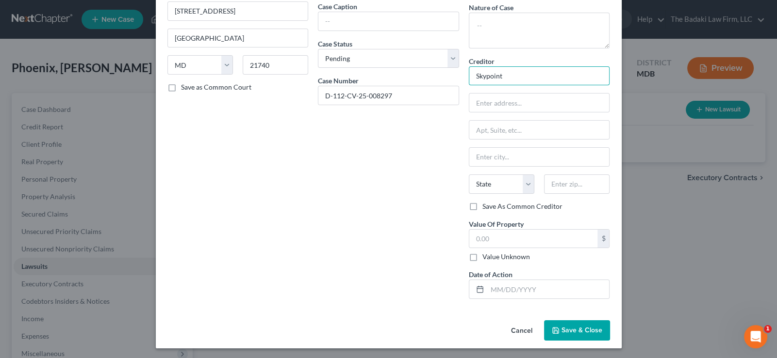
click at [538, 80] on input "Skypoint" at bounding box center [539, 75] width 141 height 19
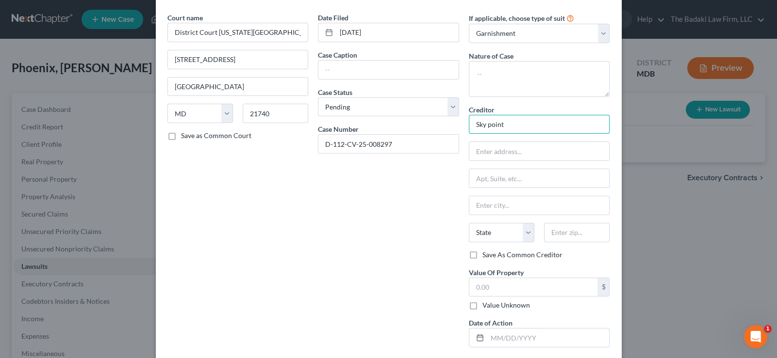
scroll to position [48, 0]
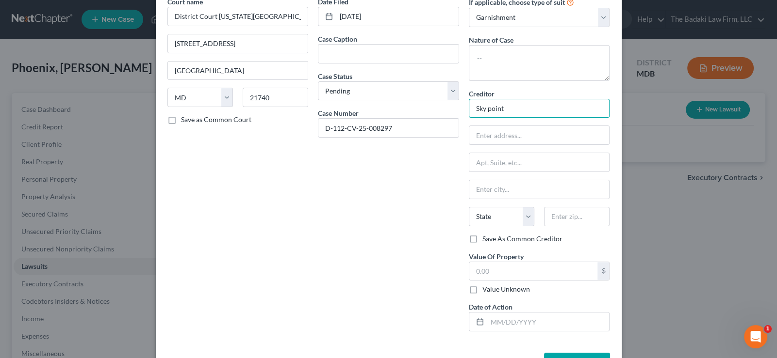
click at [484, 105] on input "Sky point" at bounding box center [539, 108] width 141 height 19
click at [538, 100] on input "Skypoint" at bounding box center [539, 108] width 141 height 19
click at [483, 108] on input "Skypoint Federal" at bounding box center [539, 108] width 141 height 19
click at [528, 106] on input "Sky point Federal" at bounding box center [539, 108] width 141 height 19
click at [486, 108] on input "Sky point Federal" at bounding box center [539, 108] width 141 height 19
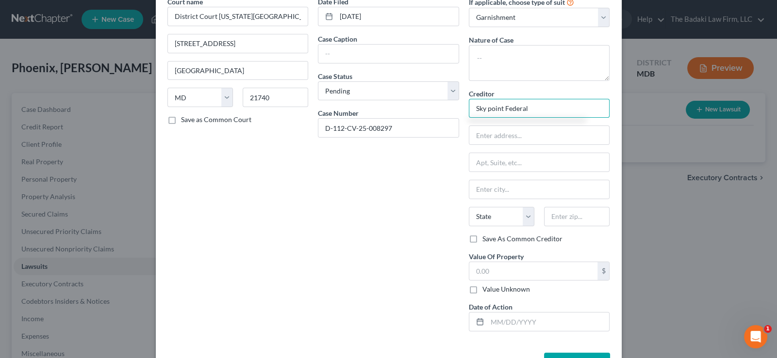
click at [484, 108] on input "Sky point Federal" at bounding box center [539, 108] width 141 height 19
drag, startPoint x: 552, startPoint y: 104, endPoint x: 554, endPoint y: 115, distance: 11.4
click at [553, 106] on input "Skypoint Federal" at bounding box center [539, 108] width 141 height 19
type input "Skypoint Federal Credit Union"
click at [499, 133] on input "text" at bounding box center [539, 135] width 140 height 18
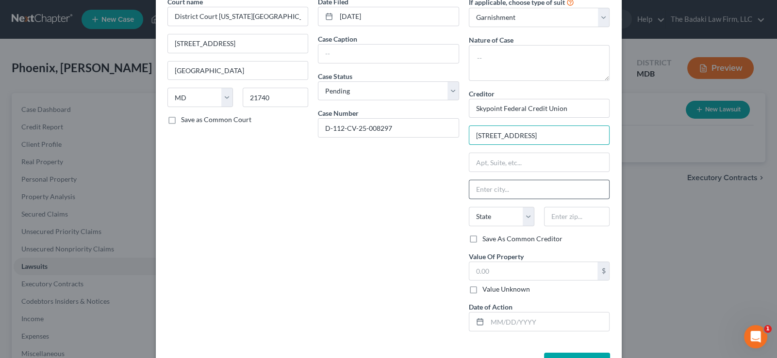
type input "[STREET_ADDRESS]"
click at [497, 194] on input "text" at bounding box center [539, 189] width 140 height 18
click at [511, 187] on input "North Besethda" at bounding box center [539, 189] width 140 height 18
click at [507, 189] on input "North Besethda" at bounding box center [539, 189] width 140 height 18
click at [502, 189] on input "North Besethda" at bounding box center [539, 189] width 140 height 18
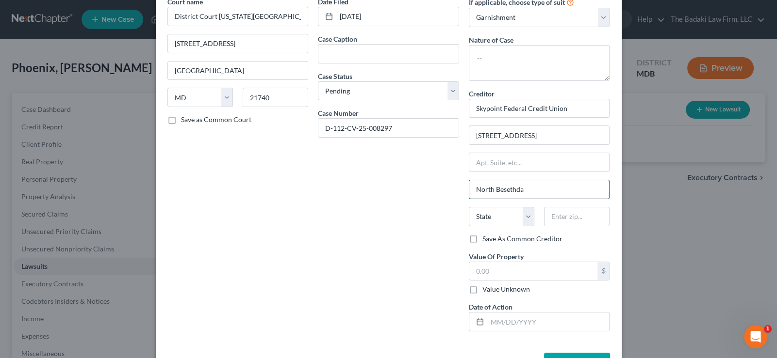
click at [541, 197] on input "North Besethda" at bounding box center [539, 189] width 140 height 18
type input "[GEOGRAPHIC_DATA]"
drag, startPoint x: 528, startPoint y: 224, endPoint x: 527, endPoint y: 229, distance: 5.9
click at [528, 220] on select "State AL AK AR AZ CA CO CT DE DC FL GA GU HI ID IL IN IA KS KY LA ME MD MA MI M…" at bounding box center [501, 216] width 65 height 19
select select "21"
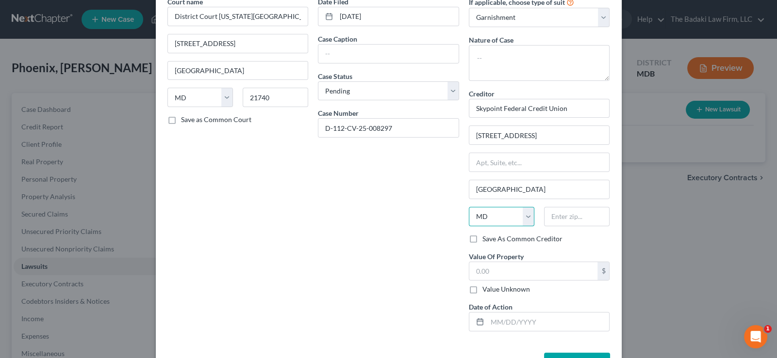
click at [469, 207] on select "State AL AK AR AZ CA CO CT DE DC FL GA GU HI ID IL IN IA KS KY LA ME MD MA MI M…" at bounding box center [501, 216] width 65 height 19
click at [579, 228] on div "State AL AK AR AZ CA CO CT DE DC FL GA GU HI ID IL IN IA KS KY LA ME MD MA MI M…" at bounding box center [539, 220] width 151 height 27
click at [576, 213] on input "text" at bounding box center [576, 216] width 65 height 19
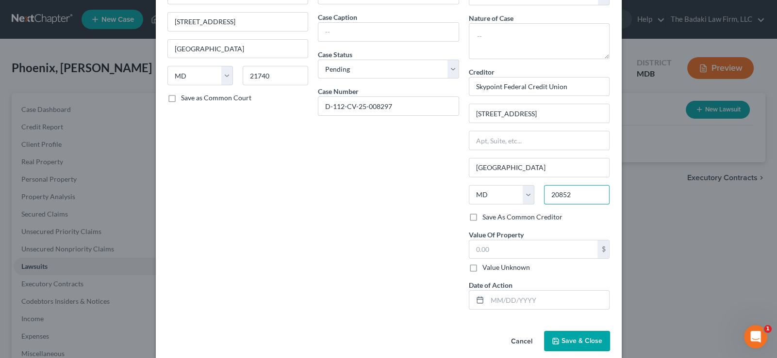
scroll to position [81, 0]
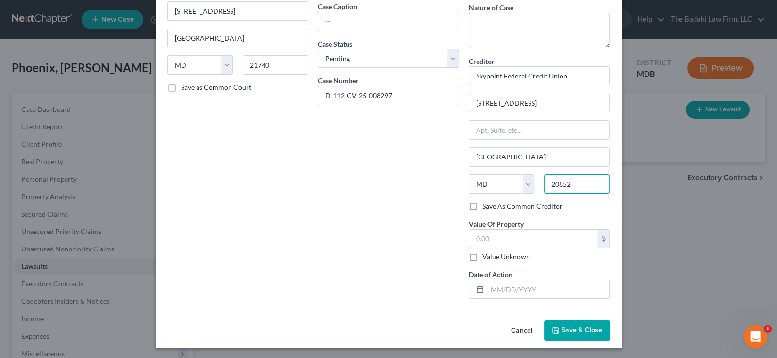
type input "20852"
click at [587, 329] on span "Save & Close" at bounding box center [581, 330] width 41 height 8
type input "Rockville"
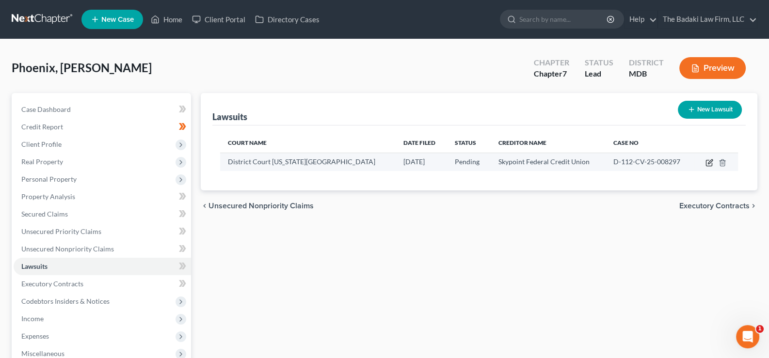
click at [712, 161] on icon "button" at bounding box center [710, 163] width 8 height 8
select select "21"
select select "0"
select select "1"
select select "21"
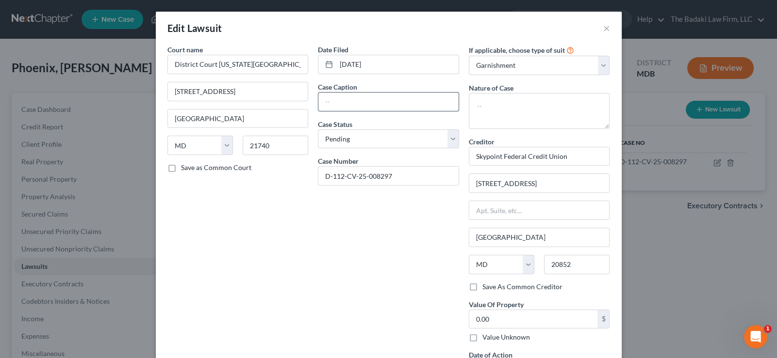
click at [381, 97] on input "text" at bounding box center [388, 102] width 140 height 18
drag, startPoint x: 376, startPoint y: 242, endPoint x: 378, endPoint y: 235, distance: 7.7
click at [378, 235] on div "Date Filed 03/26/2025 Case Caption Case Status * Select Pending On Appeal Concl…" at bounding box center [388, 216] width 151 height 343
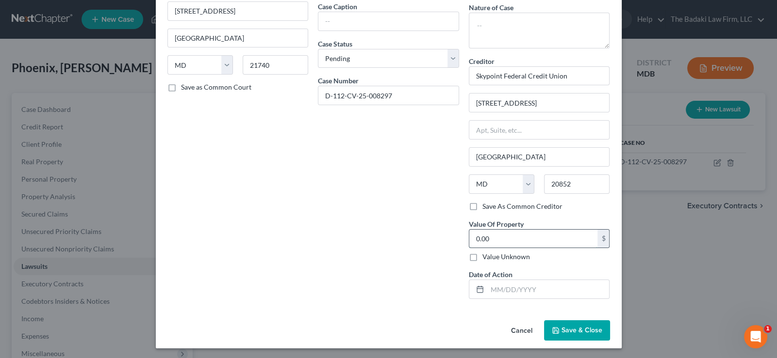
click at [496, 242] on input "0.00" at bounding box center [533, 239] width 129 height 18
click at [378, 22] on input "text" at bounding box center [388, 21] width 140 height 18
type input "Skypoint Federal Credit Union vs. [PERSON_NAME] Phoenix"
click at [481, 33] on textarea at bounding box center [539, 31] width 141 height 36
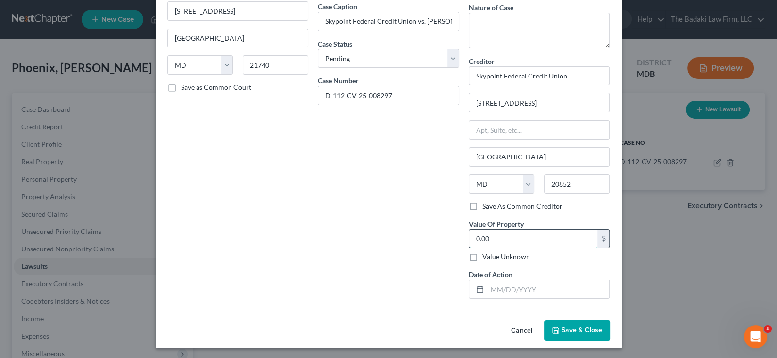
click at [498, 230] on input "0.00" at bounding box center [533, 239] width 129 height 18
click at [505, 285] on input "text" at bounding box center [548, 289] width 122 height 18
click at [504, 26] on textarea at bounding box center [539, 31] width 141 height 36
click at [493, 28] on textarea "Debt Collection dispute" at bounding box center [539, 31] width 141 height 36
click at [559, 27] on textarea "Debt collection dispute" at bounding box center [539, 31] width 141 height 36
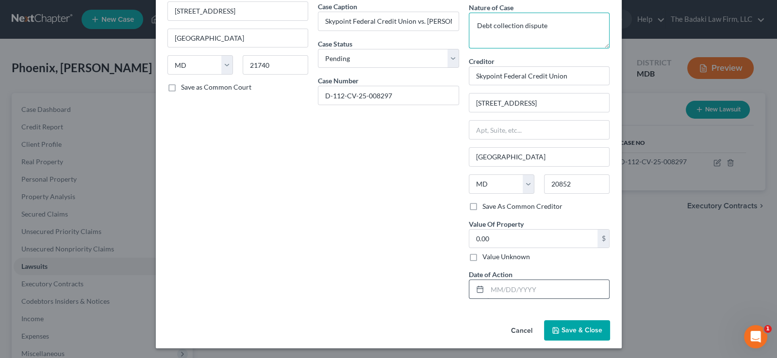
type textarea "Debt collection dispute"
click at [505, 281] on input "text" at bounding box center [548, 289] width 122 height 18
type input "[DATE]"
click at [516, 239] on input "0.00" at bounding box center [533, 239] width 129 height 18
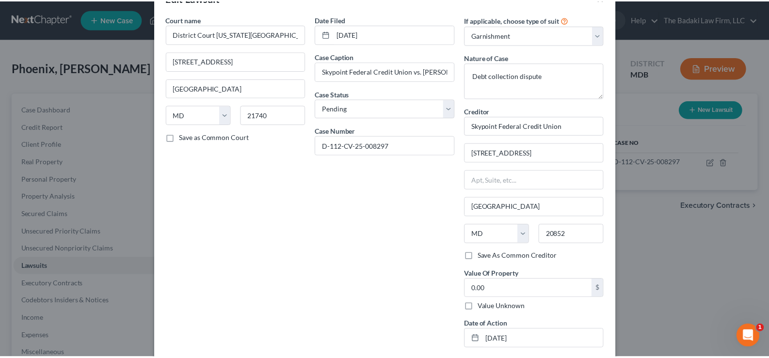
scroll to position [81, 0]
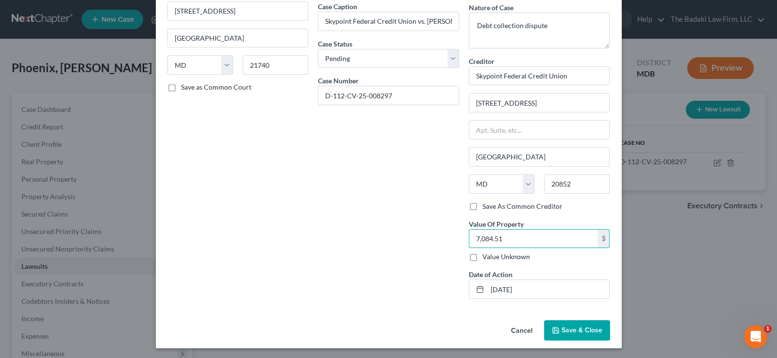
type input "7,084.51"
click at [572, 332] on span "Save & Close" at bounding box center [581, 330] width 41 height 8
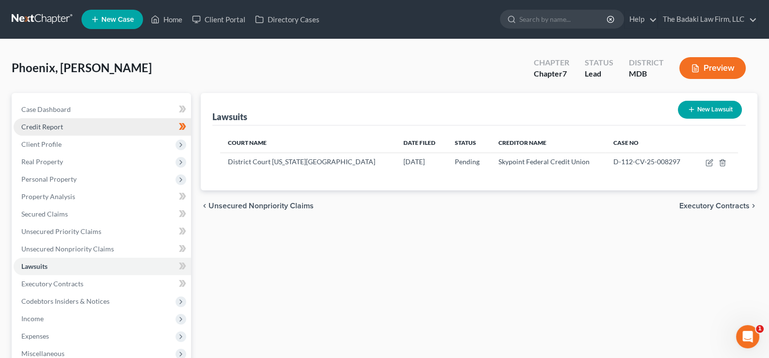
click at [58, 123] on span "Credit Report" at bounding box center [42, 127] width 42 height 8
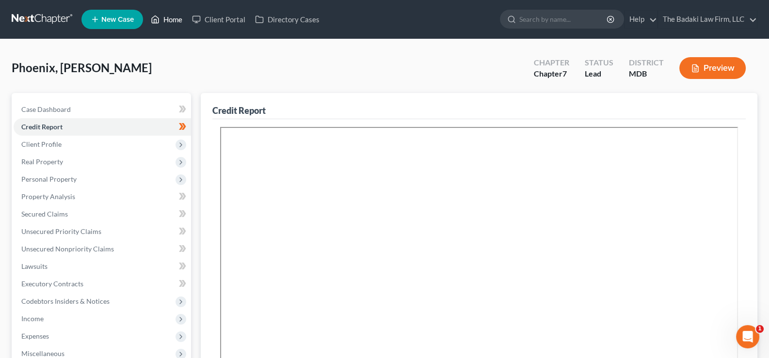
click at [175, 22] on link "Home" at bounding box center [166, 19] width 41 height 17
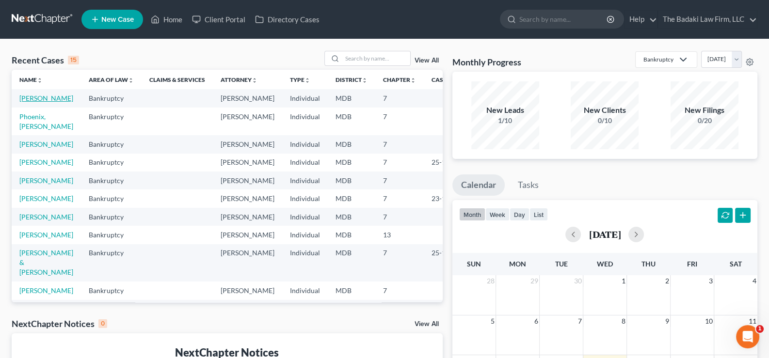
click at [40, 102] on link "[PERSON_NAME]" at bounding box center [46, 98] width 54 height 8
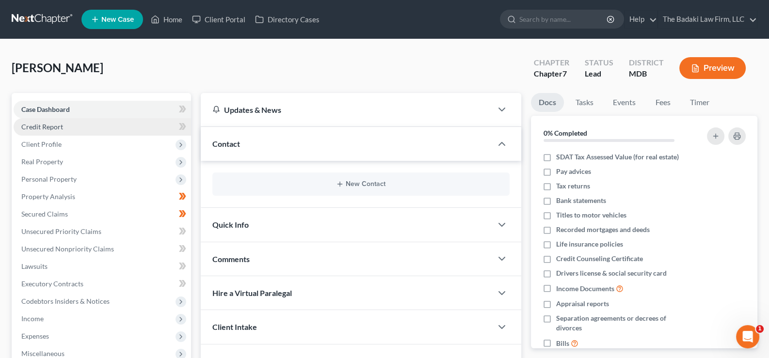
click at [53, 123] on span "Credit Report" at bounding box center [42, 127] width 42 height 8
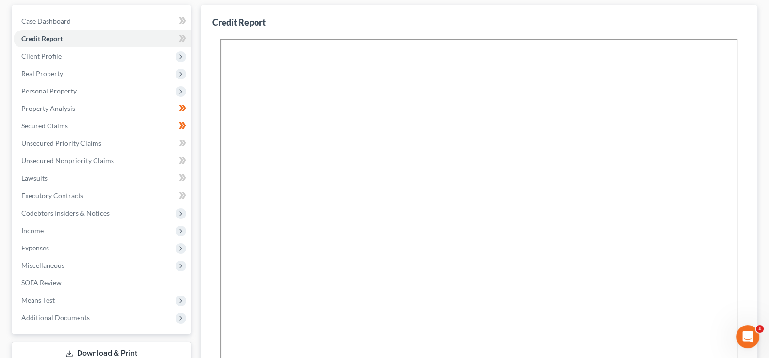
scroll to position [109, 0]
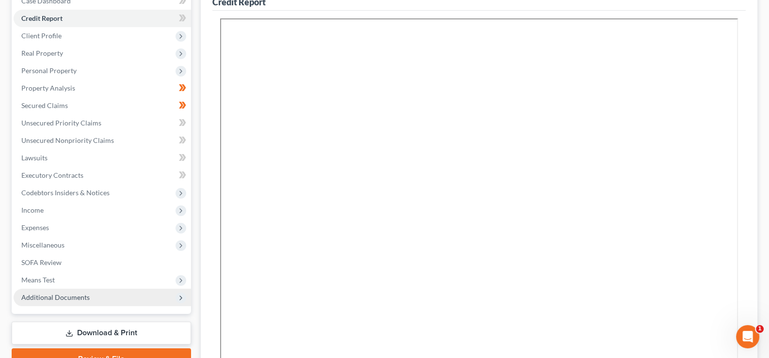
click at [107, 291] on span "Additional Documents" at bounding box center [103, 297] width 178 height 17
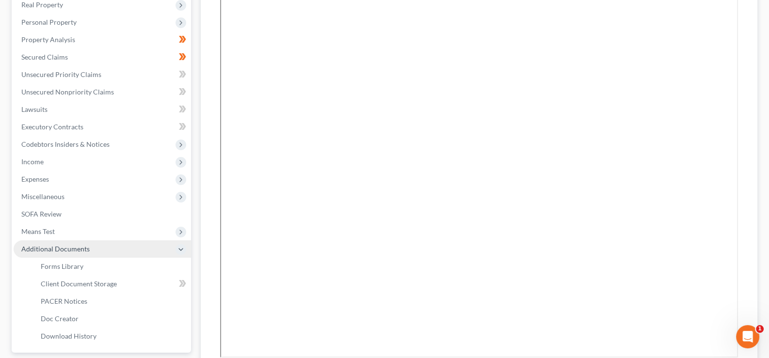
scroll to position [206, 0]
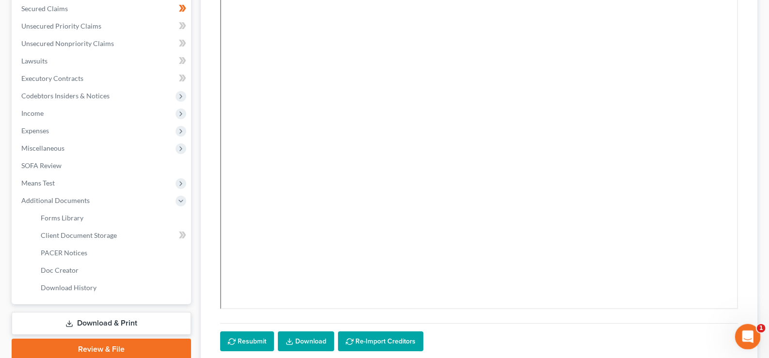
click at [742, 335] on icon "Open Intercom Messenger" at bounding box center [747, 336] width 16 height 16
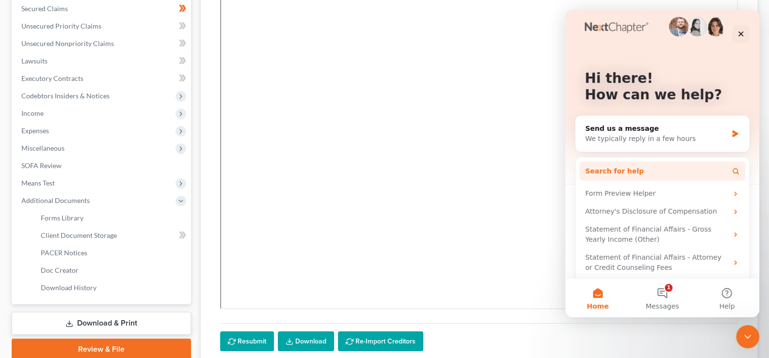
scroll to position [15, 0]
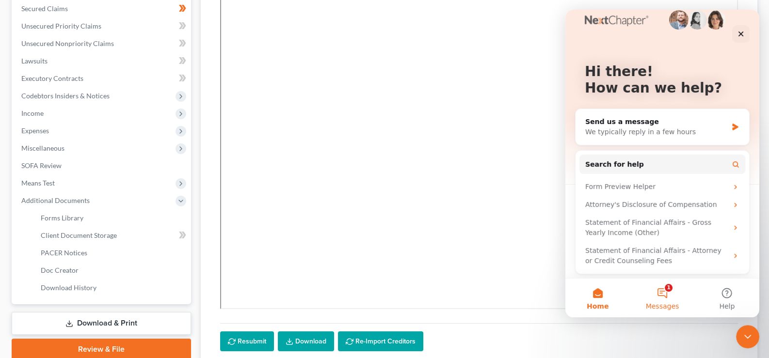
click at [664, 288] on button "1 Messages" at bounding box center [662, 298] width 65 height 39
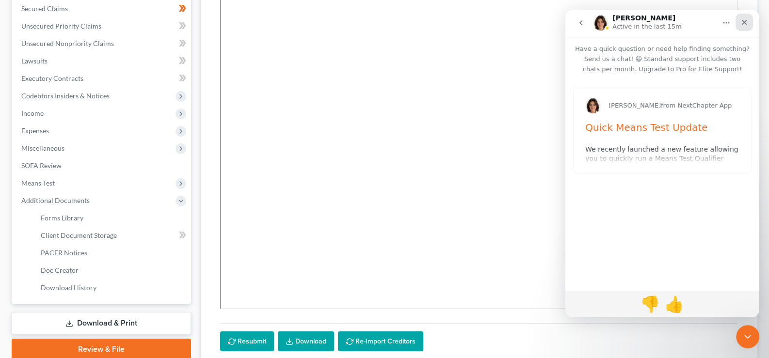
click at [748, 18] on icon "Close" at bounding box center [745, 22] width 8 height 8
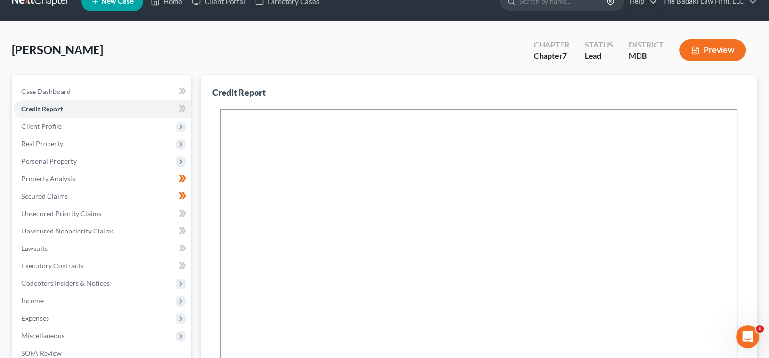
scroll to position [17, 0]
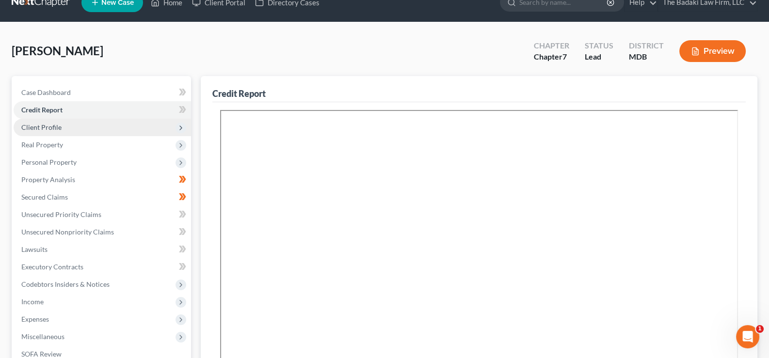
click at [81, 133] on span "Client Profile" at bounding box center [103, 127] width 178 height 17
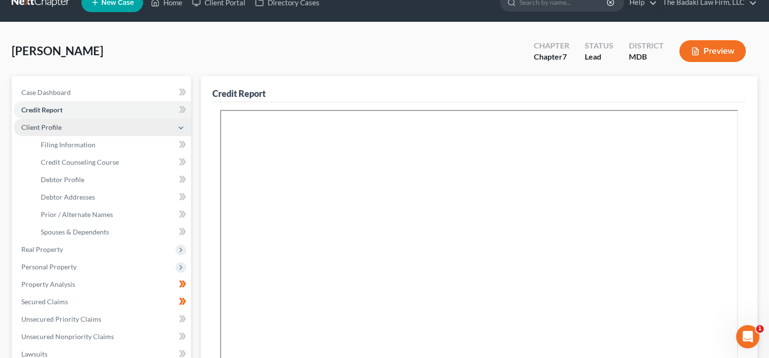
click at [85, 130] on span "Client Profile" at bounding box center [103, 127] width 178 height 17
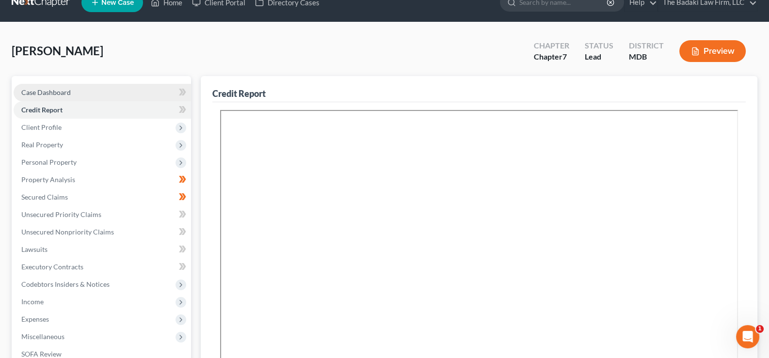
click at [70, 88] on link "Case Dashboard" at bounding box center [103, 92] width 178 height 17
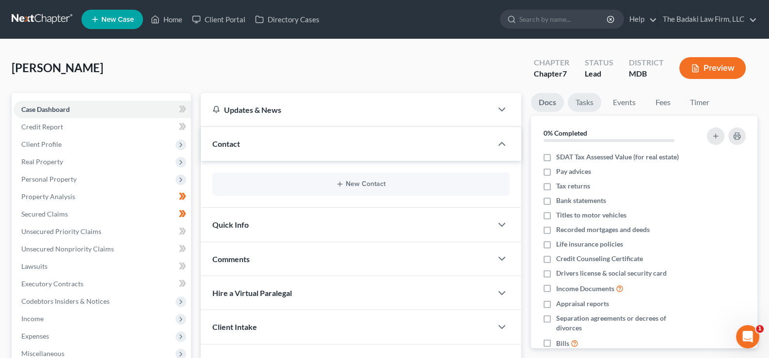
click at [577, 102] on link "Tasks" at bounding box center [584, 102] width 33 height 19
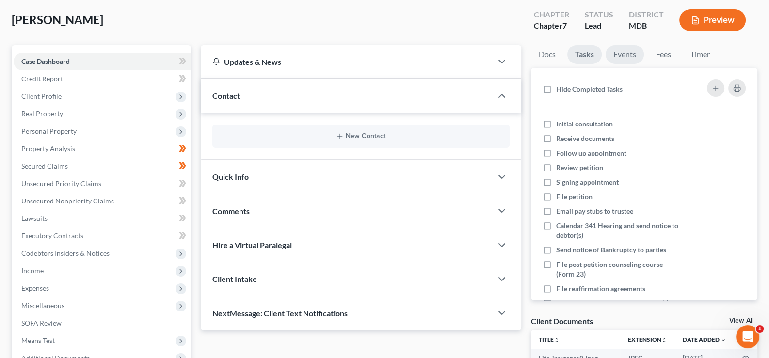
click at [627, 51] on link "Events" at bounding box center [625, 54] width 38 height 19
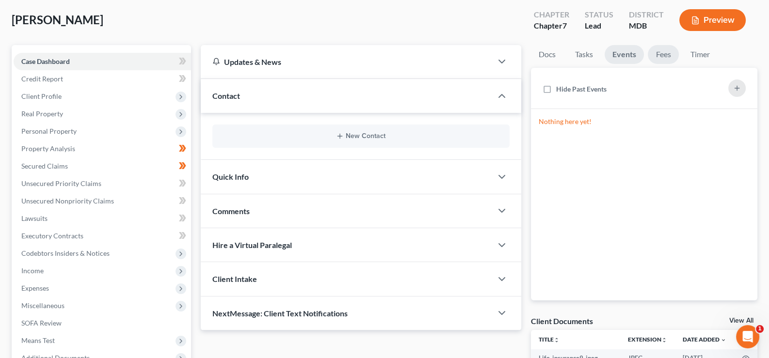
click at [666, 50] on link "Fees" at bounding box center [663, 54] width 31 height 19
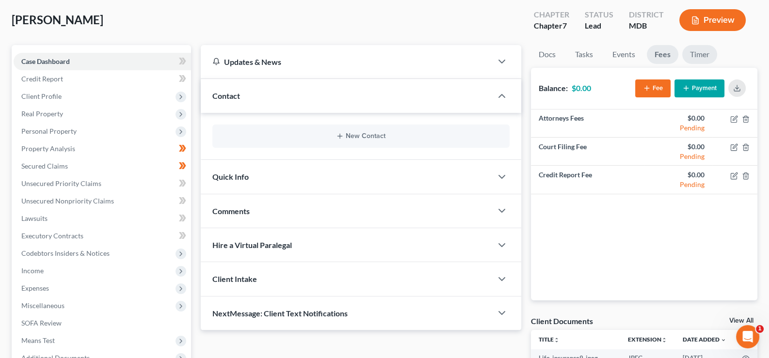
click at [697, 49] on link "Timer" at bounding box center [700, 54] width 35 height 19
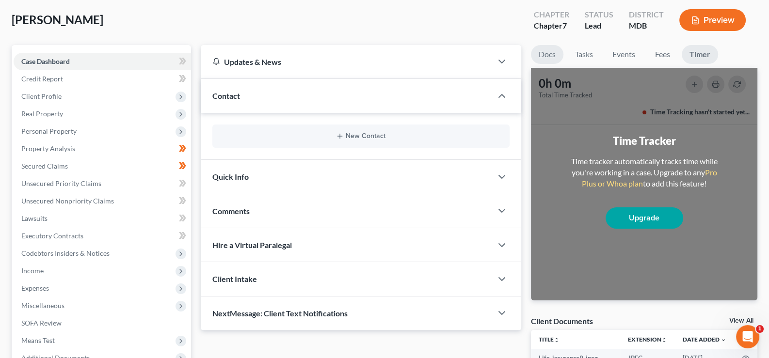
click at [548, 54] on link "Docs" at bounding box center [547, 54] width 33 height 19
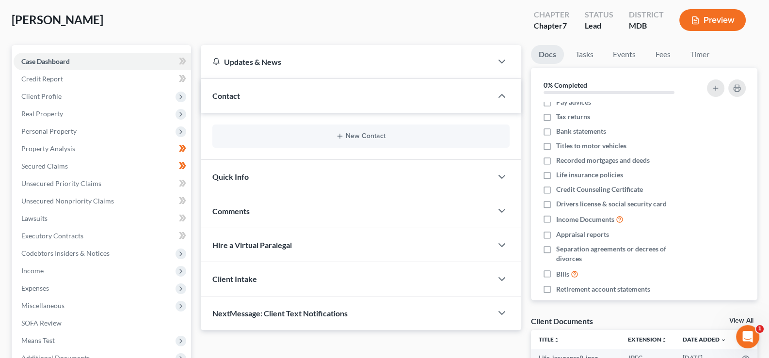
scroll to position [33, 0]
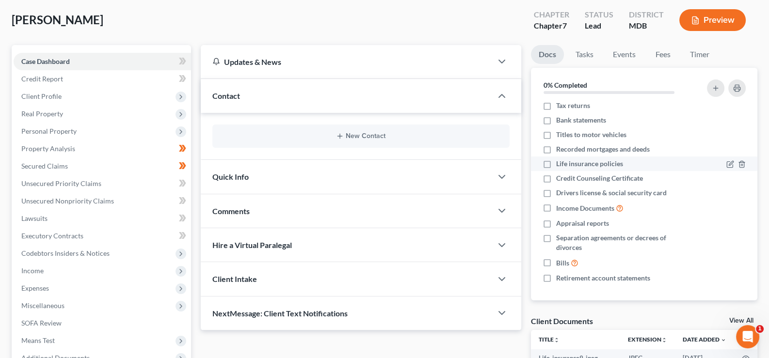
click at [556, 161] on label "Life insurance policies" at bounding box center [589, 164] width 67 height 10
click at [560, 161] on input "Life insurance policies" at bounding box center [563, 162] width 6 height 6
checkbox input "true"
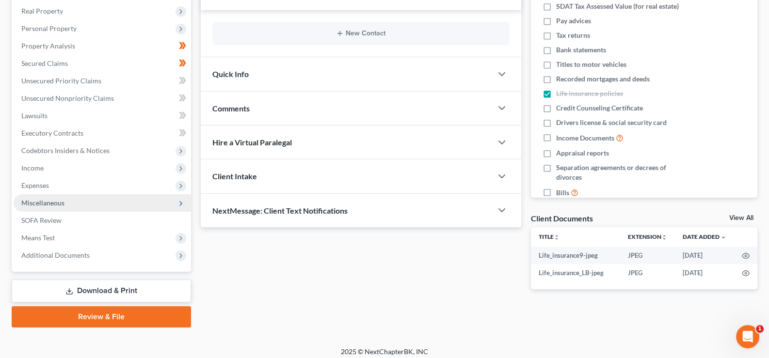
scroll to position [156, 0]
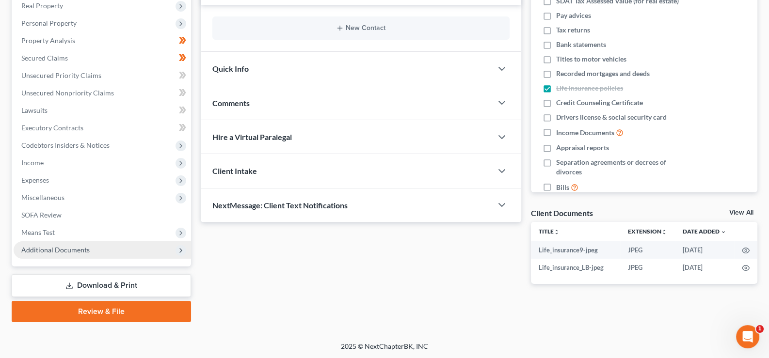
click at [91, 246] on span "Additional Documents" at bounding box center [103, 250] width 178 height 17
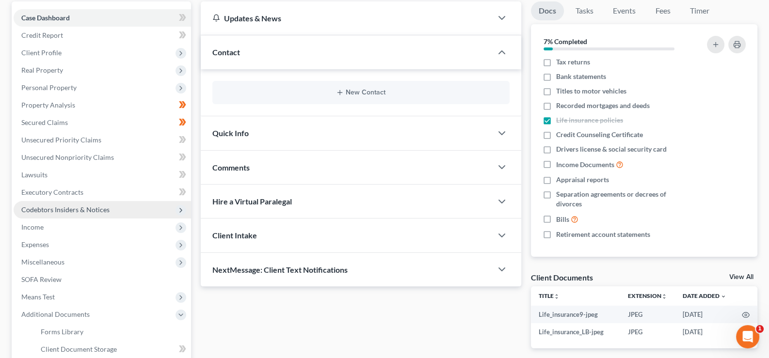
scroll to position [109, 0]
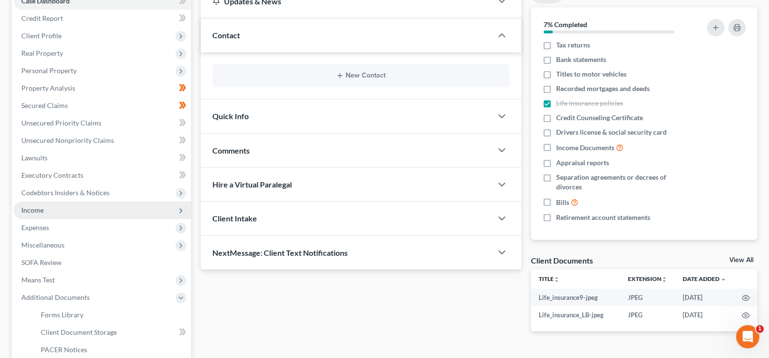
click at [65, 212] on span "Income" at bounding box center [103, 210] width 178 height 17
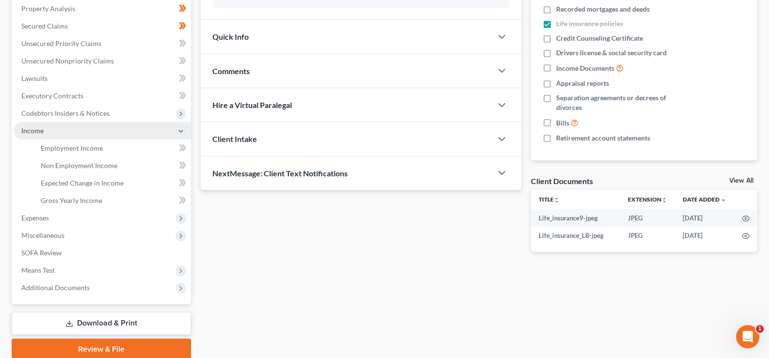
scroll to position [206, 0]
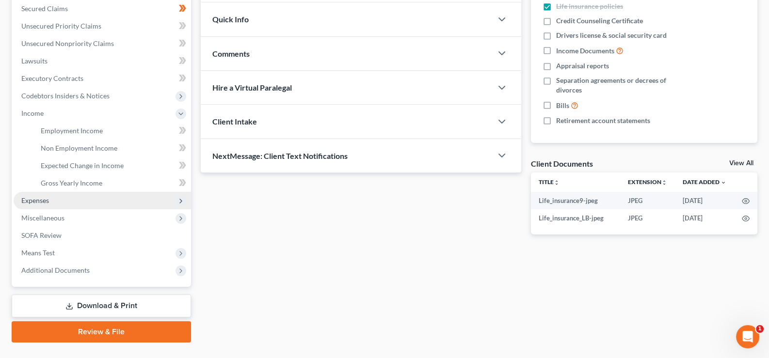
click at [57, 203] on span "Expenses" at bounding box center [103, 200] width 178 height 17
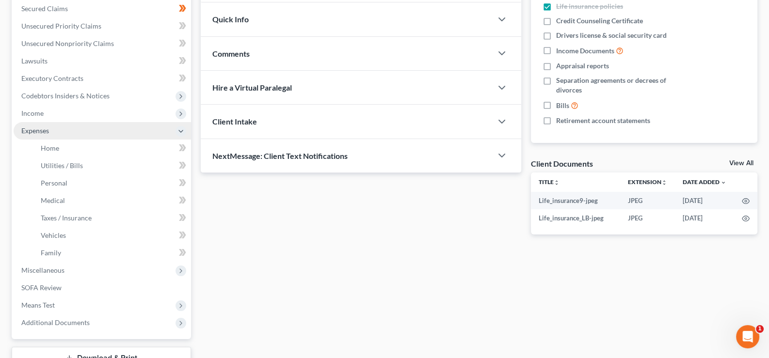
click at [57, 128] on span "Expenses" at bounding box center [103, 130] width 178 height 17
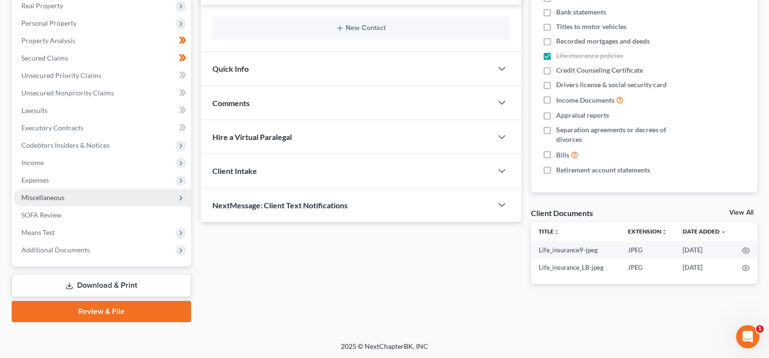
click at [58, 198] on span "Miscellaneous" at bounding box center [42, 198] width 43 height 8
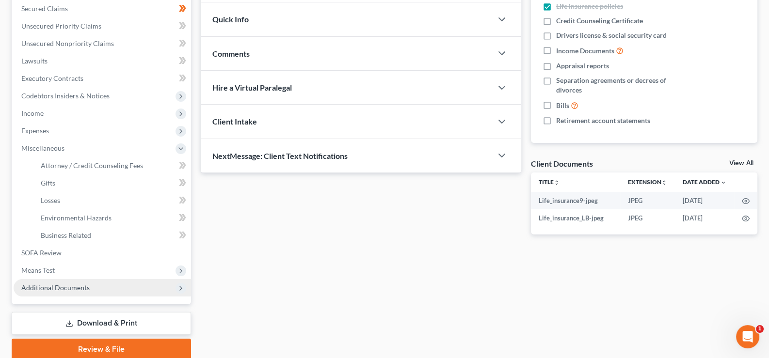
click at [87, 285] on span "Additional Documents" at bounding box center [55, 288] width 68 height 8
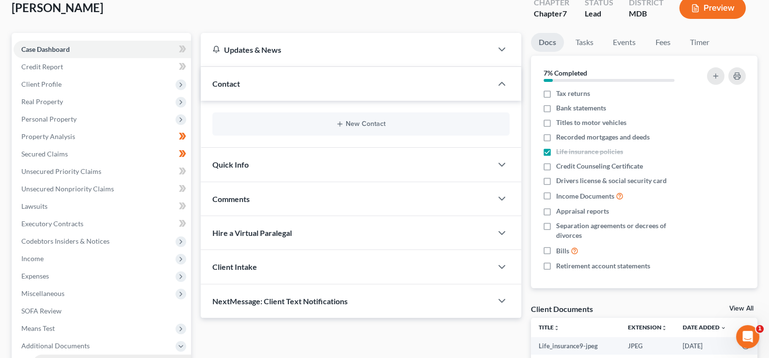
scroll to position [243, 0]
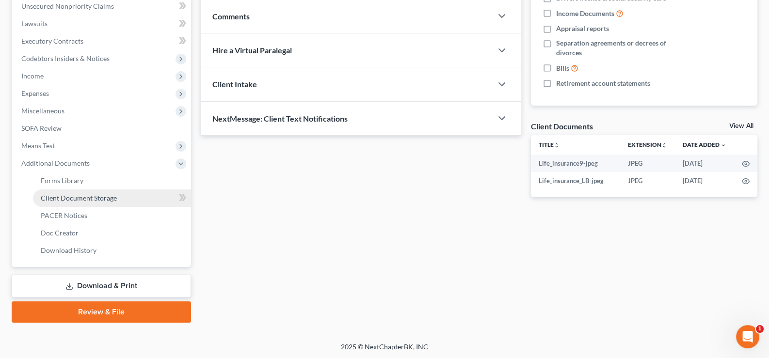
click at [63, 197] on span "Client Document Storage" at bounding box center [79, 198] width 76 height 8
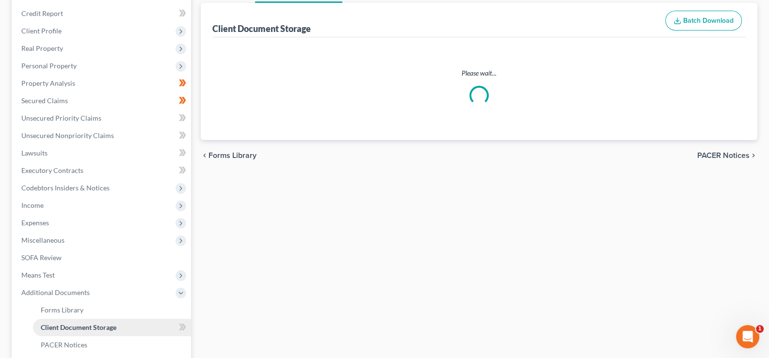
scroll to position [13, 0]
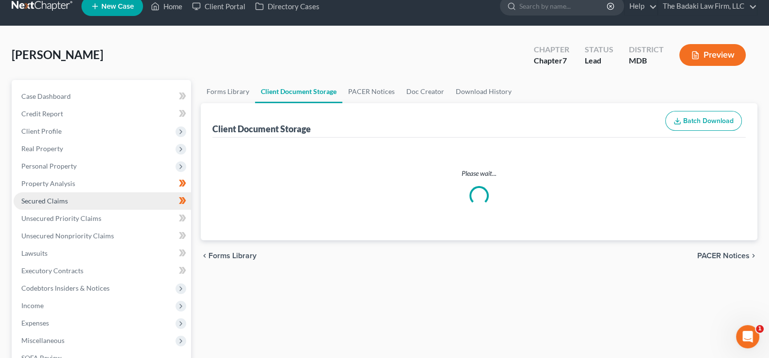
select select "93"
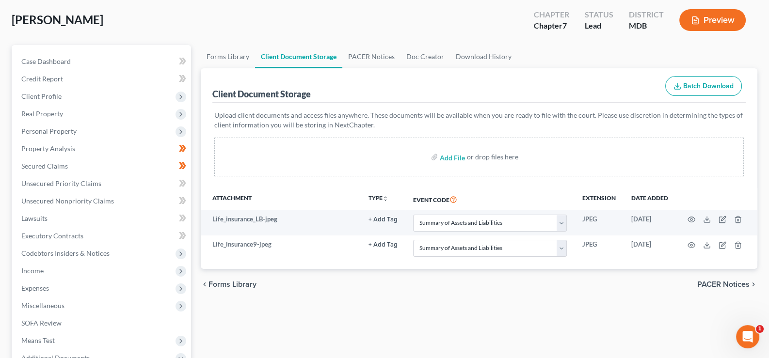
scroll to position [97, 0]
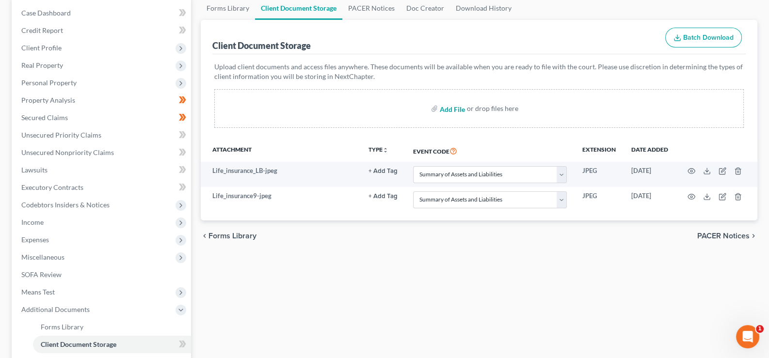
click at [458, 110] on input "file" at bounding box center [451, 108] width 23 height 17
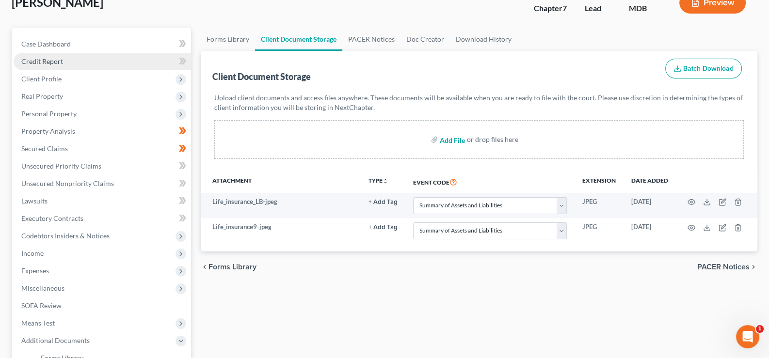
scroll to position [48, 0]
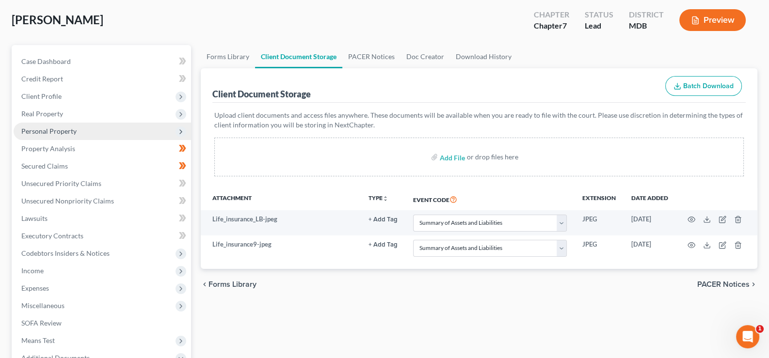
click at [64, 127] on span "Personal Property" at bounding box center [48, 131] width 55 height 8
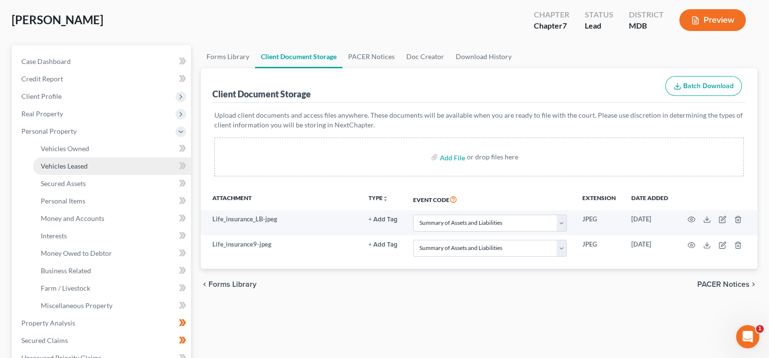
click at [81, 169] on span "Vehicles Leased" at bounding box center [64, 166] width 47 height 8
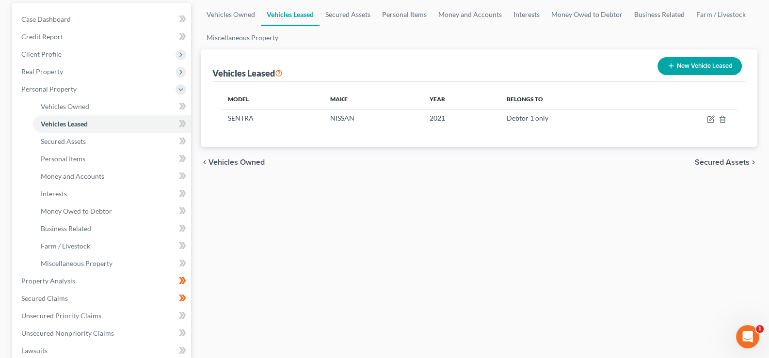
scroll to position [97, 0]
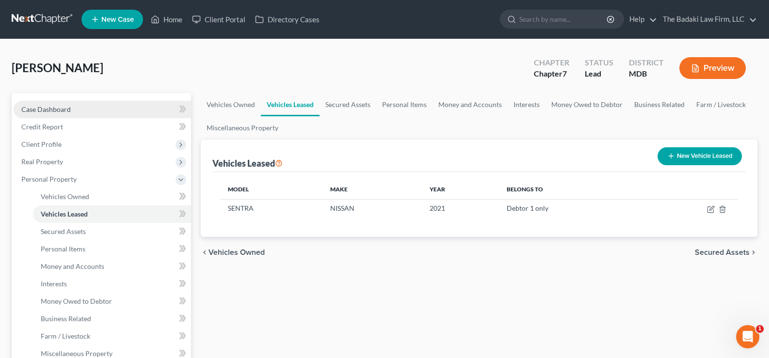
click at [75, 111] on link "Case Dashboard" at bounding box center [103, 109] width 178 height 17
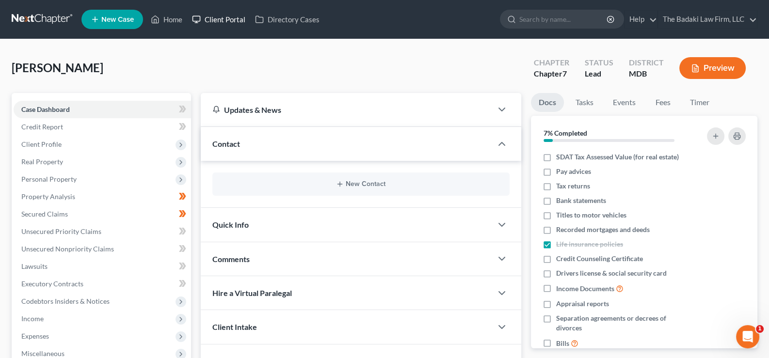
click at [204, 19] on link "Client Portal" at bounding box center [218, 19] width 63 height 17
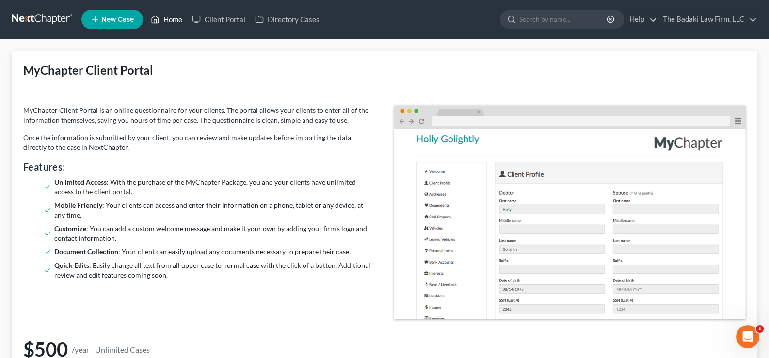
click at [161, 18] on link "Home" at bounding box center [166, 19] width 41 height 17
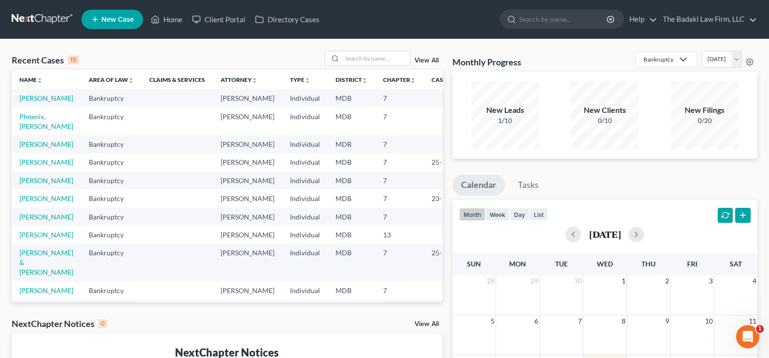
drag, startPoint x: 25, startPoint y: 119, endPoint x: 23, endPoint y: 130, distance: 11.8
click at [24, 118] on td "Phoenix, [PERSON_NAME]" at bounding box center [46, 122] width 69 height 28
click at [23, 130] on link "Phoenix, [PERSON_NAME]" at bounding box center [46, 122] width 54 height 18
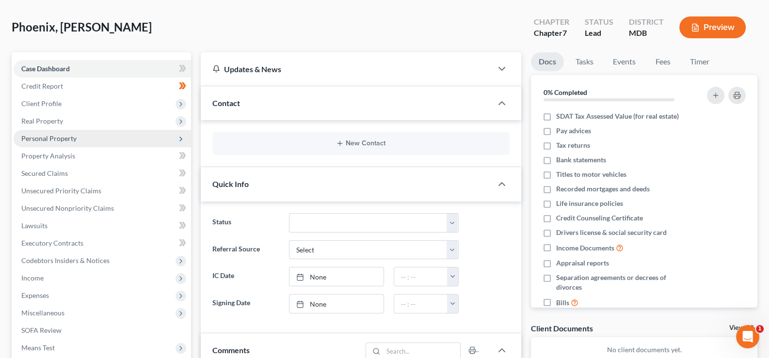
scroll to position [146, 0]
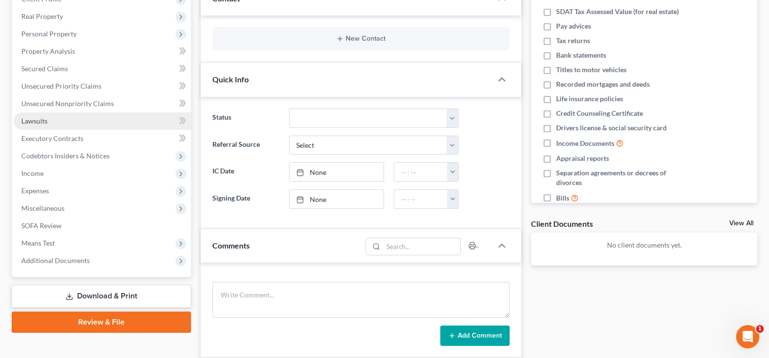
click at [49, 123] on link "Lawsuits" at bounding box center [103, 121] width 178 height 17
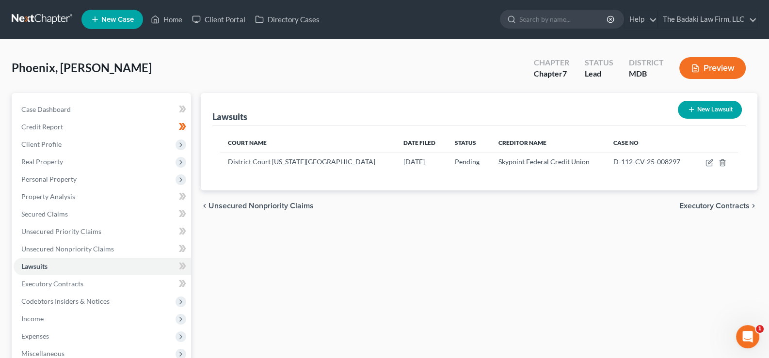
click at [704, 108] on button "New Lawsuit" at bounding box center [710, 110] width 64 height 18
select select "0"
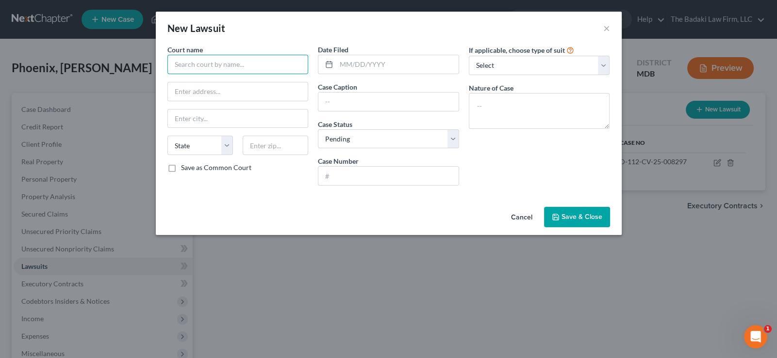
click at [196, 70] on input "text" at bounding box center [237, 64] width 141 height 19
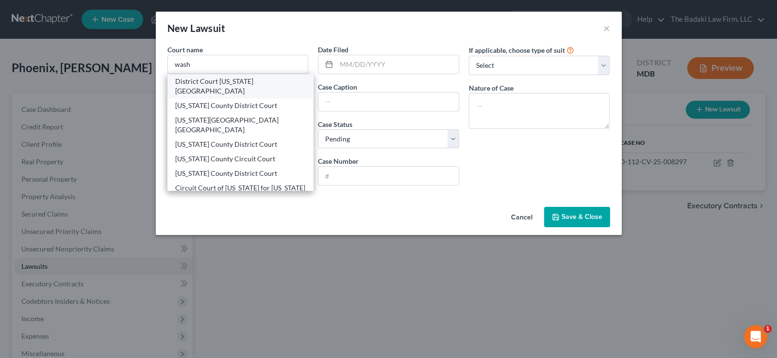
click at [252, 79] on div "District Court [US_STATE][GEOGRAPHIC_DATA]" at bounding box center [240, 86] width 130 height 19
type input "District Court [US_STATE][GEOGRAPHIC_DATA]"
type input "[STREET_ADDRESS]"
type input "[GEOGRAPHIC_DATA]"
select select "21"
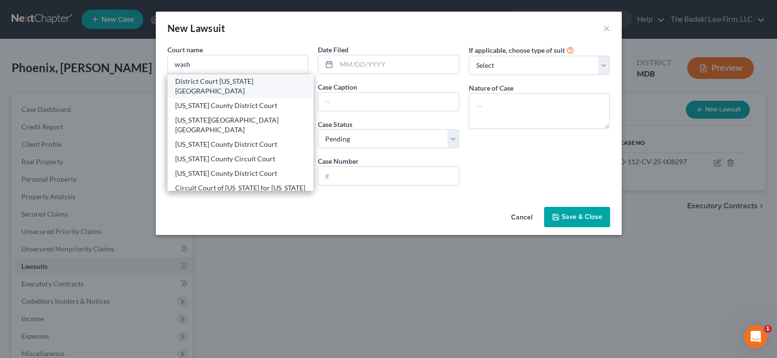
type input "21740"
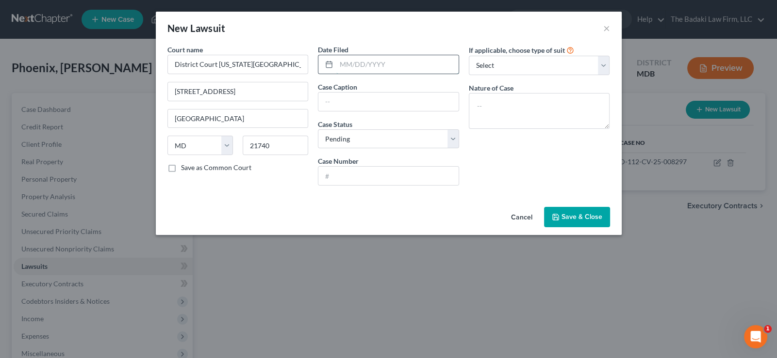
click at [343, 64] on input "text" at bounding box center [397, 64] width 122 height 18
type input "[DATE]"
click at [341, 101] on input "text" at bounding box center [388, 102] width 140 height 18
click at [434, 100] on input "Portfolio Recovery Associates, LLC" at bounding box center [388, 102] width 140 height 18
click at [605, 69] on select "Select Repossession Garnishment Foreclosure Attached, Seized, Or Levied Other" at bounding box center [539, 65] width 141 height 19
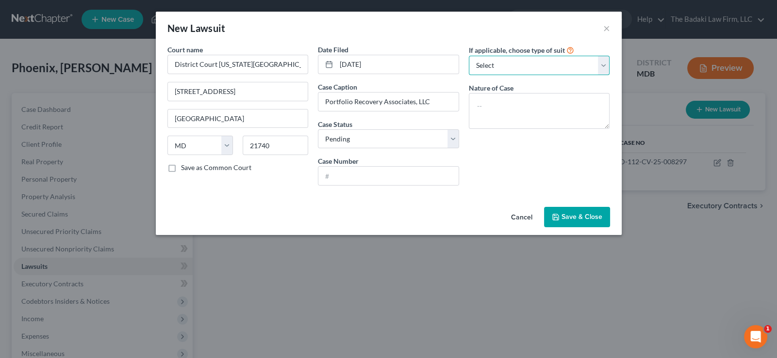
click at [605, 69] on select "Select Repossession Garnishment Foreclosure Attached, Seized, Or Levied Other" at bounding box center [539, 65] width 141 height 19
click at [435, 104] on input "Portfolio Recovery Associates, LLC" at bounding box center [388, 102] width 140 height 18
click at [438, 102] on input "Portfolio Recovery Associates, LLC vs. [PERSON_NAME]" at bounding box center [388, 102] width 140 height 18
type input "Portfolio Recovery Associates, LLC vs. [PERSON_NAME] Phoenix"
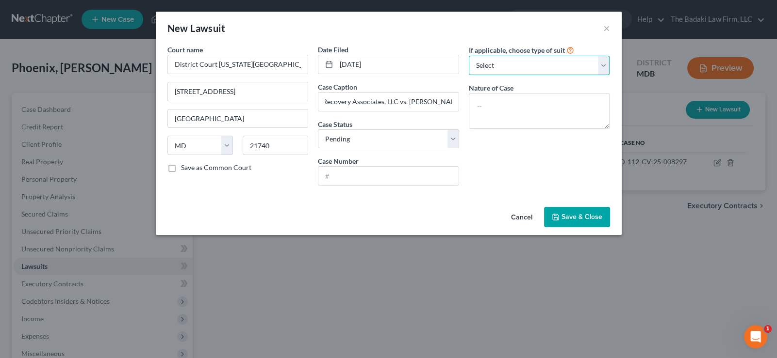
scroll to position [0, 0]
click at [599, 66] on select "Select Repossession Garnishment Foreclosure Attached, Seized, Or Levied Other" at bounding box center [539, 65] width 141 height 19
select select "1"
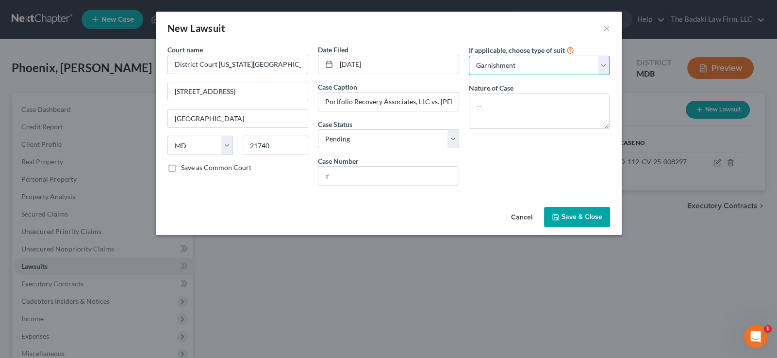
click at [469, 56] on select "Select Repossession Garnishment Foreclosure Attached, Seized, Or Levied Other" at bounding box center [539, 65] width 141 height 19
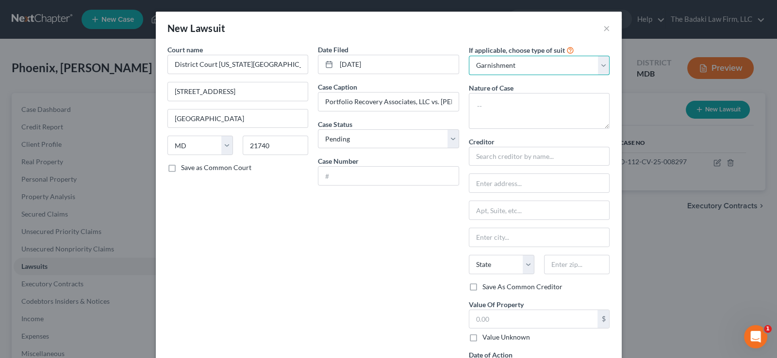
drag, startPoint x: 603, startPoint y: 67, endPoint x: 600, endPoint y: 72, distance: 5.9
click at [602, 70] on select "Select Repossession Garnishment Foreclosure Attached, Seized, Or Levied Other" at bounding box center [539, 65] width 141 height 19
select select
click at [469, 56] on select "Select Repossession Garnishment Foreclosure Attached, Seized, Or Levied Other" at bounding box center [539, 65] width 141 height 19
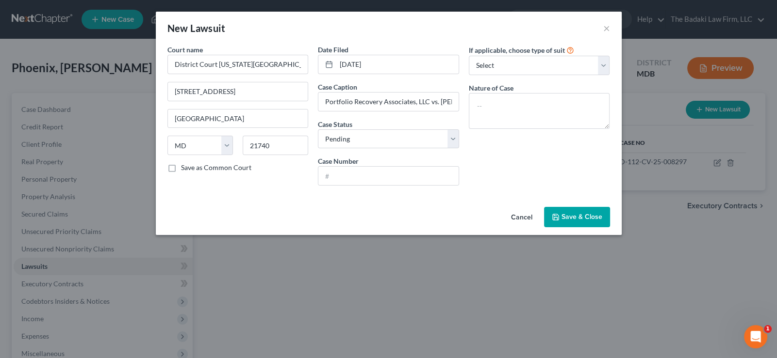
click at [409, 186] on div "Date Filed [DATE] Case Caption Portfolio Recovery Associates, LLC vs. [PERSON_N…" at bounding box center [388, 119] width 151 height 149
click at [395, 173] on input "text" at bounding box center [388, 176] width 140 height 18
type input "D-112-CV-25-009689"
click at [500, 178] on div "If applicable, choose type of suit Select Repossession Garnishment Foreclosure …" at bounding box center [539, 119] width 151 height 149
click at [578, 213] on span "Save & Close" at bounding box center [581, 217] width 41 height 8
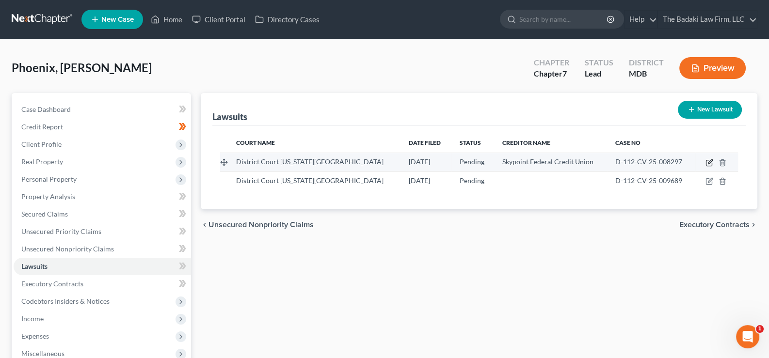
click at [708, 159] on icon "button" at bounding box center [710, 163] width 8 height 8
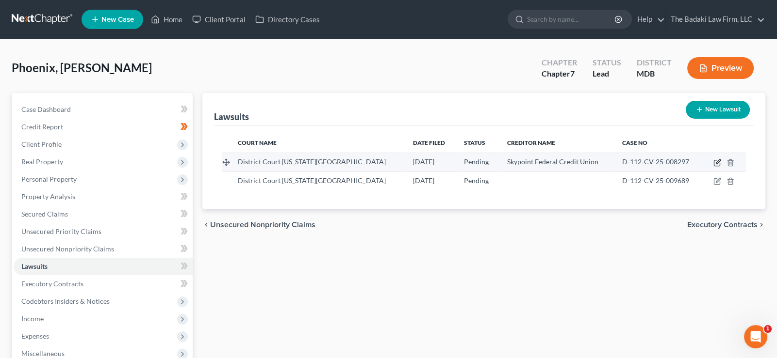
select select "21"
select select "0"
select select "1"
select select "21"
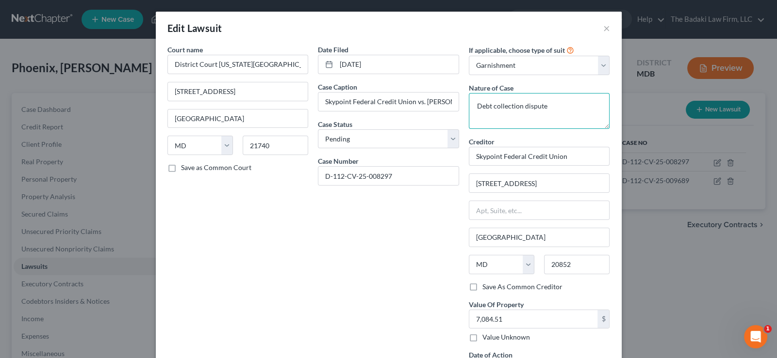
drag, startPoint x: 473, startPoint y: 104, endPoint x: 557, endPoint y: 99, distance: 84.1
click at [557, 99] on textarea "Debt collection dispute" at bounding box center [539, 111] width 141 height 36
click at [603, 28] on button "×" at bounding box center [606, 28] width 7 height 12
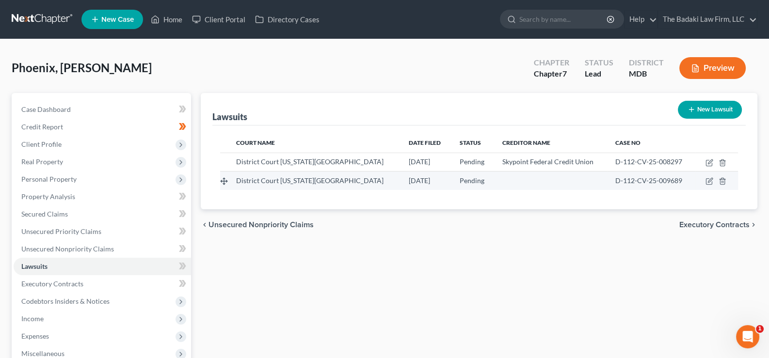
click at [714, 183] on td at bounding box center [717, 181] width 43 height 18
click at [708, 180] on icon "button" at bounding box center [710, 182] width 8 height 8
select select "21"
select select "0"
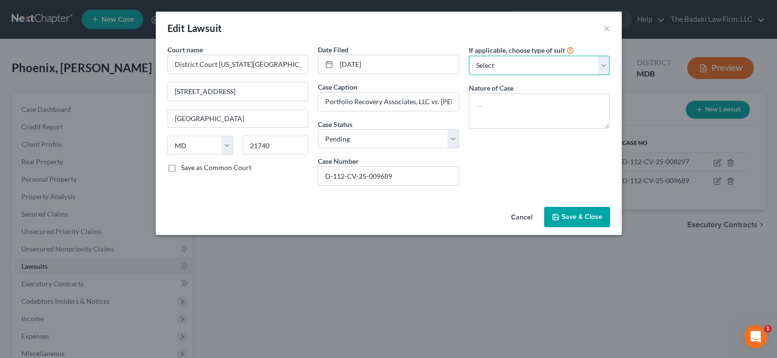
click at [565, 71] on select "Select Repossession Garnishment Foreclosure Attached, Seized, Or Levied Other" at bounding box center [539, 65] width 141 height 19
click at [505, 72] on select "Select Repossession Garnishment Foreclosure Attached, Seized, Or Levied Other" at bounding box center [539, 65] width 141 height 19
click at [497, 110] on textarea at bounding box center [539, 111] width 141 height 36
paste textarea "Debt collection dispute"
type textarea "Debt collection dispute"
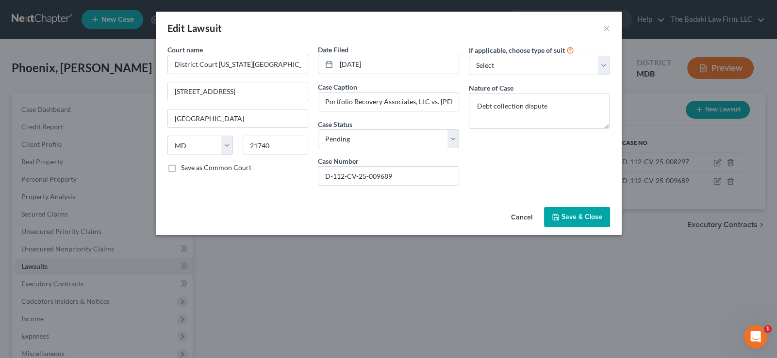
click at [334, 214] on div "Cancel Save & Close" at bounding box center [389, 219] width 466 height 32
click at [446, 135] on select "Select Pending On Appeal Concluded" at bounding box center [388, 139] width 141 height 19
click at [451, 139] on select "Select Pending On Appeal Concluded" at bounding box center [388, 139] width 141 height 19
click at [600, 67] on select "Select Repossession Garnishment Foreclosure Attached, Seized, Or Levied Other" at bounding box center [539, 65] width 141 height 19
click at [469, 56] on select "Select Repossession Garnishment Foreclosure Attached, Seized, Or Levied Other" at bounding box center [539, 65] width 141 height 19
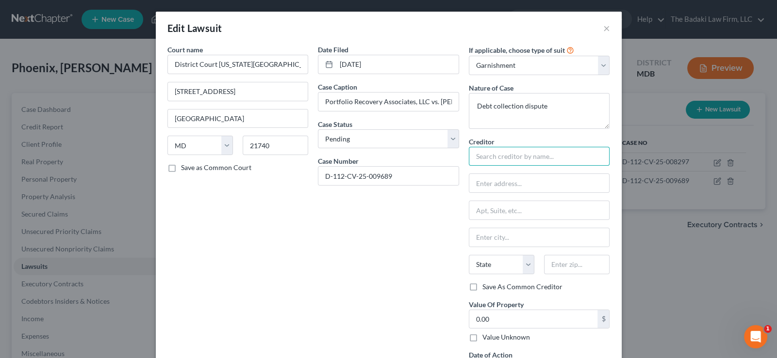
click at [540, 161] on input "text" at bounding box center [539, 156] width 141 height 19
click at [582, 207] on input "text" at bounding box center [539, 210] width 140 height 18
click at [604, 67] on select "Select Repossession Garnishment Foreclosure Attached, Seized, Or Levied Other" at bounding box center [539, 65] width 141 height 19
select select "4"
click at [469, 56] on select "Select Repossession Garnishment Foreclosure Attached, Seized, Or Levied Other" at bounding box center [539, 65] width 141 height 19
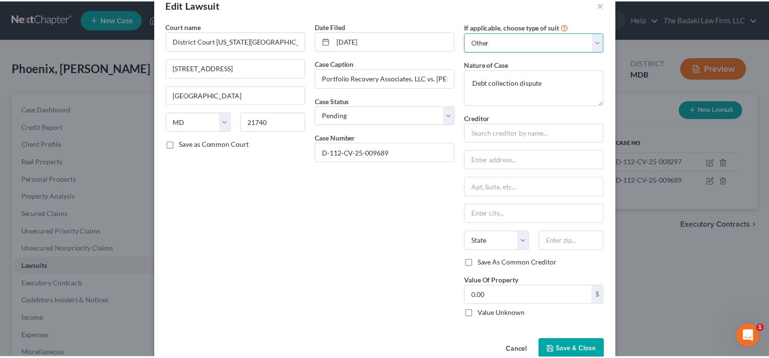
scroll to position [44, 0]
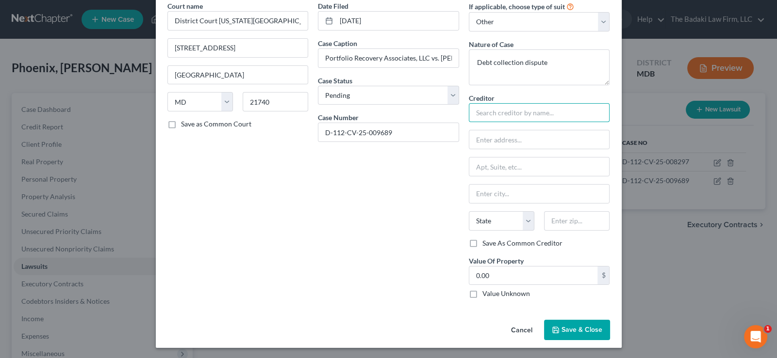
click at [501, 106] on input "text" at bounding box center [539, 112] width 141 height 19
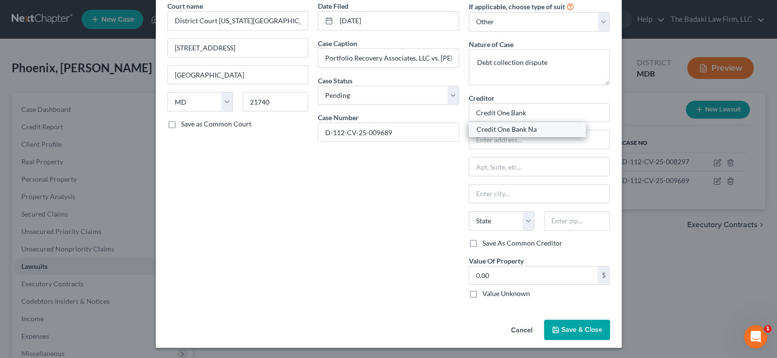
click at [516, 130] on div "Credit One Bank Na" at bounding box center [526, 130] width 101 height 10
type input "Credit One Bank Na"
type input "Po Box 98875"
type input "[GEOGRAPHIC_DATA]"
select select "31"
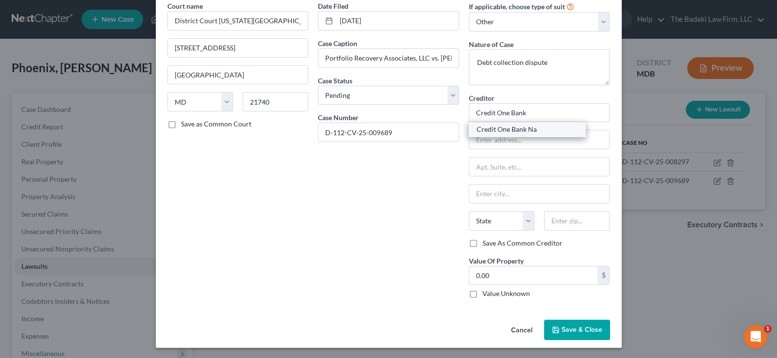
type input "89193"
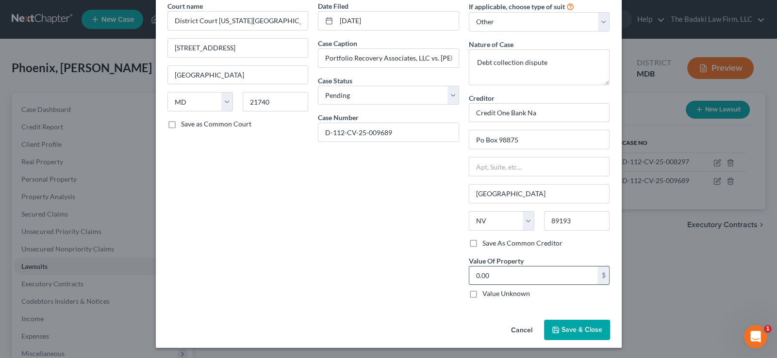
click at [544, 277] on input "0.00" at bounding box center [533, 276] width 129 height 18
type input "870.63"
click at [569, 327] on span "Save & Close" at bounding box center [581, 330] width 41 height 8
